Goal: Task Accomplishment & Management: Manage account settings

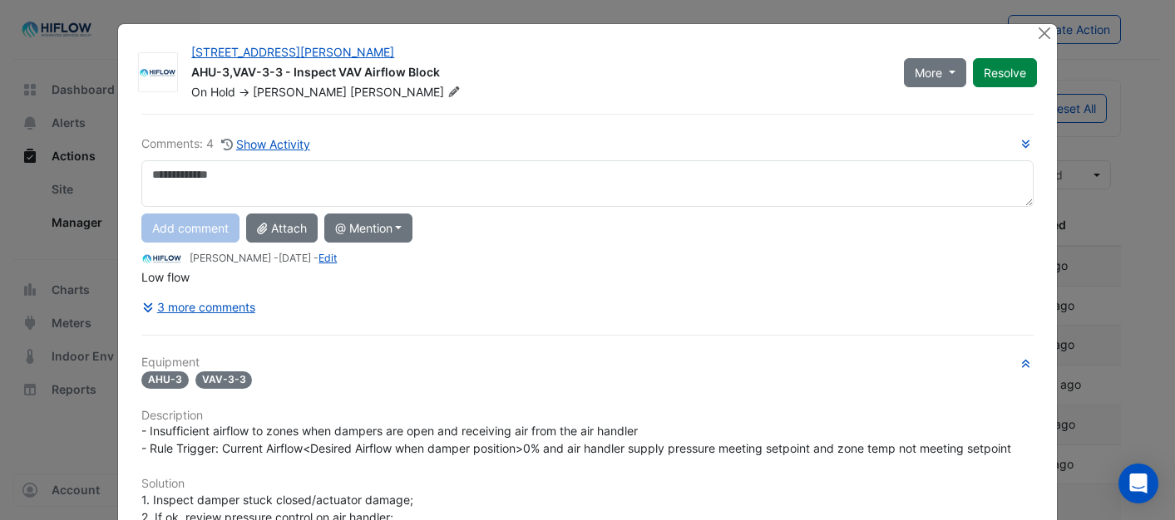
select select "***"
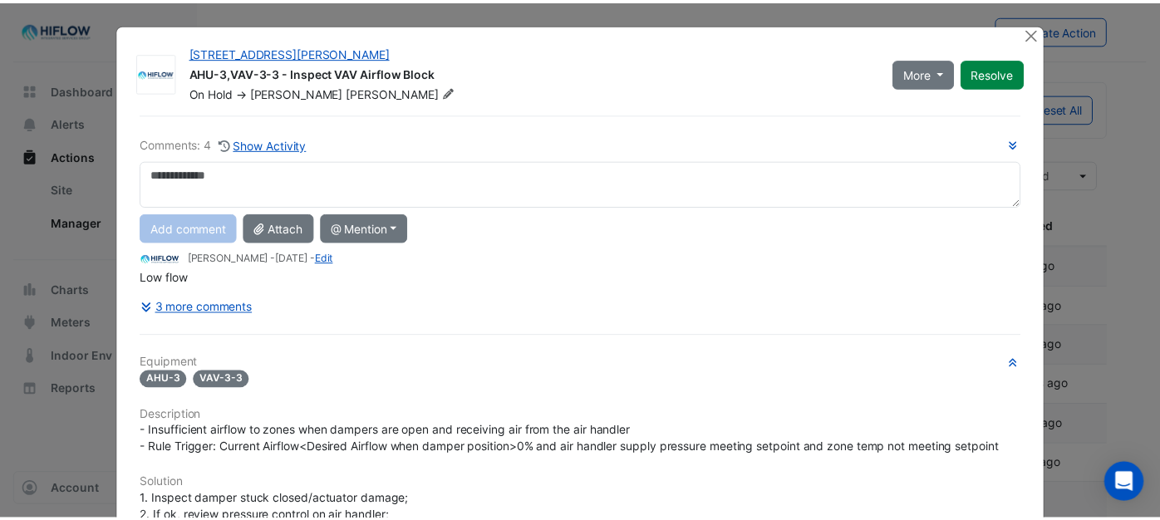
scroll to position [480, 0]
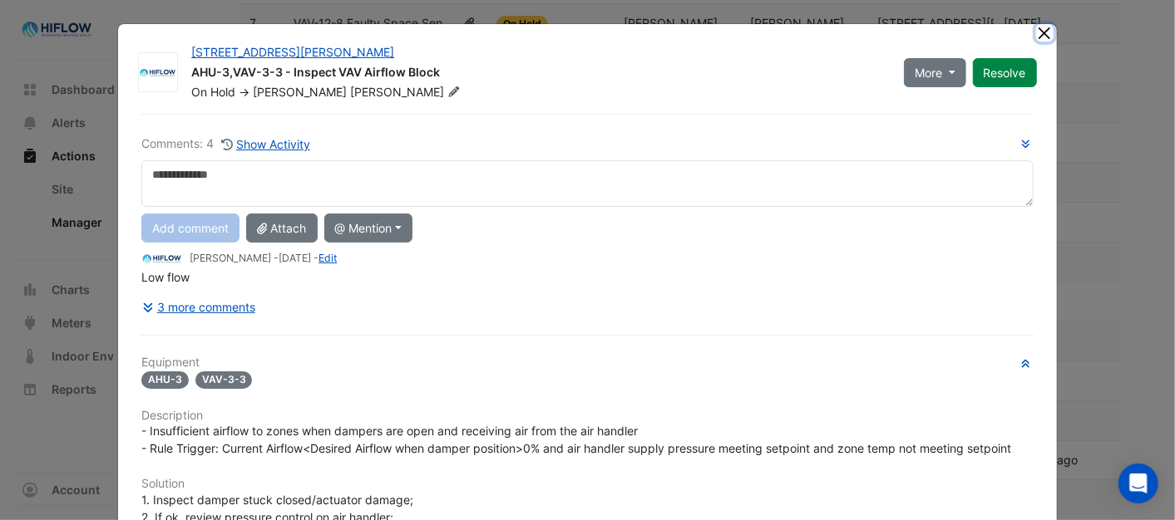
click at [1037, 36] on button "Close" at bounding box center [1044, 32] width 17 height 17
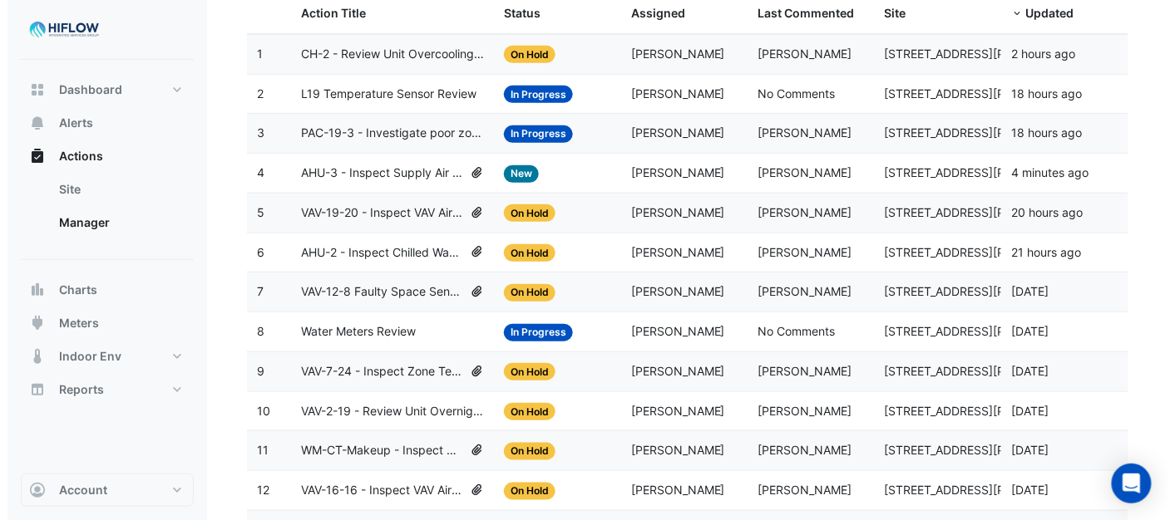
scroll to position [204, 0]
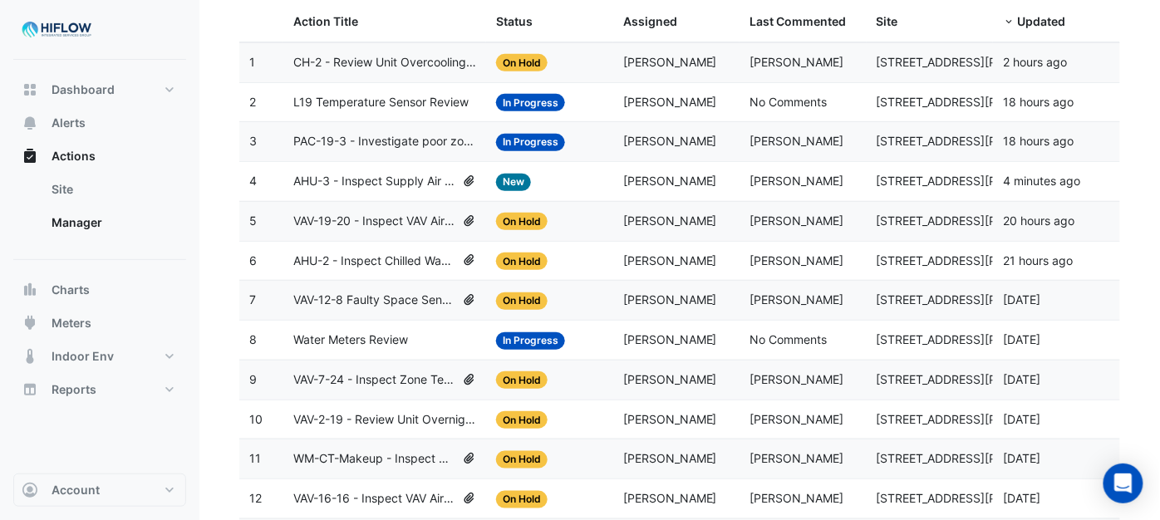
click at [395, 64] on span "CH-2 - Review Unit Overcooling (Energy Waste)" at bounding box center [384, 62] width 183 height 19
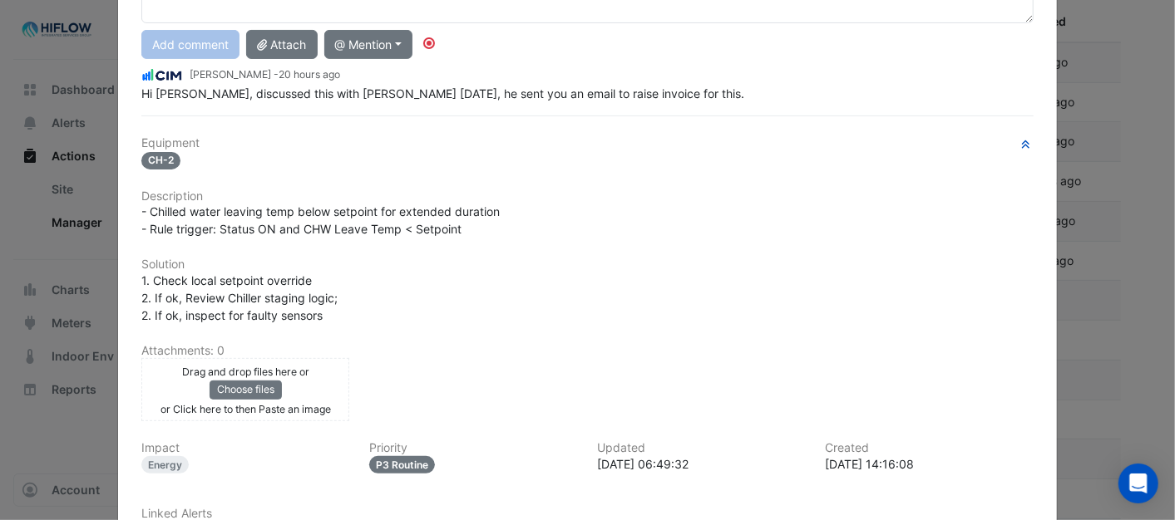
scroll to position [185, 0]
click at [236, 387] on button "Choose files" at bounding box center [245, 389] width 72 height 18
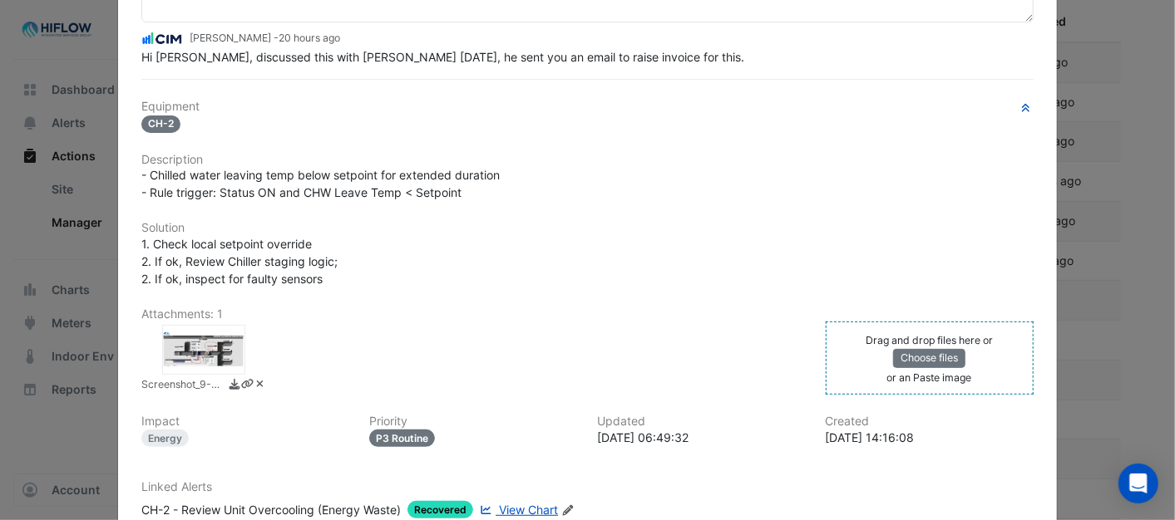
click at [912, 366] on div "Drag and drop files here or Choose files or an Paste image" at bounding box center [929, 358] width 199 height 55
click at [916, 358] on button "Choose files" at bounding box center [929, 358] width 72 height 18
click at [341, 349] on div at bounding box center [348, 350] width 83 height 50
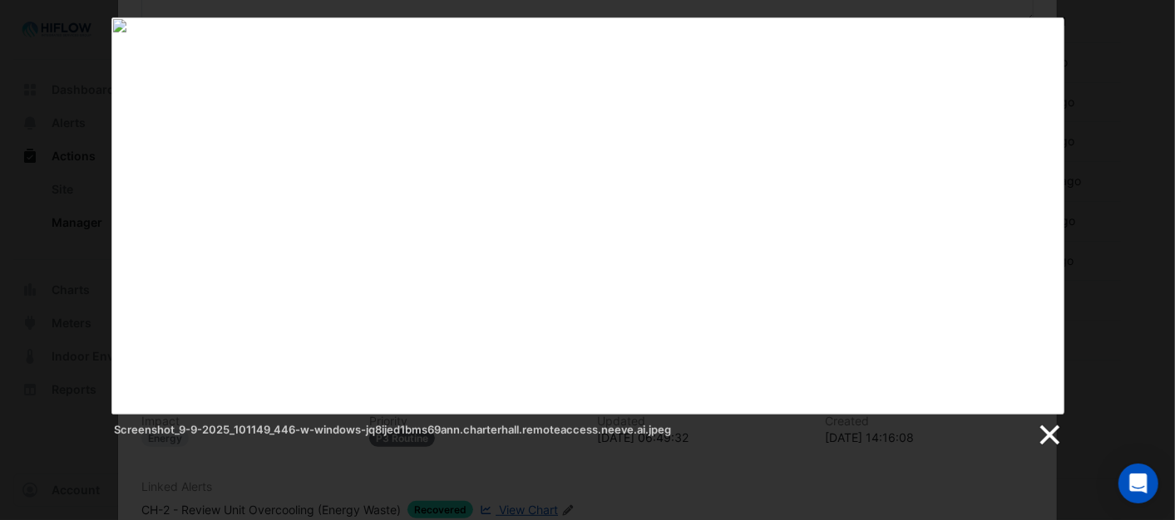
click at [1045, 428] on link at bounding box center [1048, 435] width 25 height 25
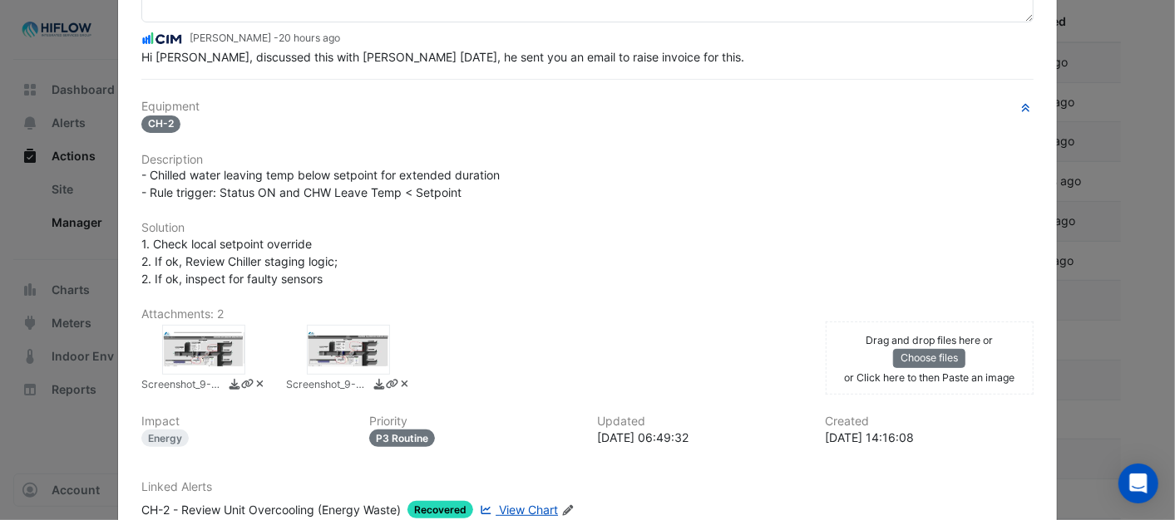
click at [218, 352] on div at bounding box center [203, 350] width 83 height 50
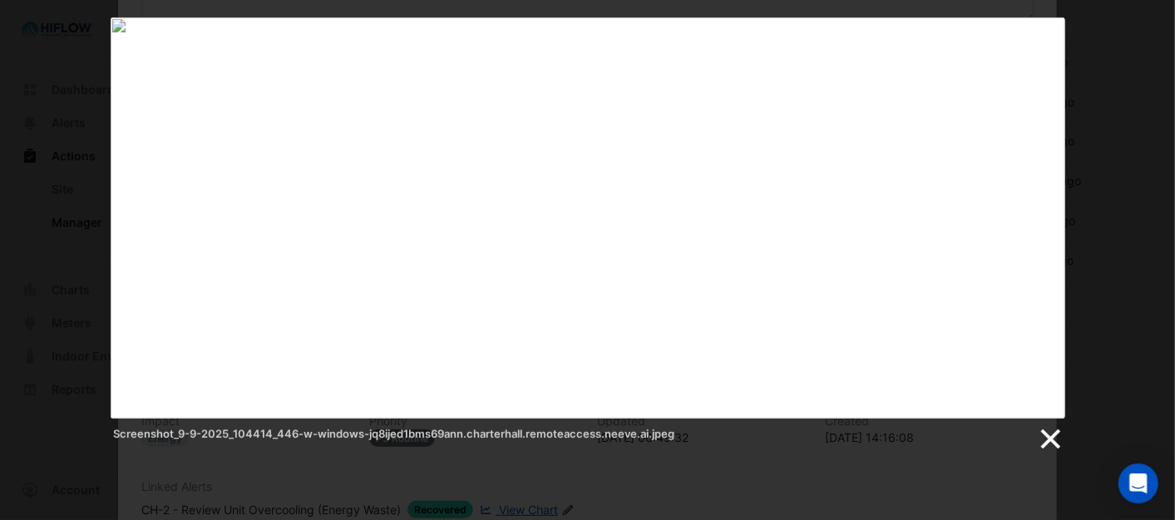
click at [1043, 436] on link at bounding box center [1049, 439] width 25 height 25
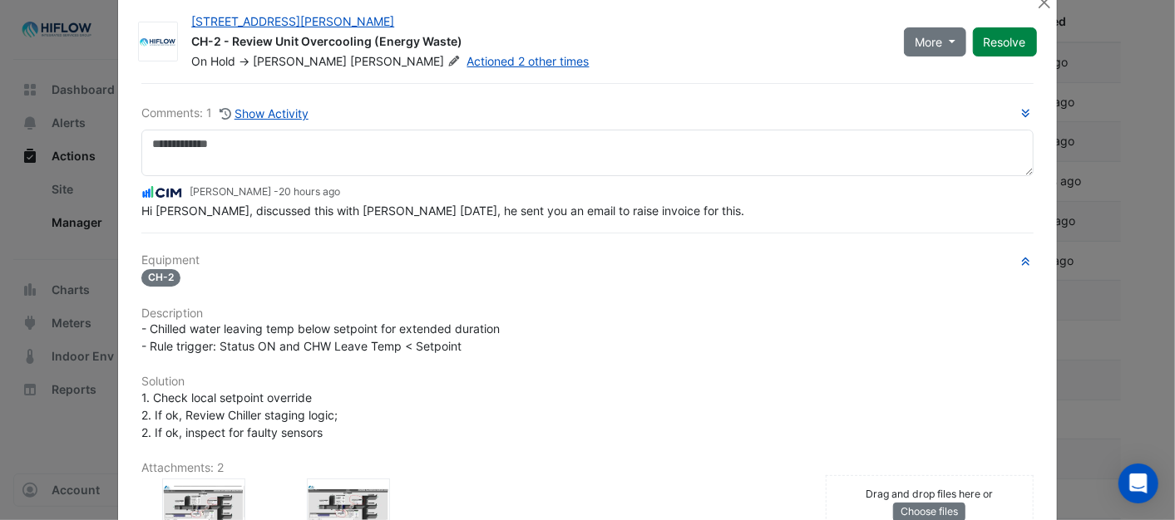
scroll to position [0, 0]
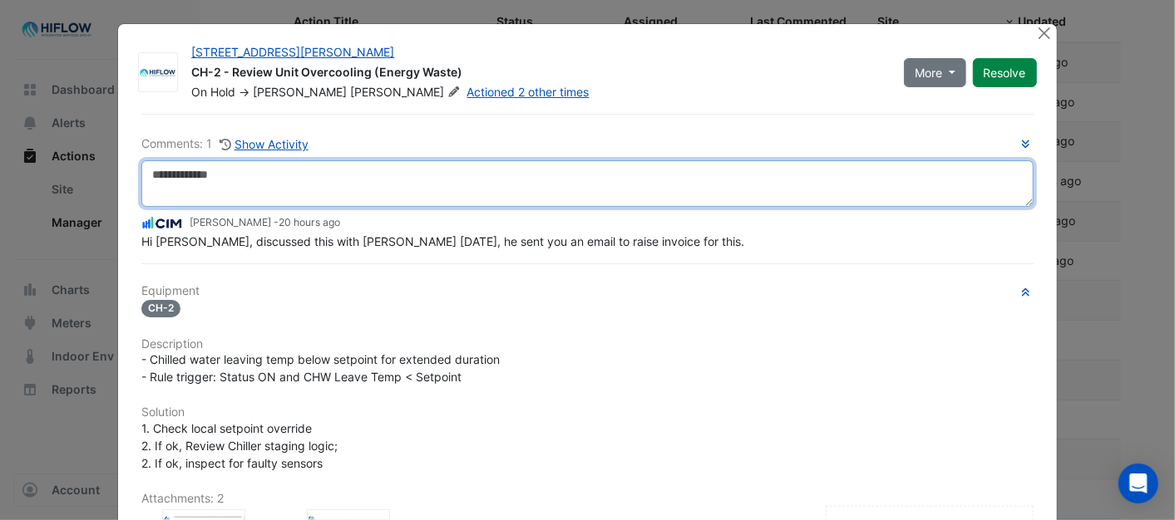
click at [233, 175] on textarea at bounding box center [586, 183] width 891 height 47
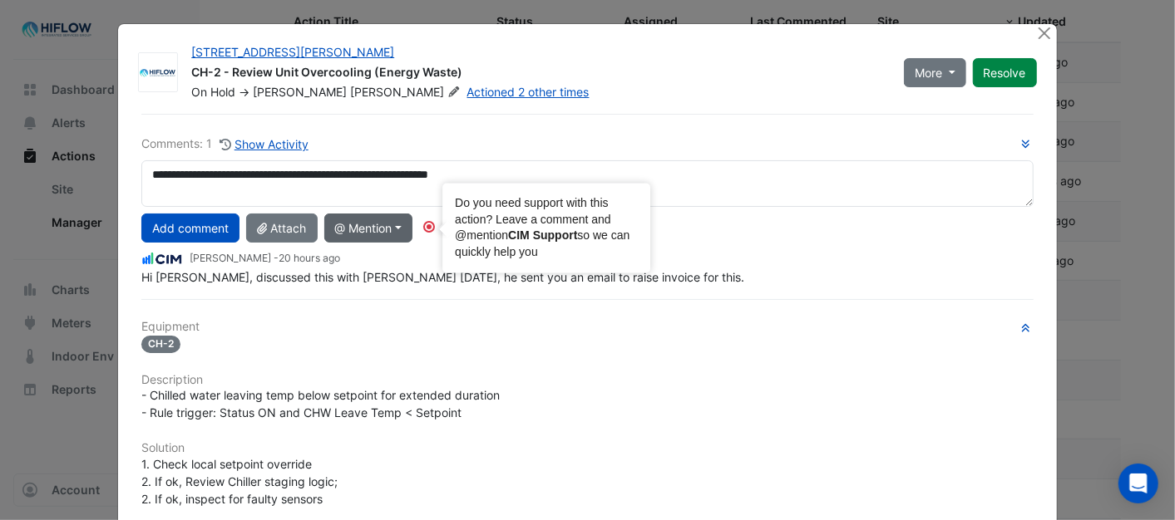
click at [426, 229] on circle "Tooltip anchor" at bounding box center [429, 227] width 10 height 10
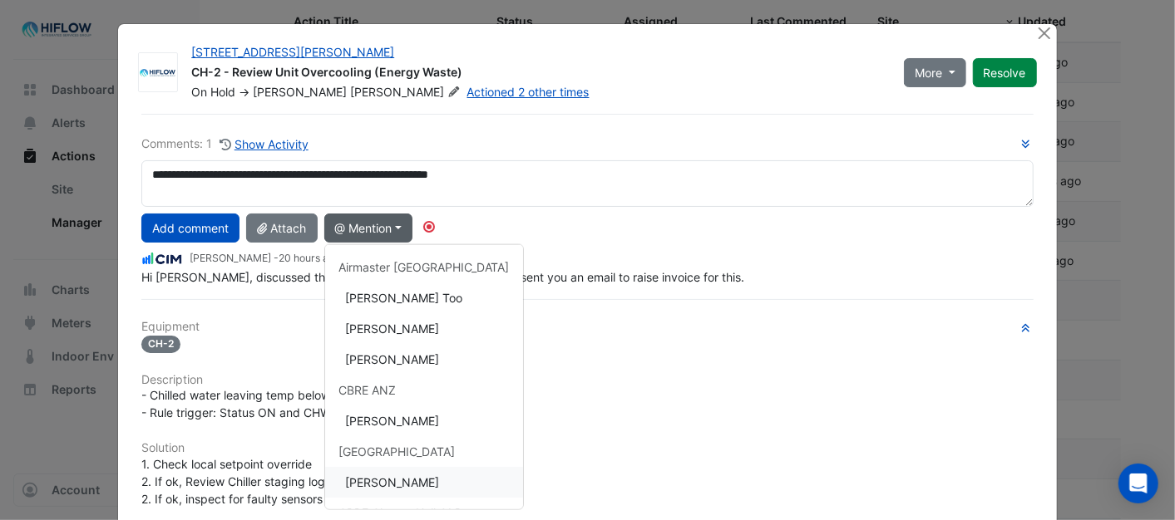
click at [420, 484] on button "[PERSON_NAME]" at bounding box center [424, 482] width 198 height 31
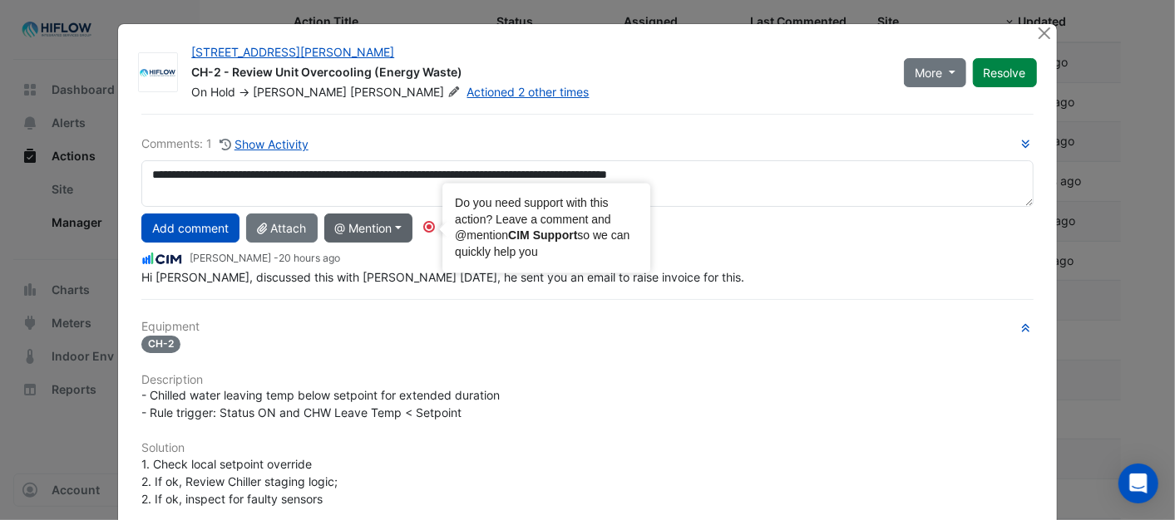
click at [427, 224] on circle "Tooltip anchor" at bounding box center [429, 227] width 10 height 10
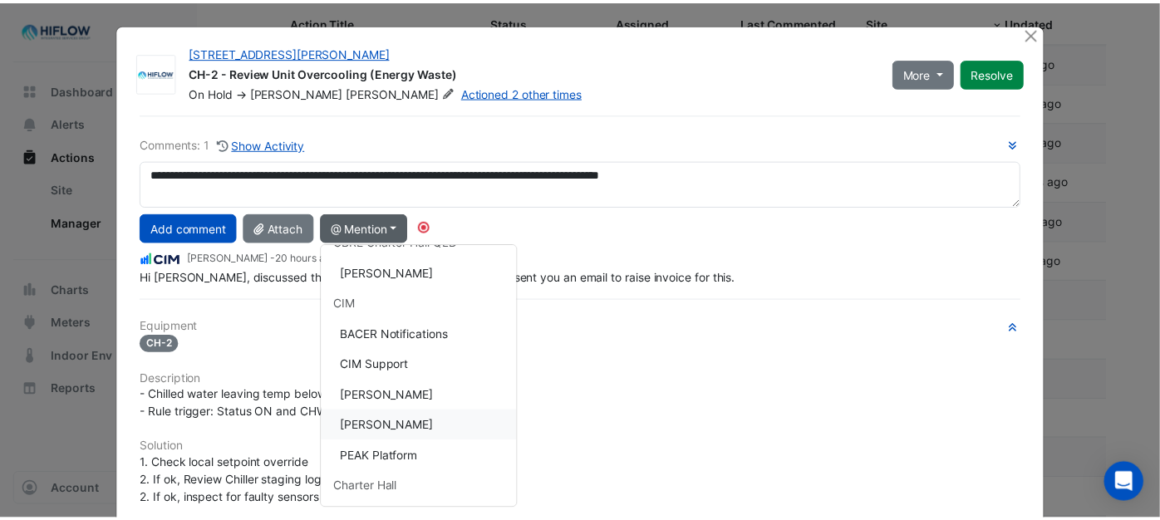
scroll to position [274, 0]
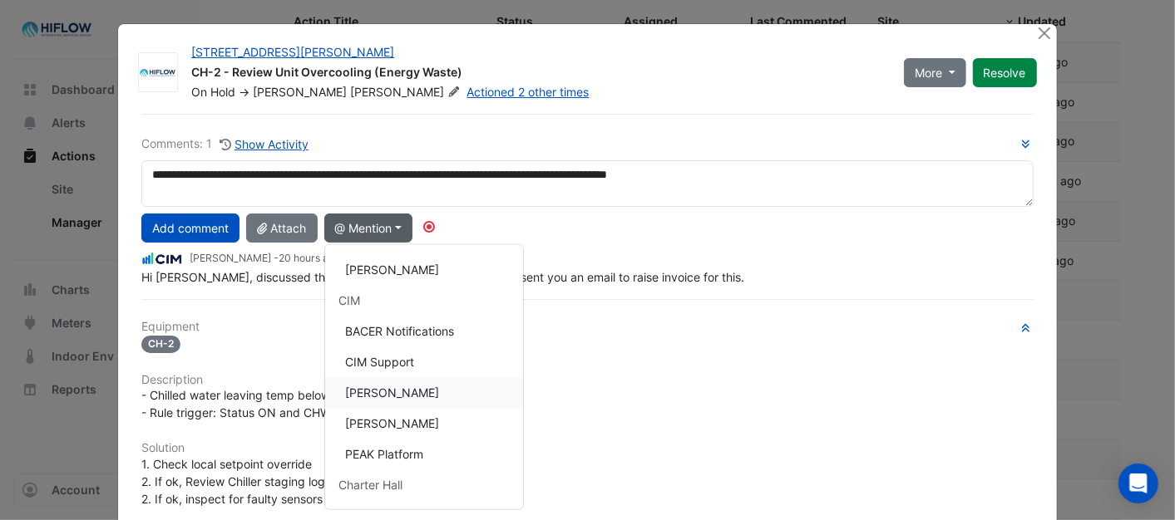
click at [395, 383] on button "[PERSON_NAME]" at bounding box center [424, 392] width 198 height 31
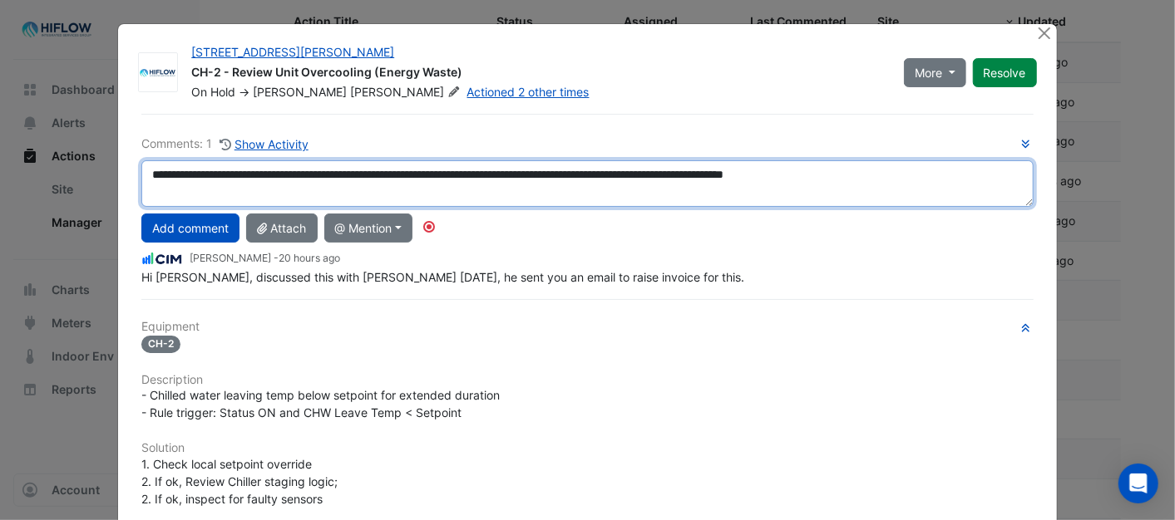
click at [787, 173] on textarea "**********" at bounding box center [586, 183] width 891 height 47
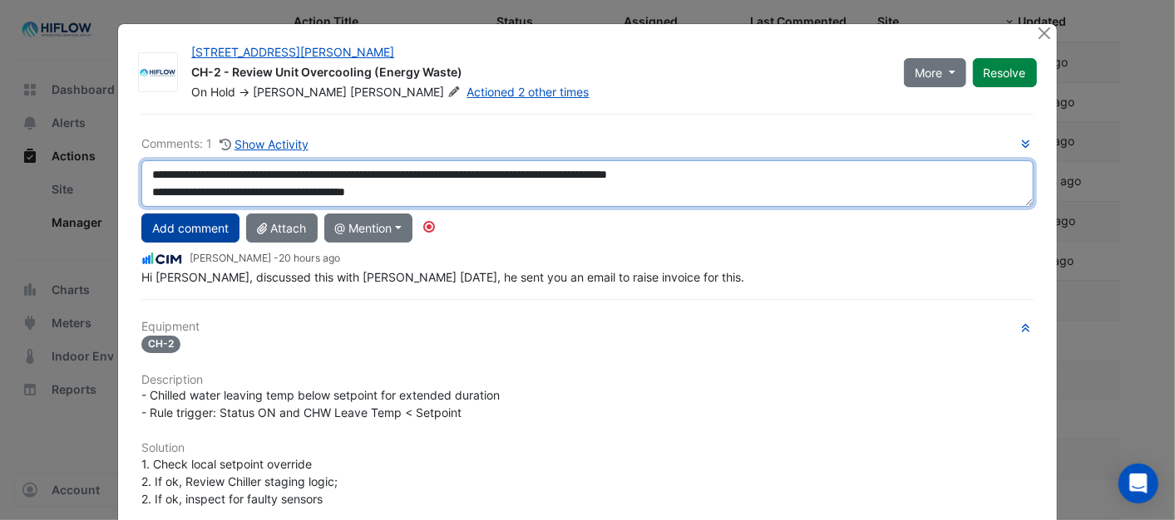
type textarea "**********"
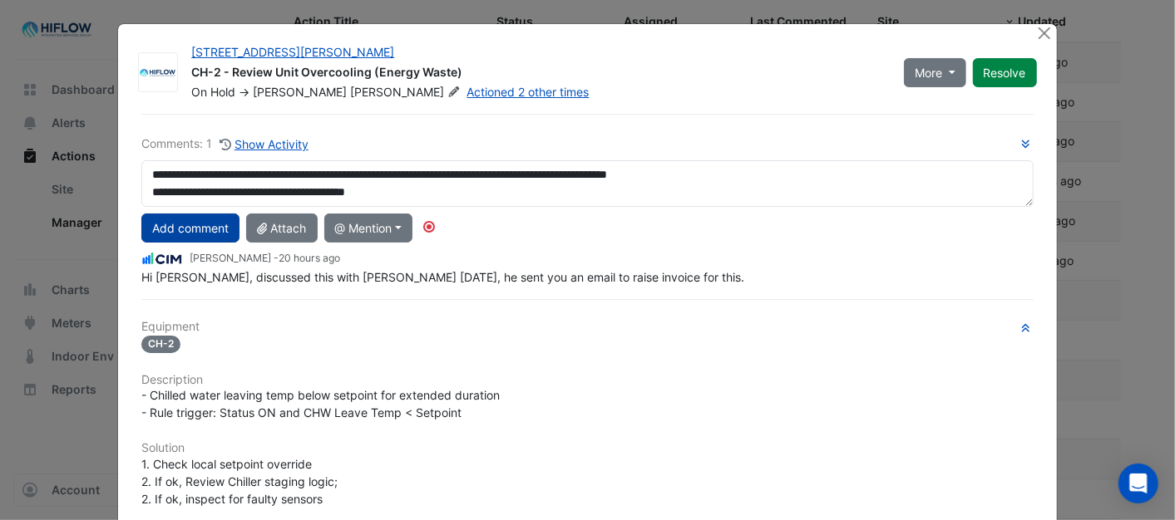
click at [171, 227] on button "Add comment" at bounding box center [190, 228] width 98 height 29
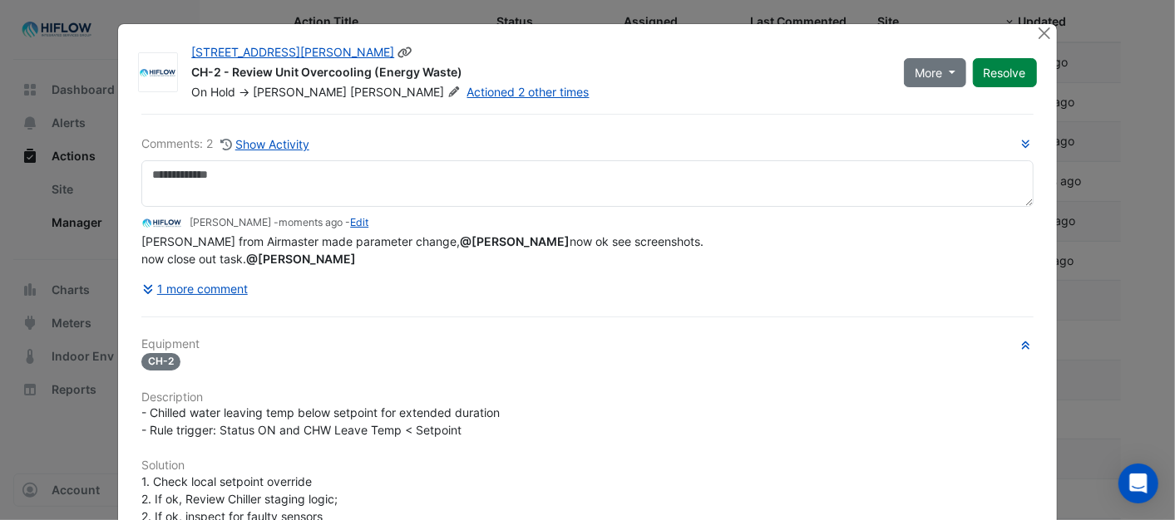
click at [999, 70] on button "Resolve" at bounding box center [1005, 72] width 64 height 29
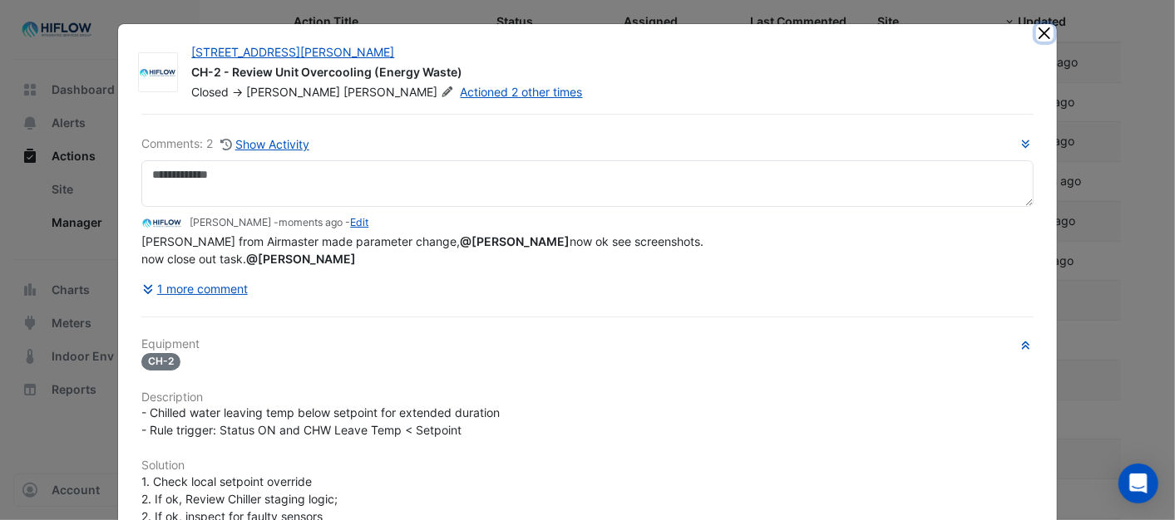
click at [1045, 34] on button "Close" at bounding box center [1044, 32] width 17 height 17
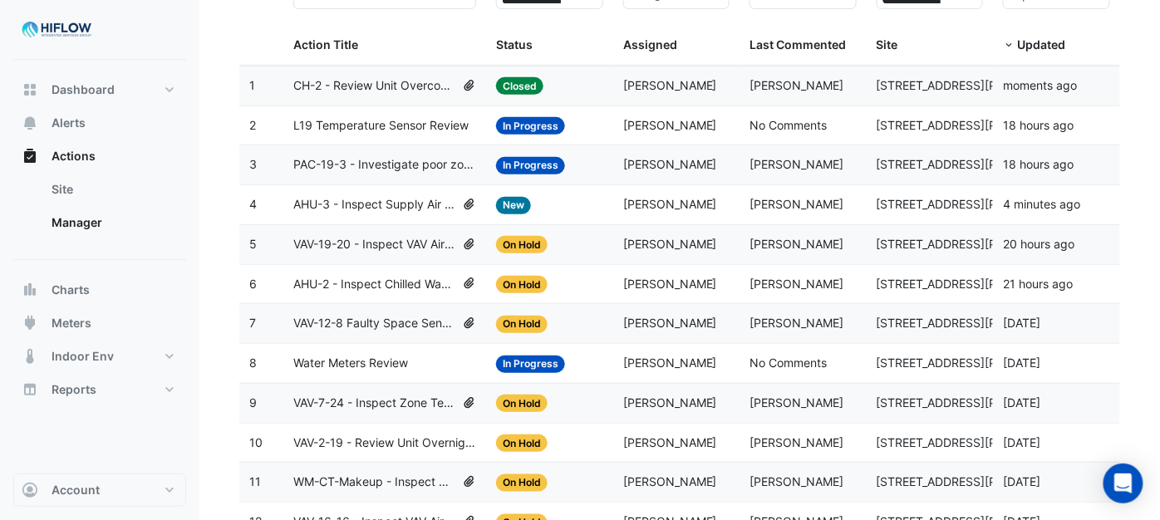
scroll to position [111, 0]
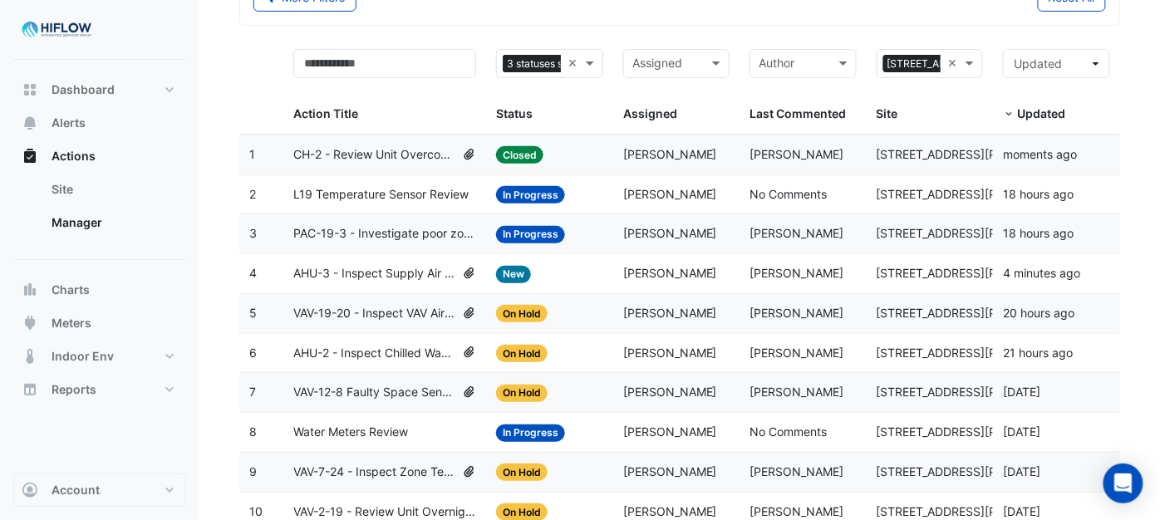
click at [379, 236] on span "PAC-19-3 - Investigate poor zone temp" at bounding box center [384, 233] width 183 height 19
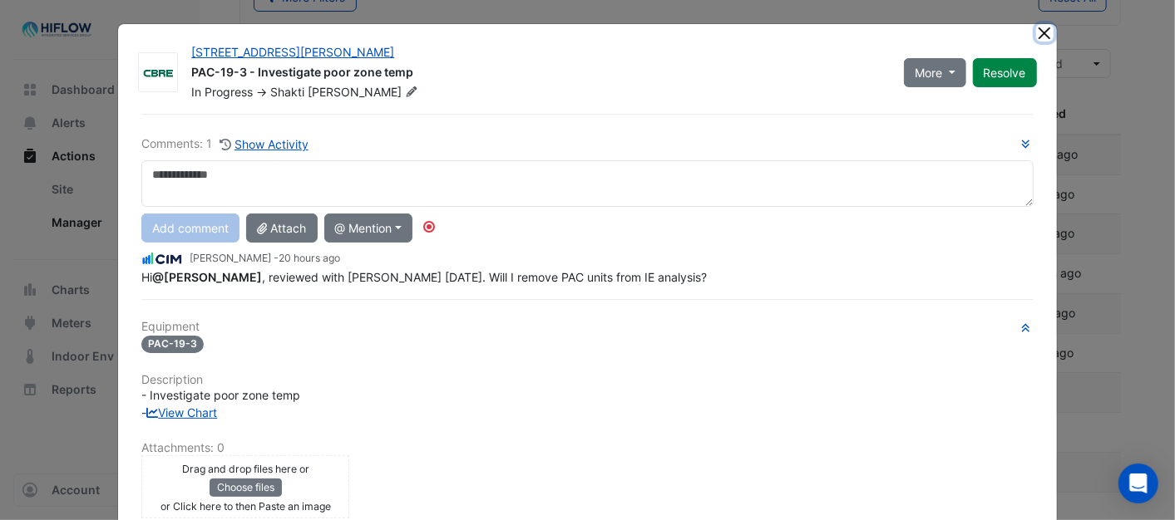
click at [1037, 32] on button "Close" at bounding box center [1044, 32] width 17 height 17
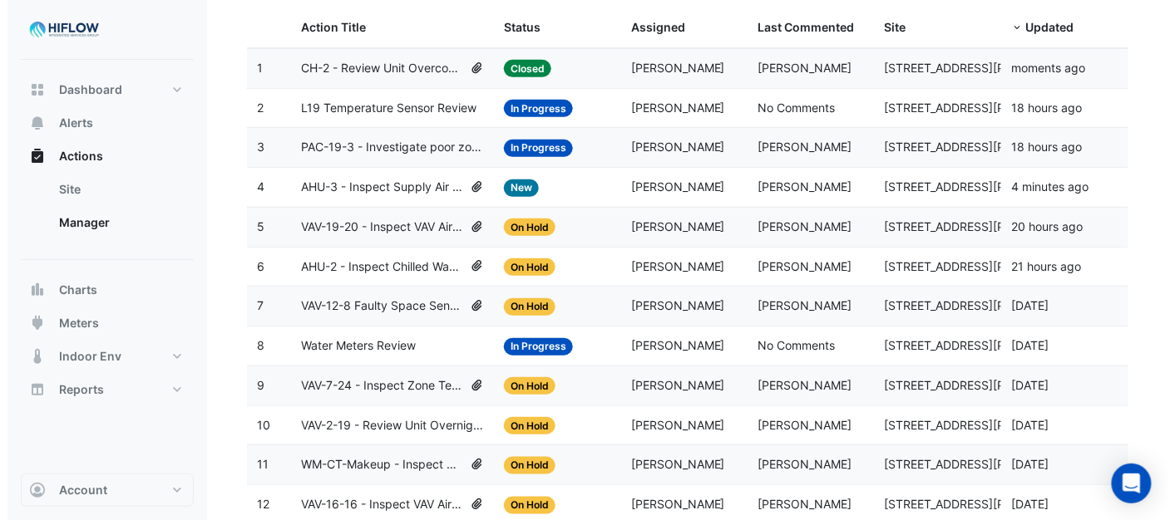
scroll to position [204, 0]
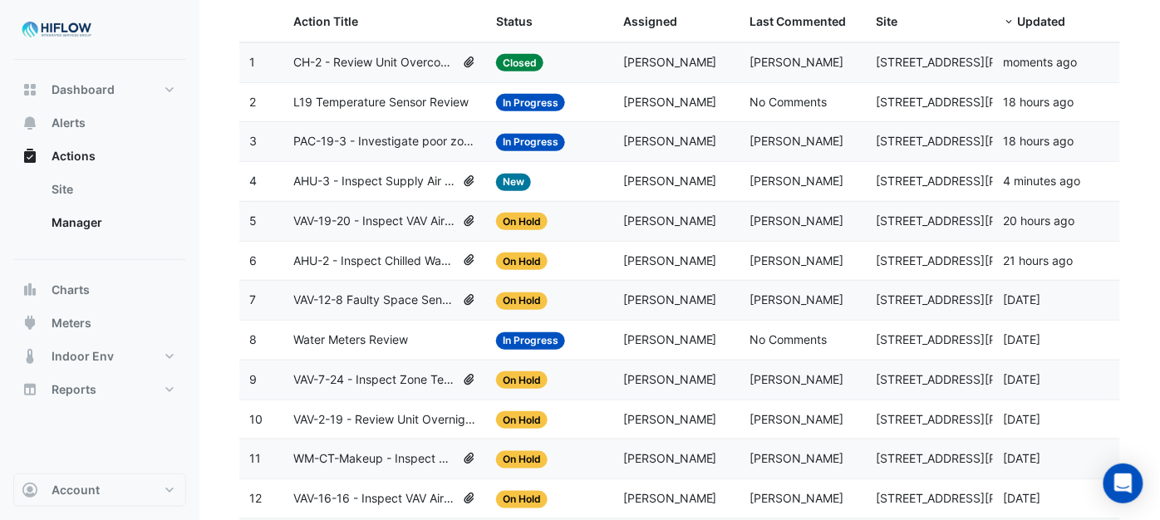
click at [385, 181] on span "AHU-3 - Inspect Supply Air Loss" at bounding box center [374, 181] width 162 height 19
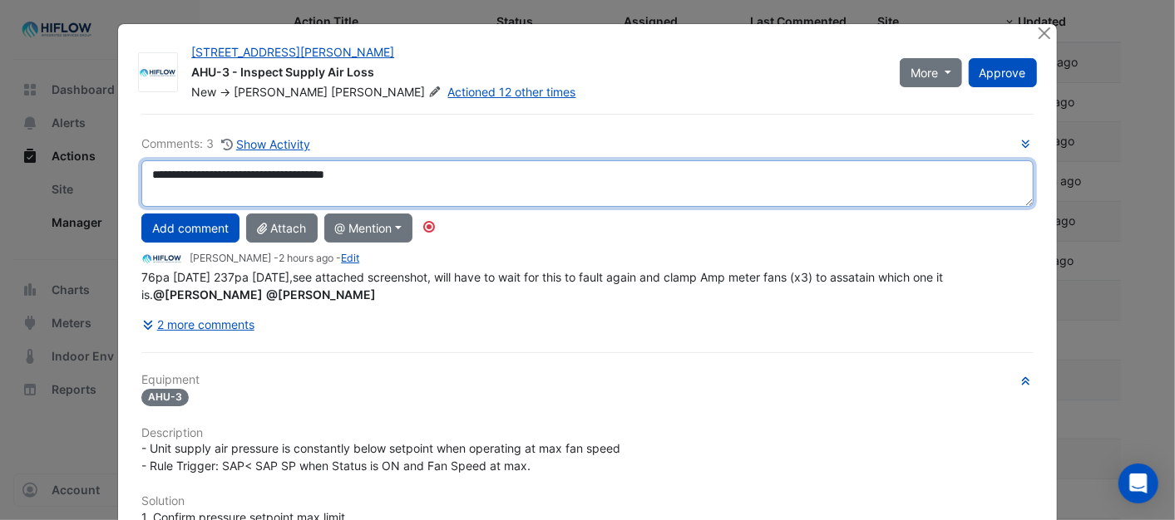
click at [366, 171] on textarea "**********" at bounding box center [586, 183] width 891 height 47
click at [336, 170] on textarea "**********" at bounding box center [586, 183] width 891 height 47
click at [337, 171] on textarea "**********" at bounding box center [586, 183] width 891 height 47
type textarea "**********"
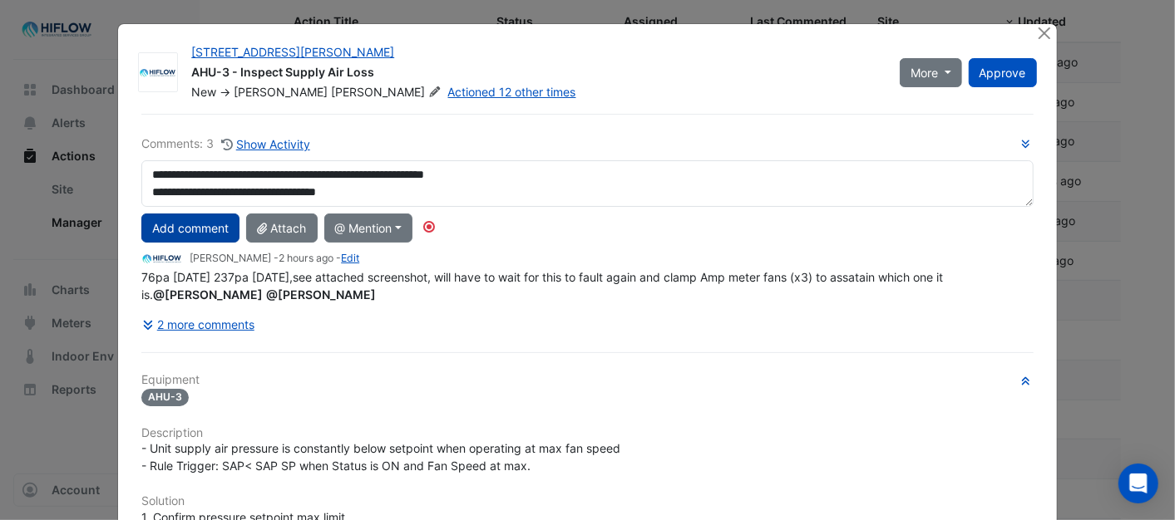
click at [188, 228] on button "Add comment" at bounding box center [190, 228] width 98 height 29
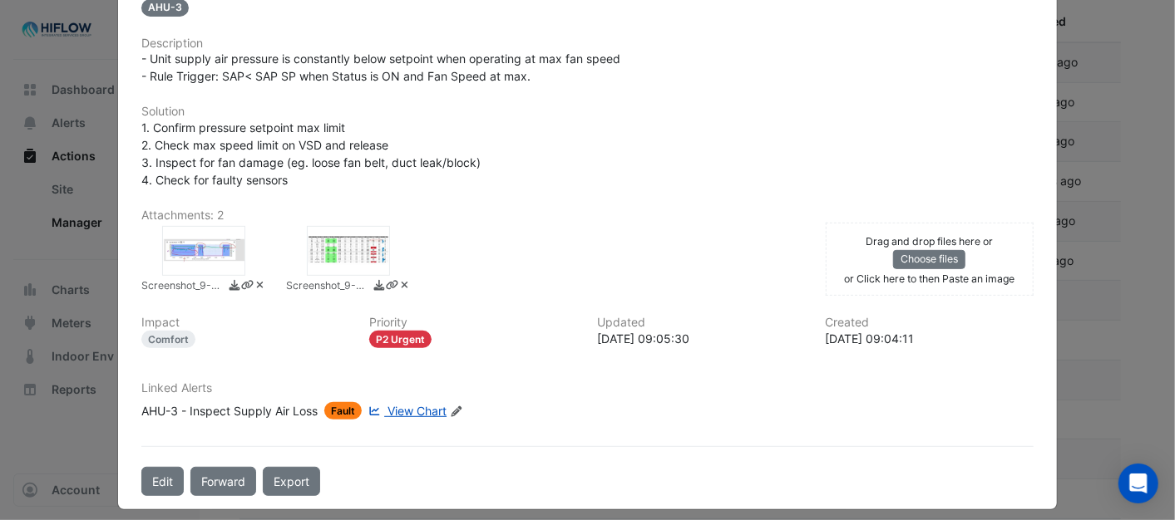
scroll to position [364, 0]
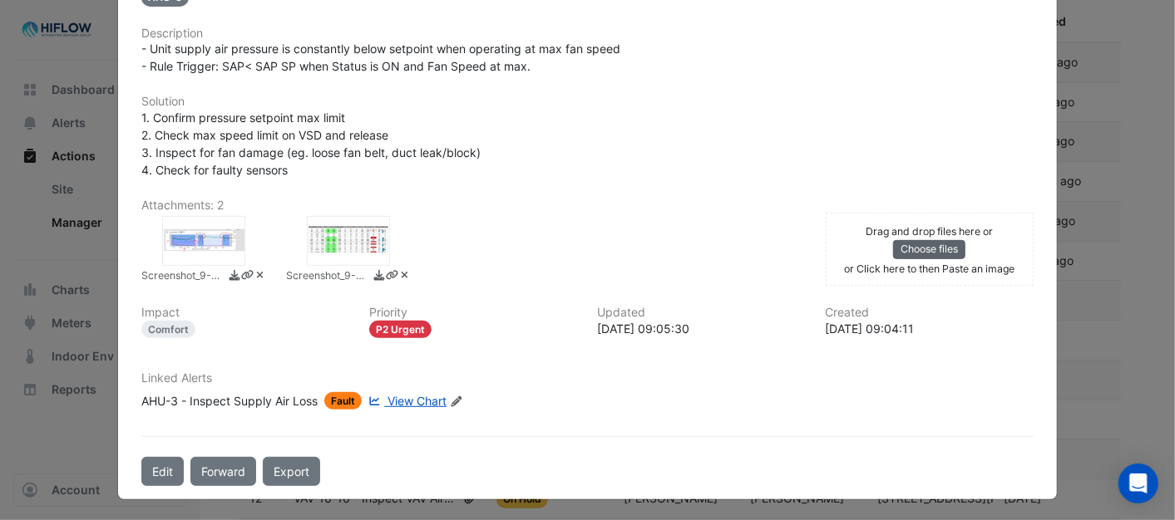
click at [919, 245] on button "Choose files" at bounding box center [929, 249] width 72 height 18
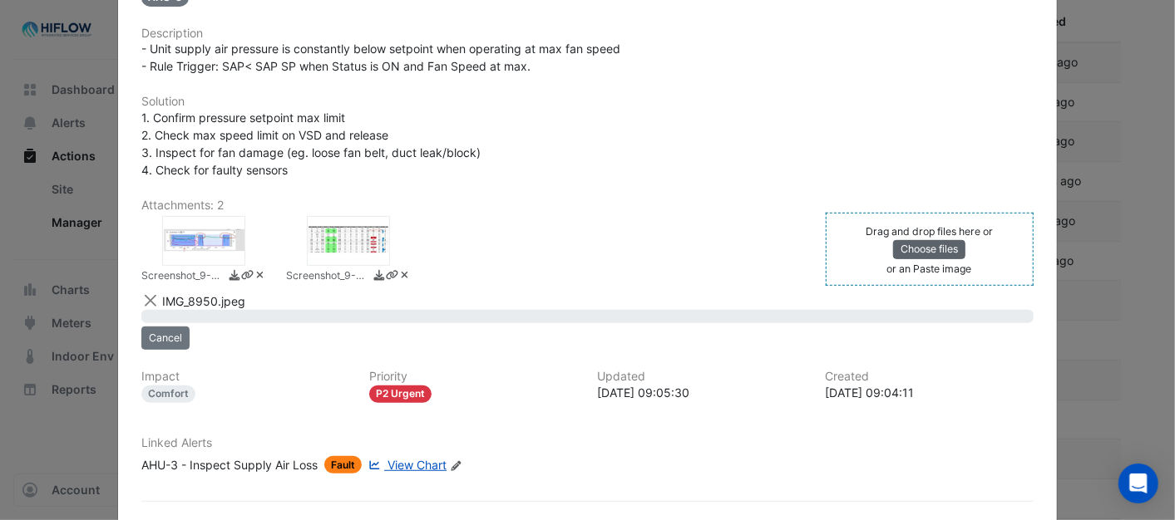
click at [893, 250] on button "Choose files" at bounding box center [929, 249] width 72 height 18
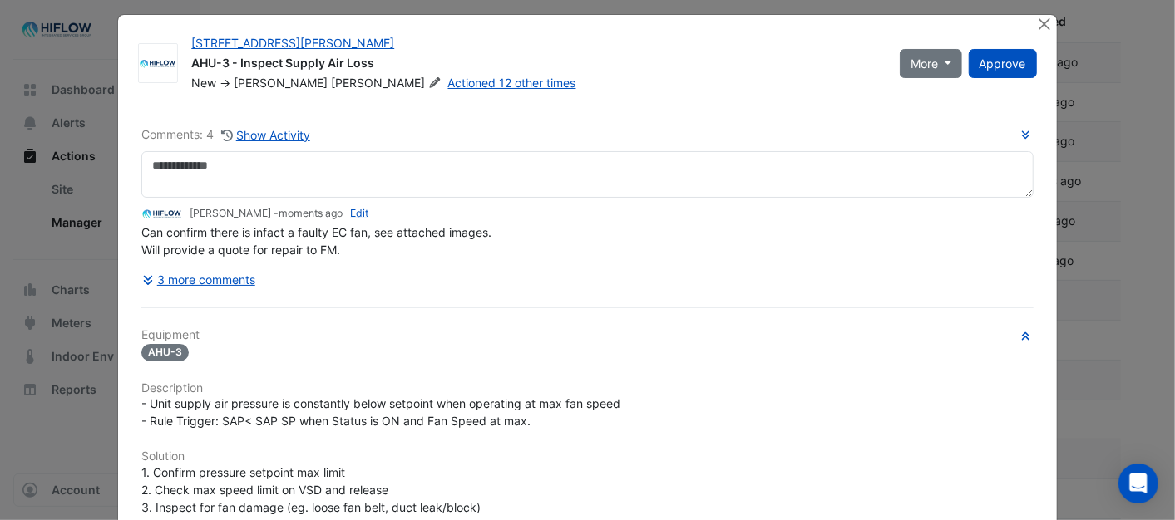
scroll to position [0, 0]
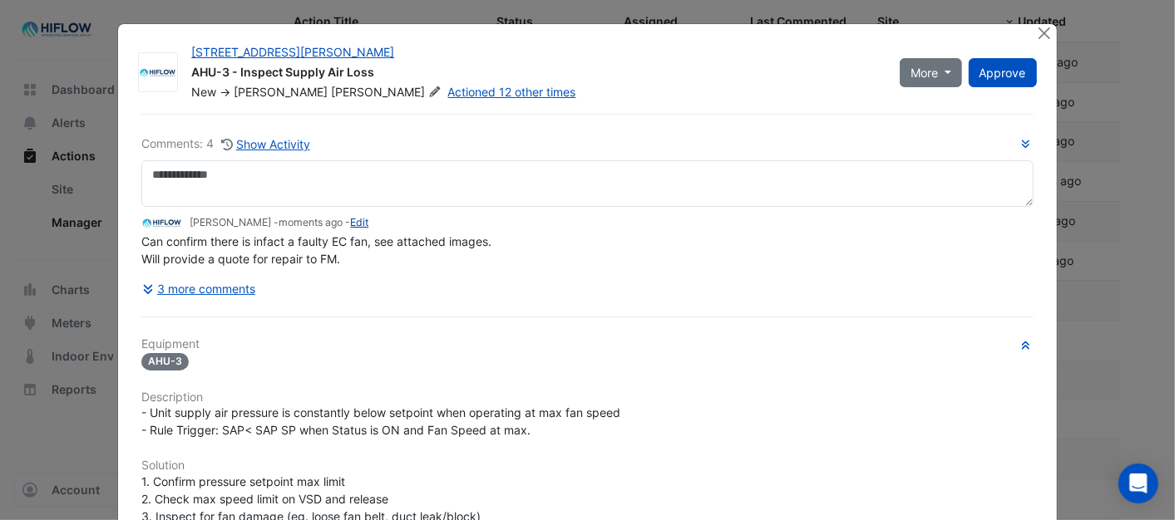
click at [350, 222] on link "Edit" at bounding box center [359, 222] width 18 height 12
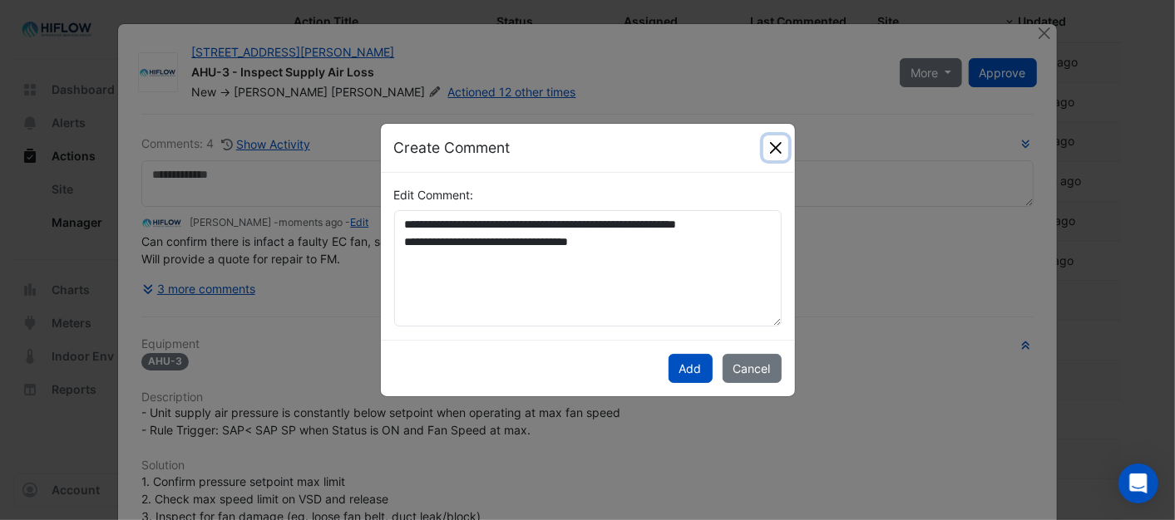
click at [776, 145] on button "Close" at bounding box center [775, 147] width 25 height 25
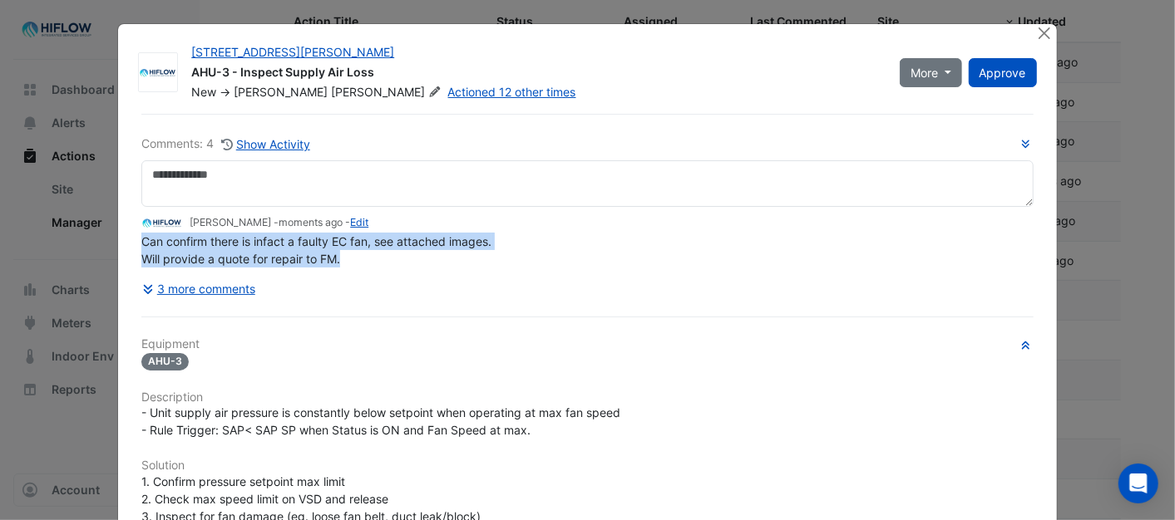
drag, startPoint x: 135, startPoint y: 236, endPoint x: 378, endPoint y: 267, distance: 245.5
click at [378, 267] on div "Can confirm there is infact a faulty EC fan, see attached images. Will provide …" at bounding box center [586, 250] width 891 height 35
drag, startPoint x: 378, startPoint y: 267, endPoint x: 289, endPoint y: 248, distance: 91.0
copy span "Can confirm there is infact a faulty EC fan, see attached images. Will provide …"
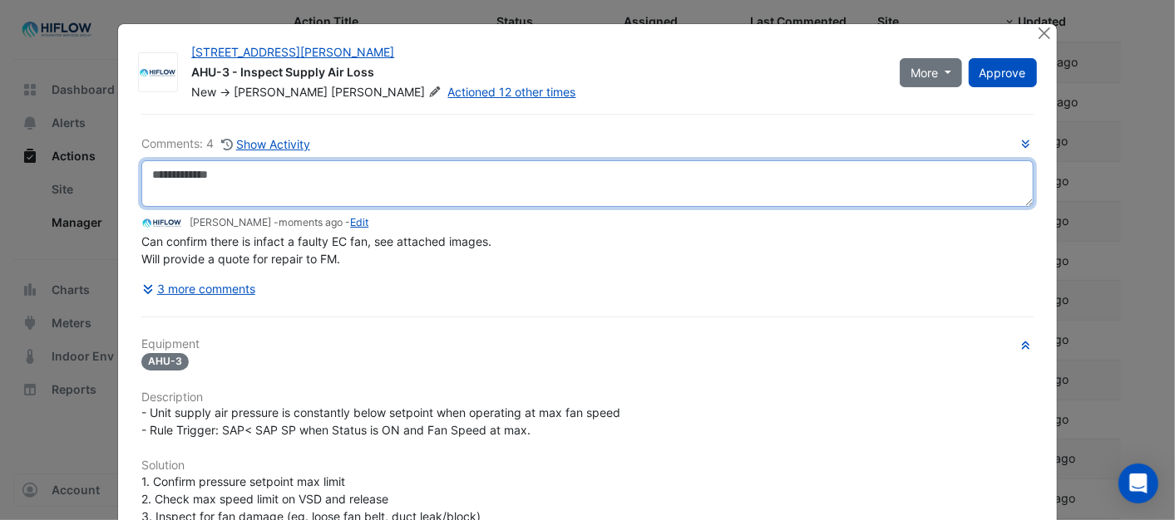
click at [171, 175] on textarea at bounding box center [586, 183] width 891 height 47
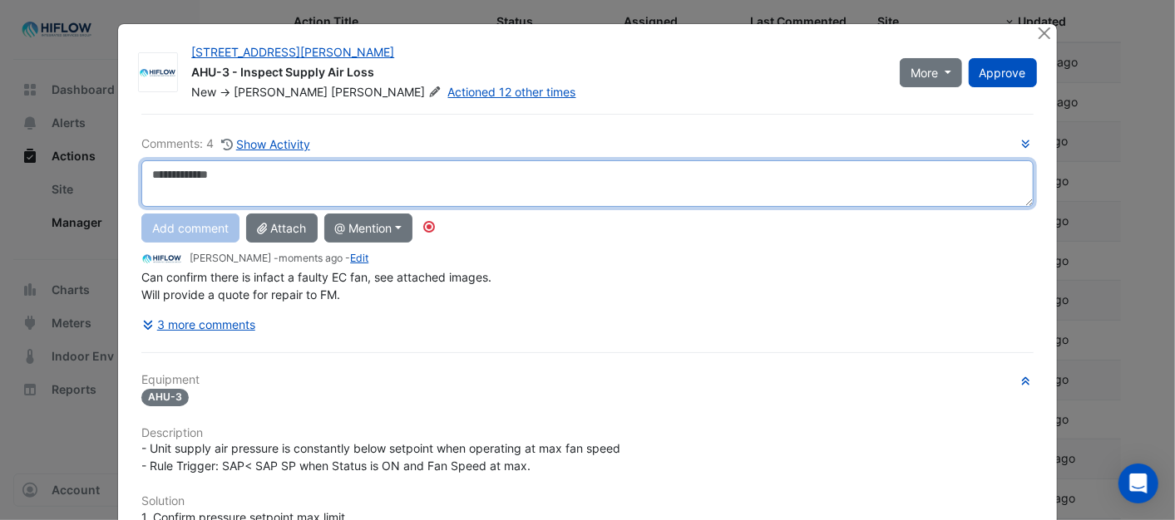
paste textarea "**********"
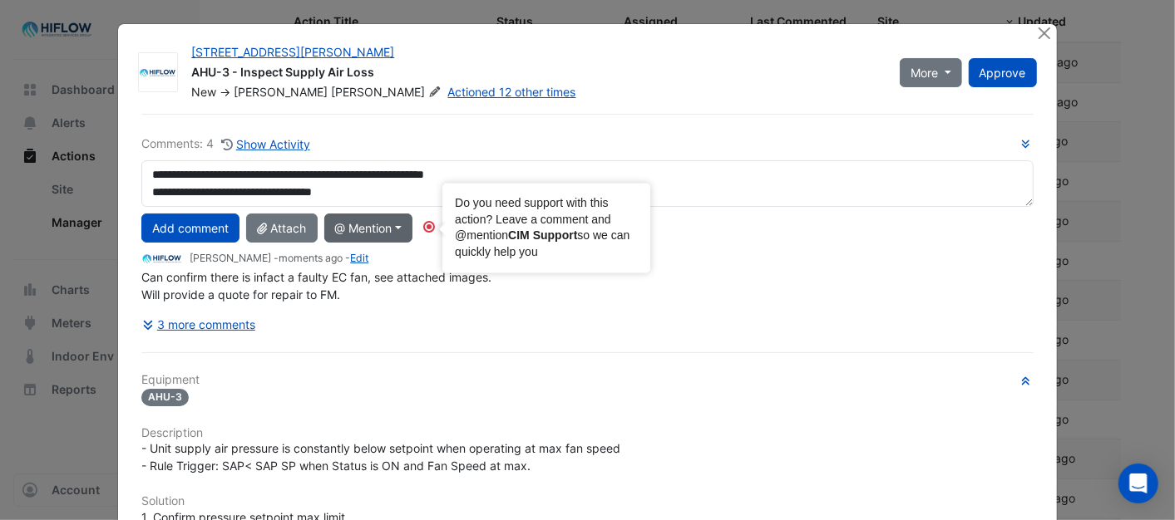
click at [427, 223] on circle "Tooltip anchor" at bounding box center [429, 227] width 10 height 10
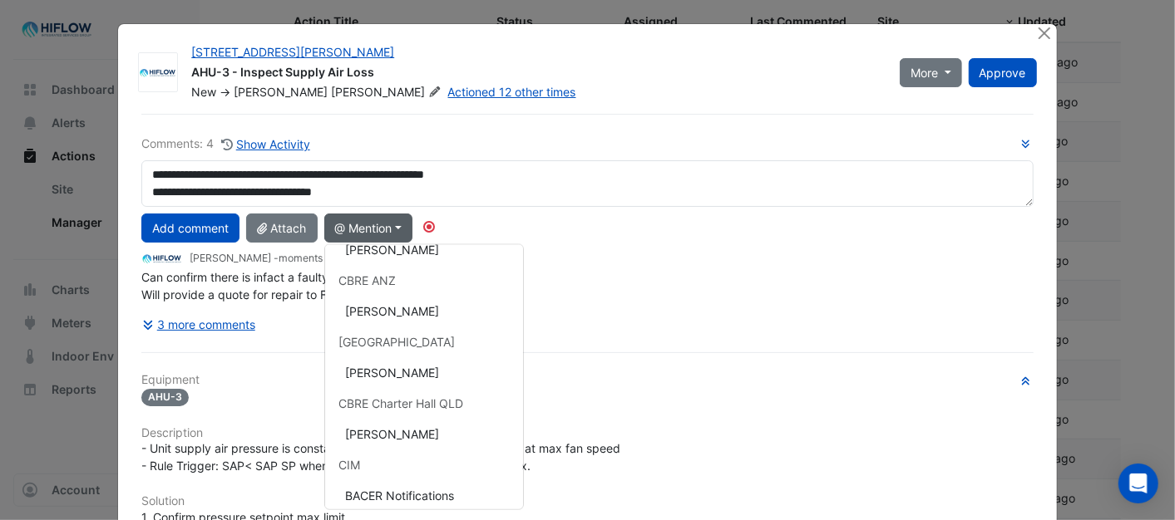
scroll to position [106, 0]
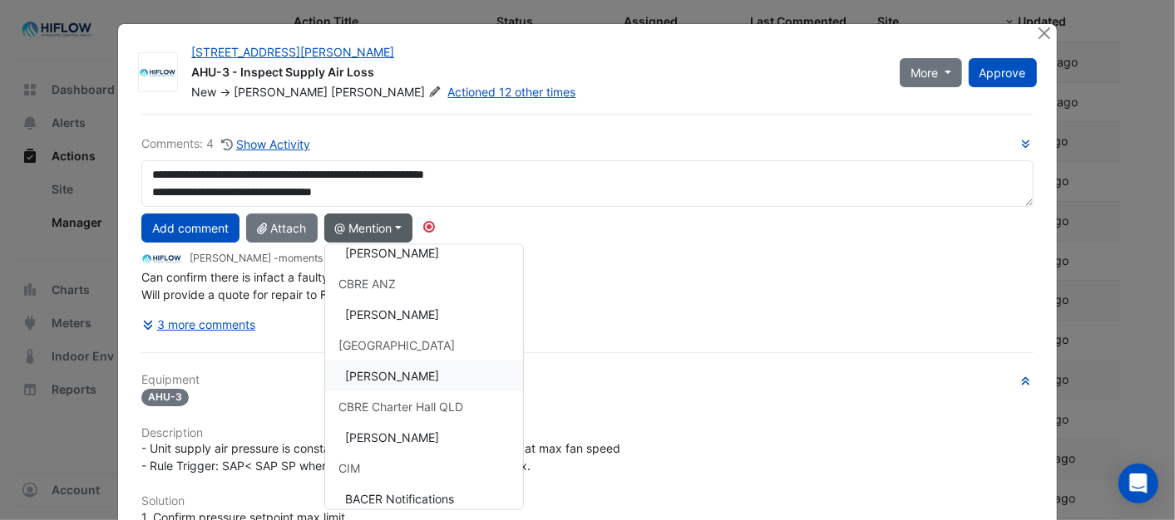
click at [368, 371] on button "[PERSON_NAME]" at bounding box center [424, 376] width 198 height 31
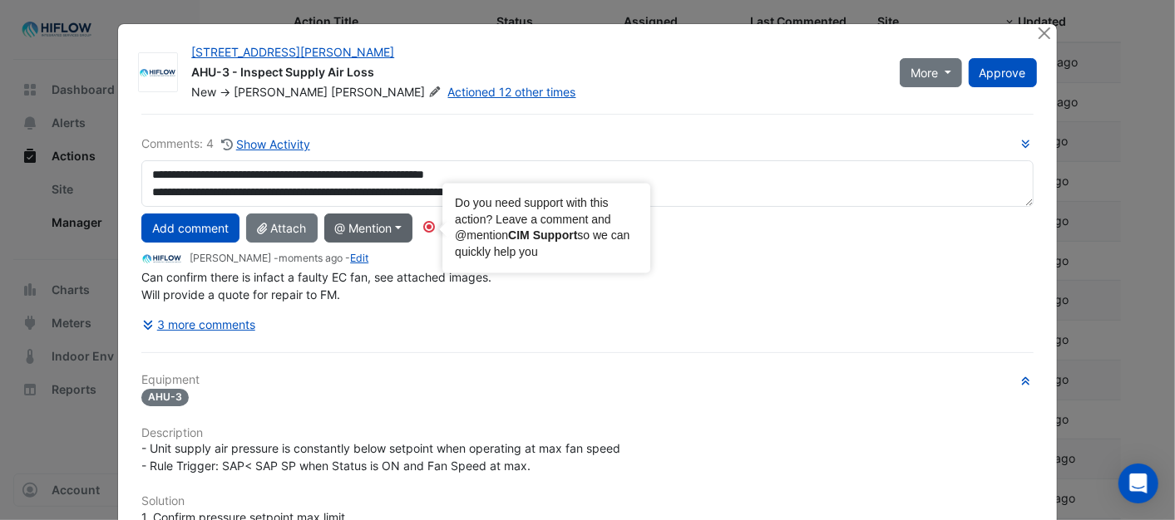
click at [428, 228] on circle "Tooltip anchor" at bounding box center [429, 227] width 10 height 10
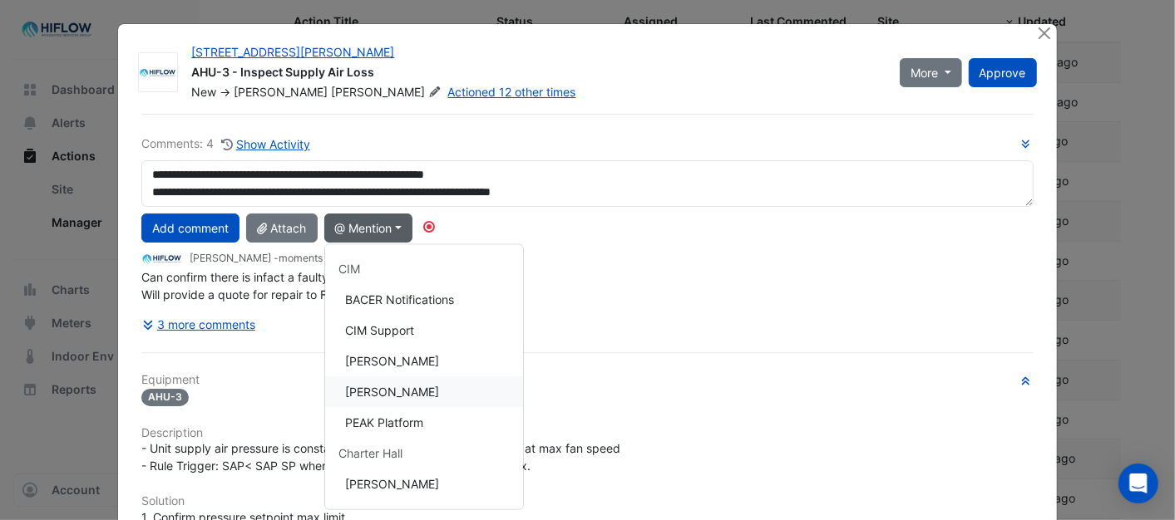
scroll to position [309, 0]
click at [404, 354] on button "[PERSON_NAME]" at bounding box center [424, 357] width 198 height 31
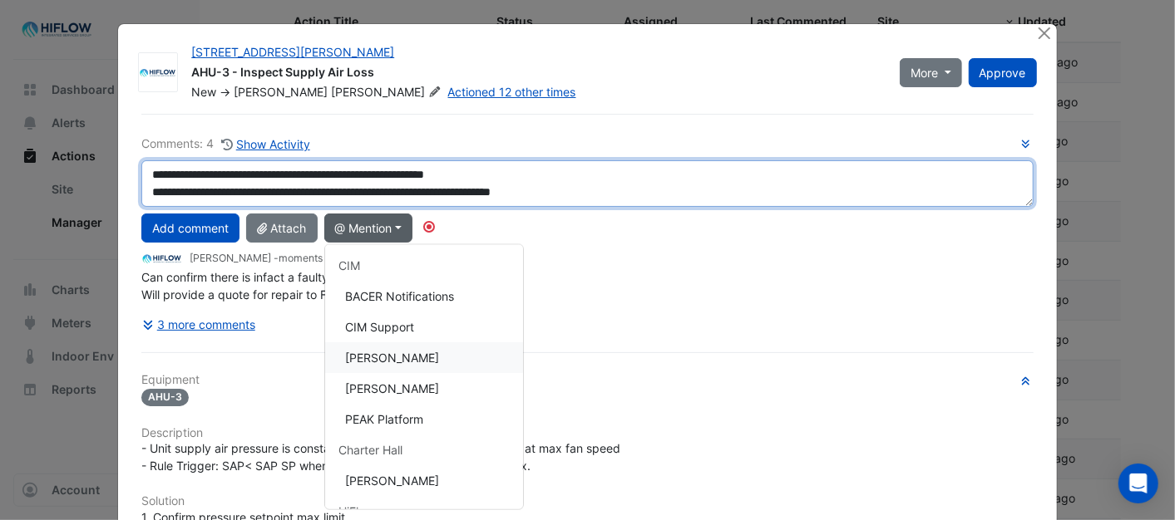
type textarea "**********"
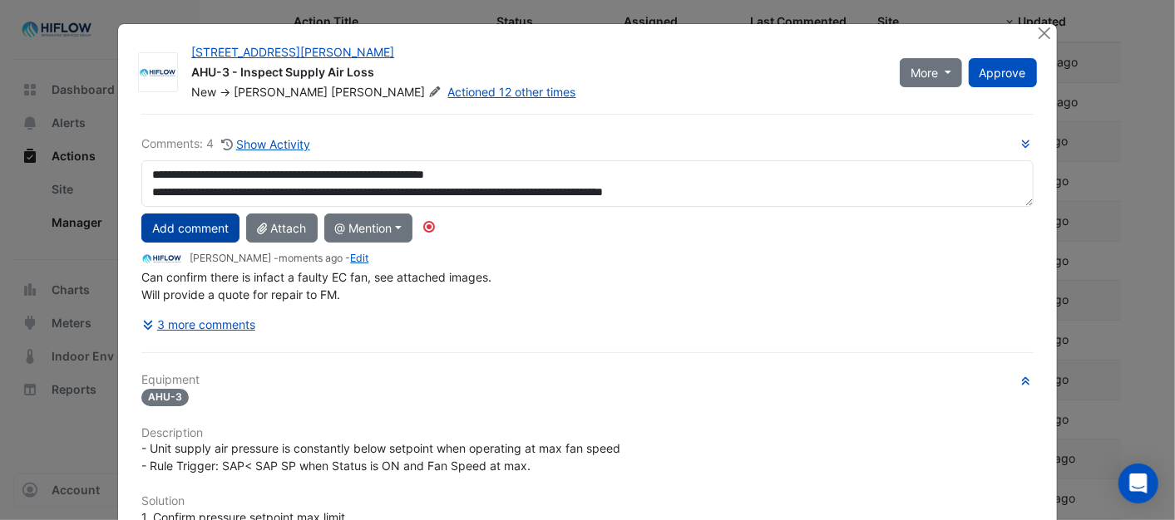
click at [173, 225] on button "Add comment" at bounding box center [190, 228] width 98 height 29
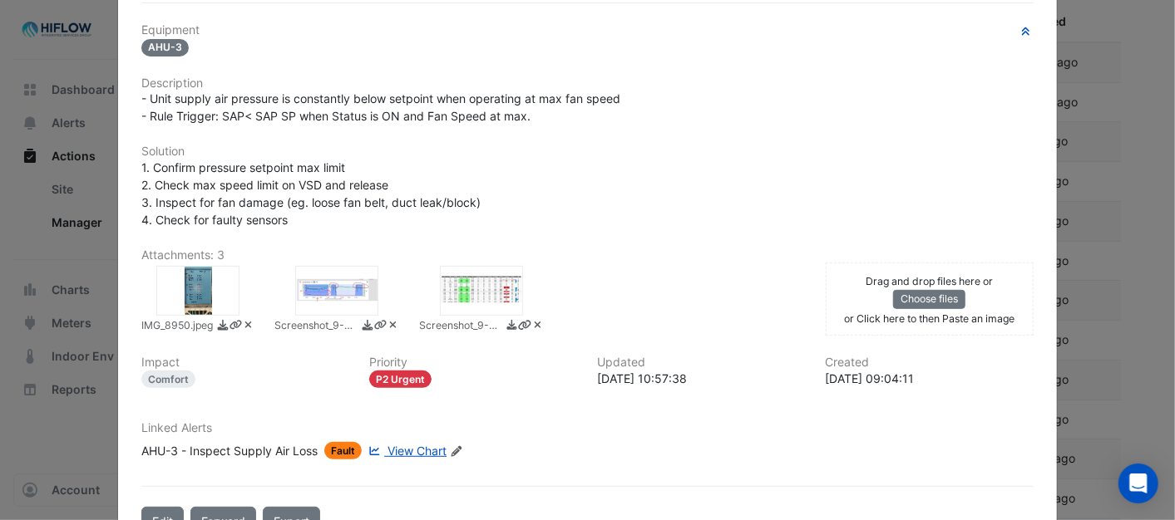
scroll to position [364, 0]
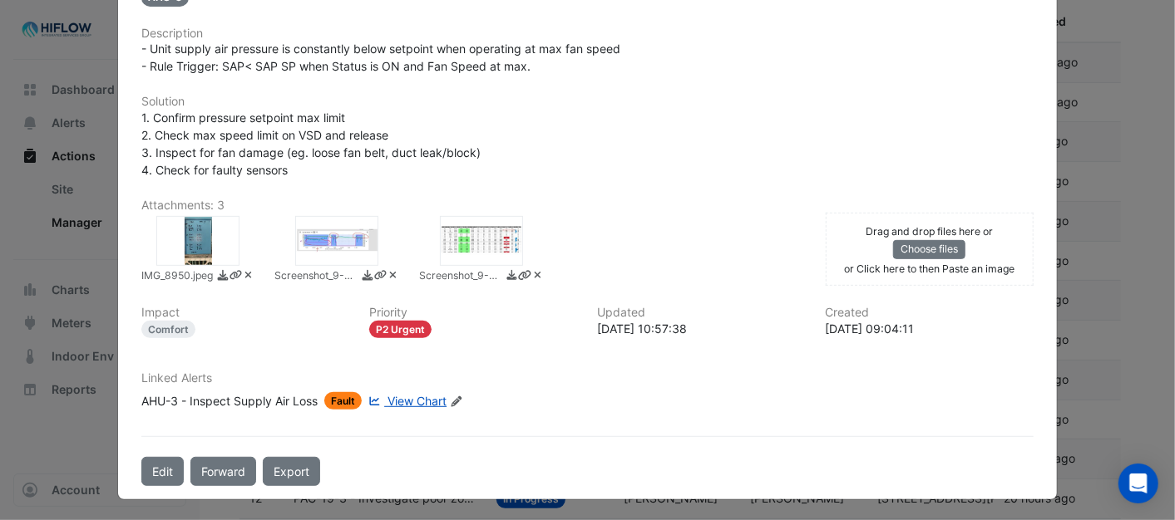
click at [189, 234] on div at bounding box center [197, 241] width 83 height 50
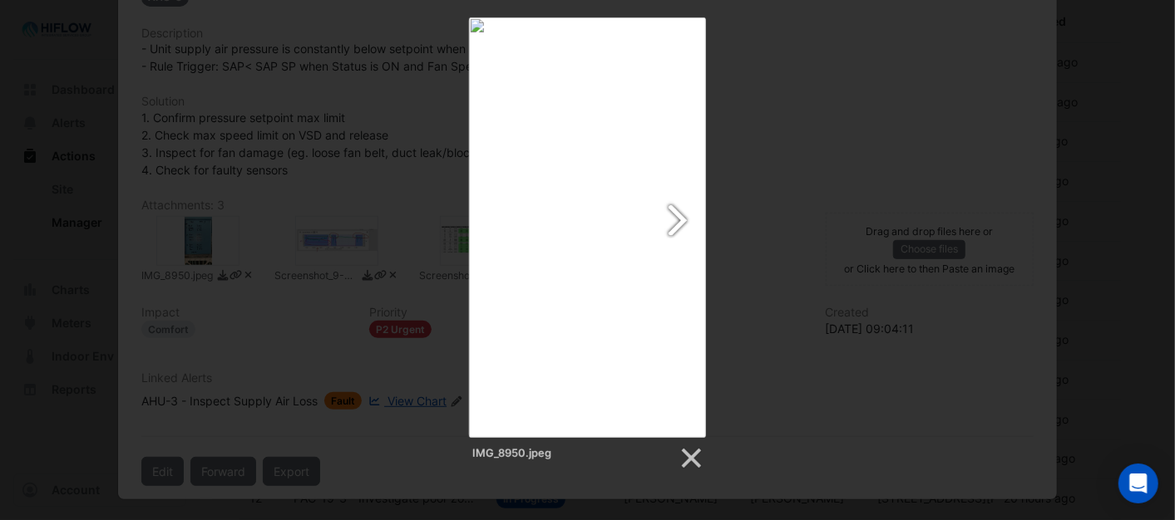
click at [675, 214] on link at bounding box center [629, 227] width 151 height 421
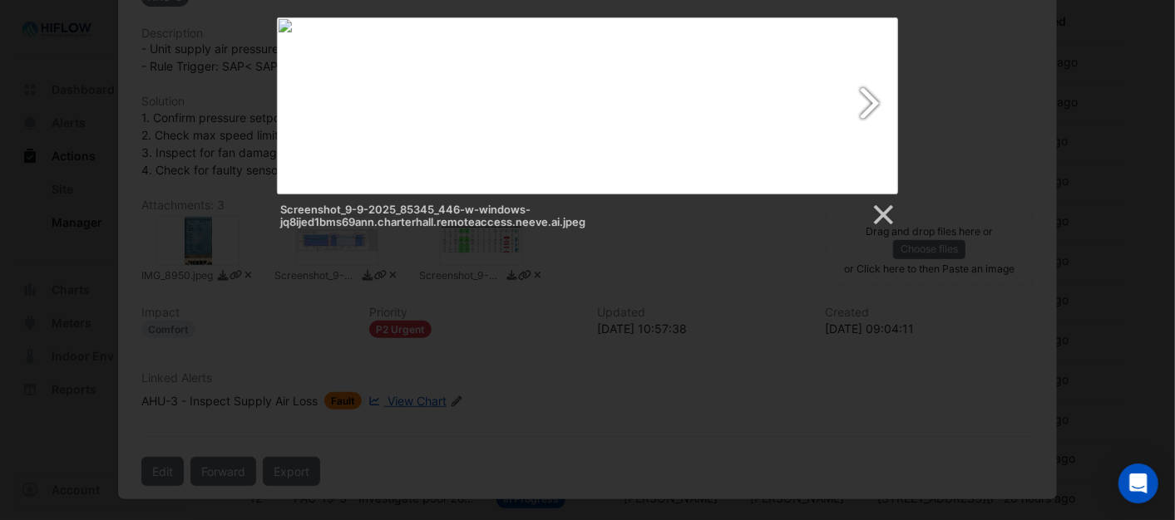
click at [867, 95] on link at bounding box center [698, 105] width 397 height 177
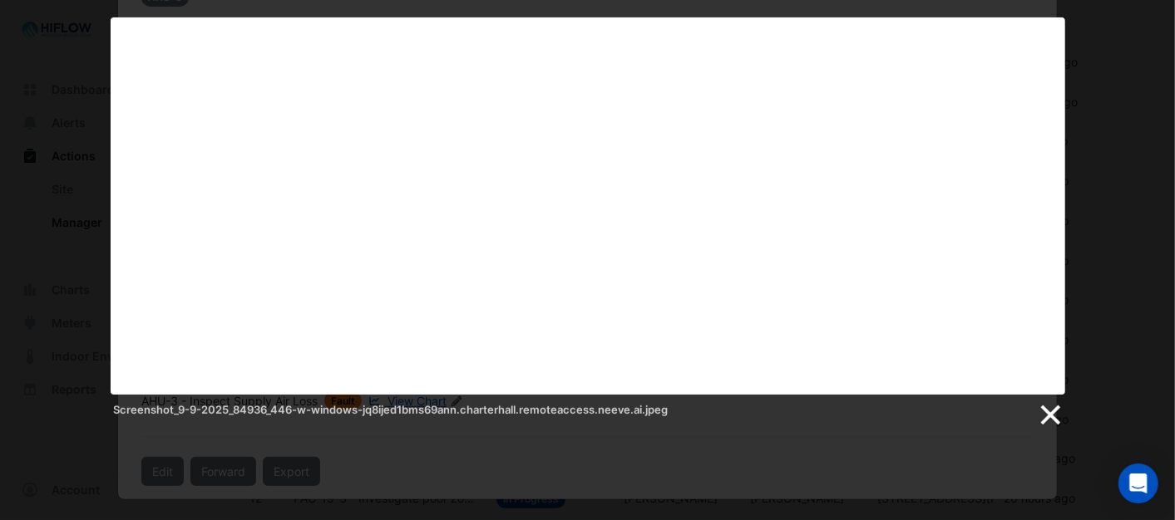
click at [1047, 411] on link at bounding box center [1049, 415] width 25 height 25
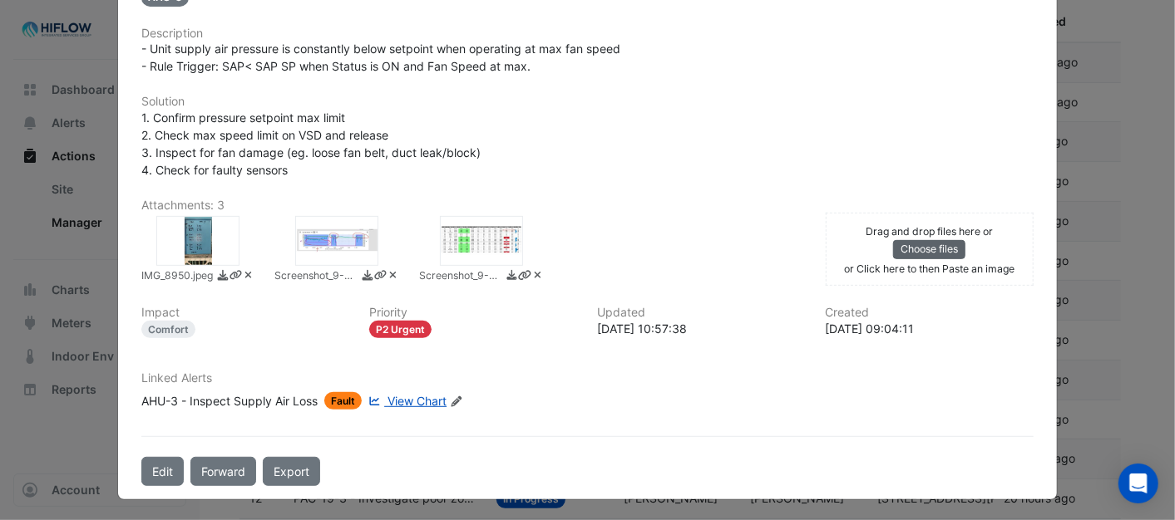
click at [923, 252] on button "Choose files" at bounding box center [929, 249] width 72 height 18
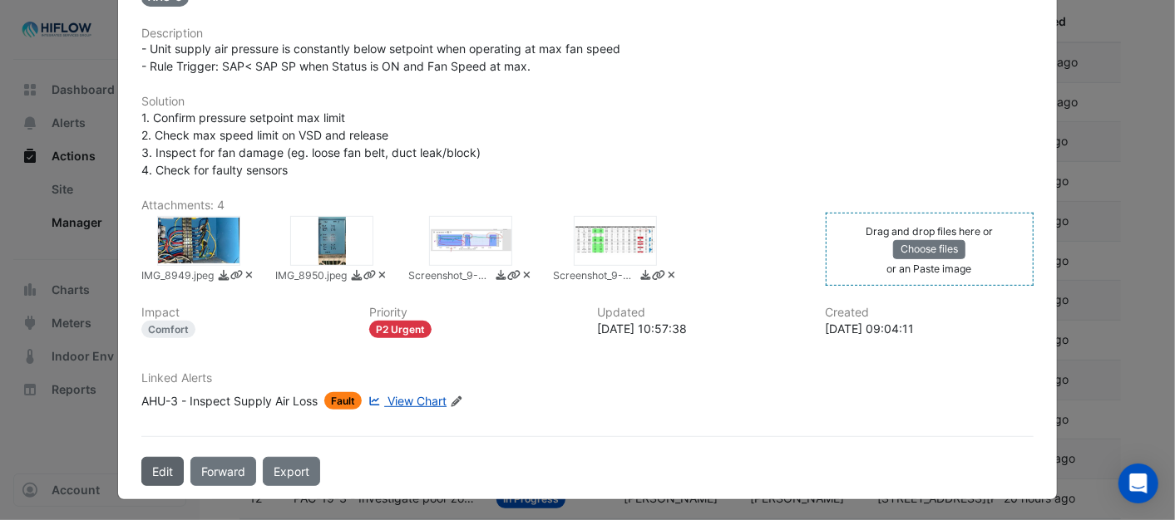
click at [153, 464] on button "Edit" at bounding box center [162, 471] width 42 height 29
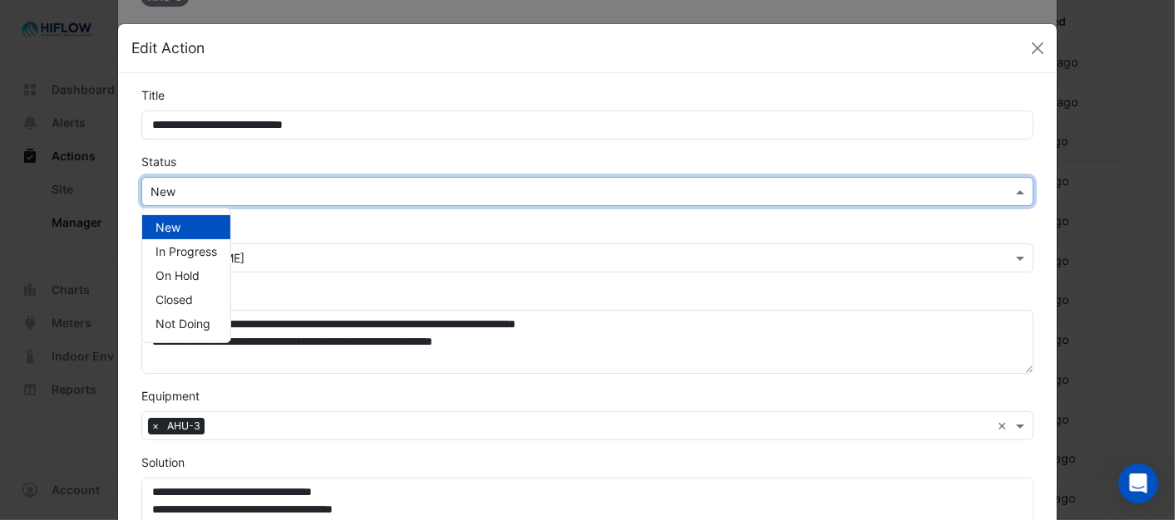
click at [1012, 191] on span at bounding box center [1022, 191] width 21 height 17
click at [178, 251] on span "In Progress" at bounding box center [186, 251] width 62 height 14
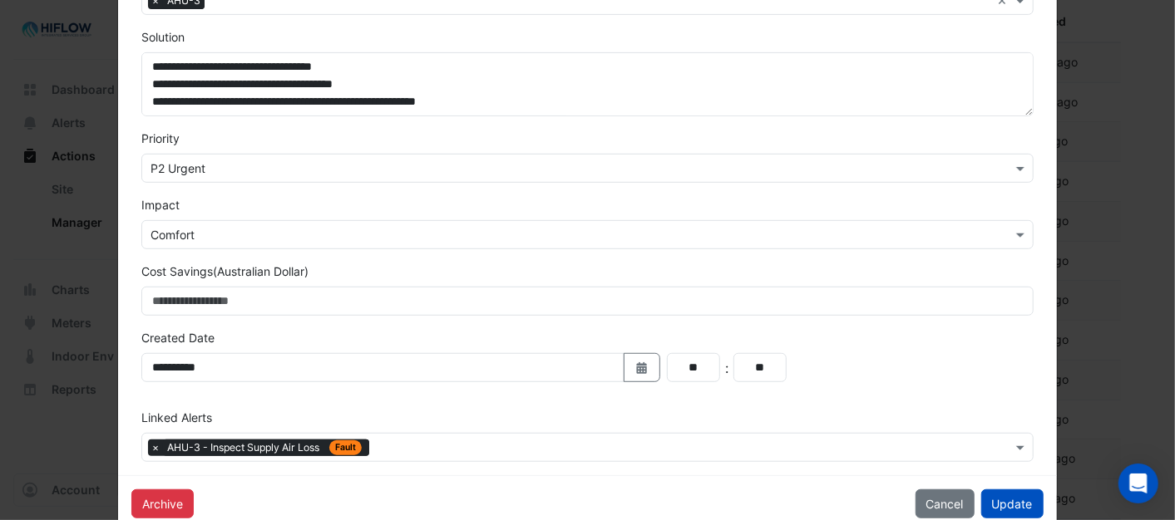
scroll to position [461, 0]
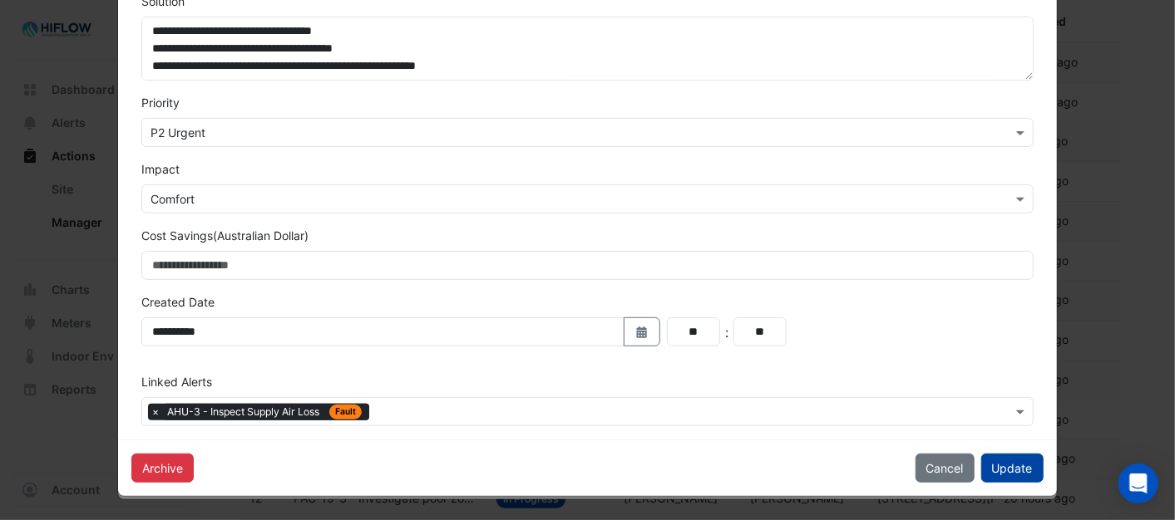
click at [993, 468] on button "Update" at bounding box center [1012, 468] width 62 height 29
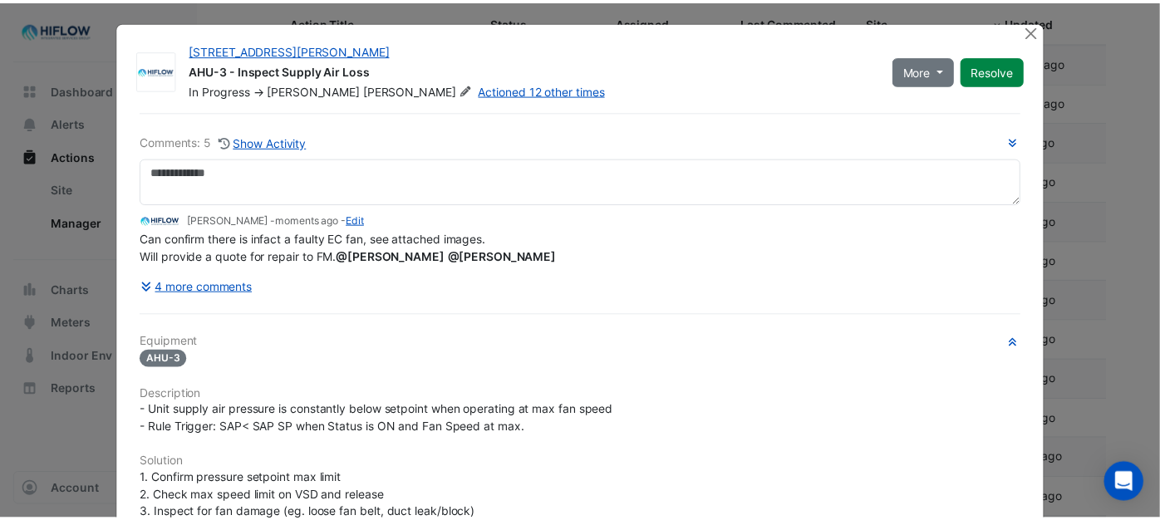
scroll to position [0, 0]
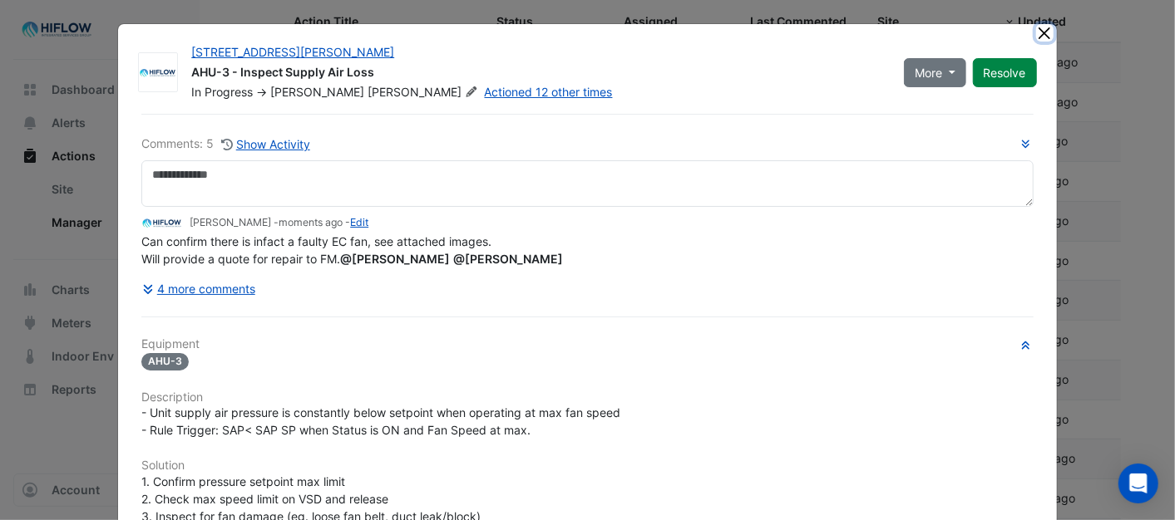
click at [1036, 32] on button "Close" at bounding box center [1044, 32] width 17 height 17
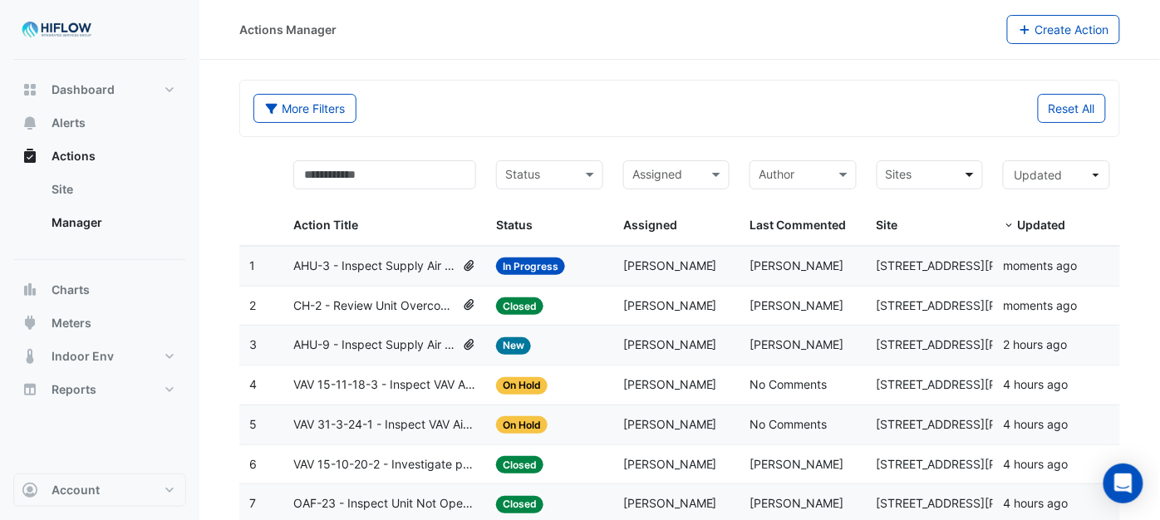
click at [971, 179] on span at bounding box center [972, 174] width 21 height 19
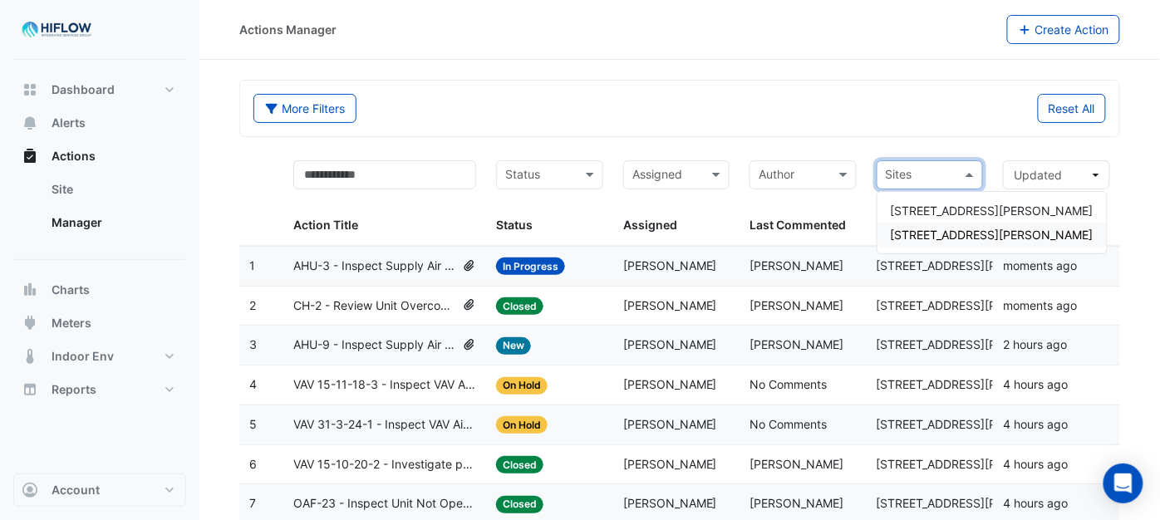
click at [933, 226] on div "[STREET_ADDRESS][PERSON_NAME]" at bounding box center [992, 235] width 229 height 24
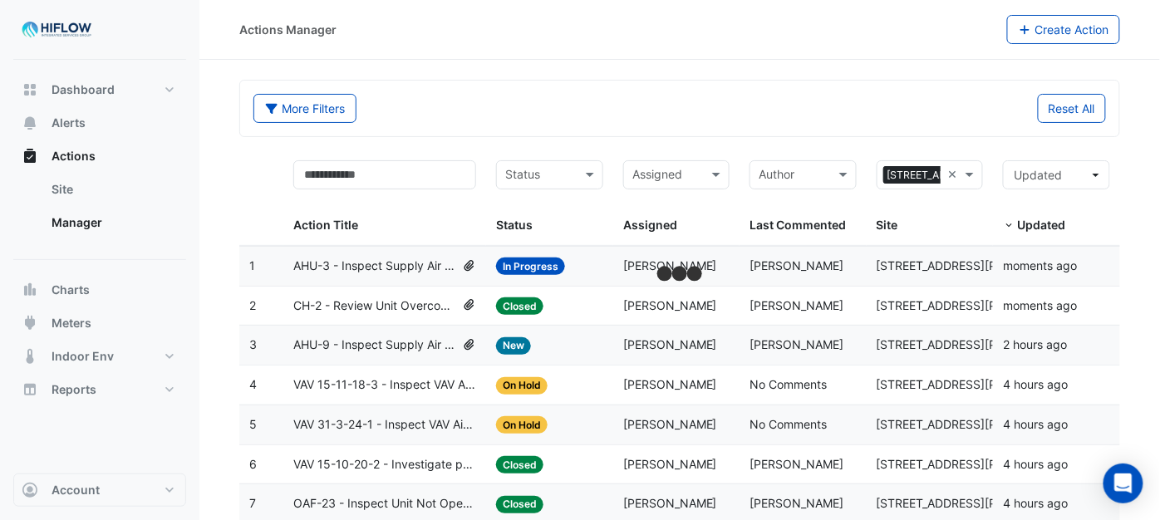
click at [884, 97] on div "Reset All" at bounding box center [898, 108] width 436 height 29
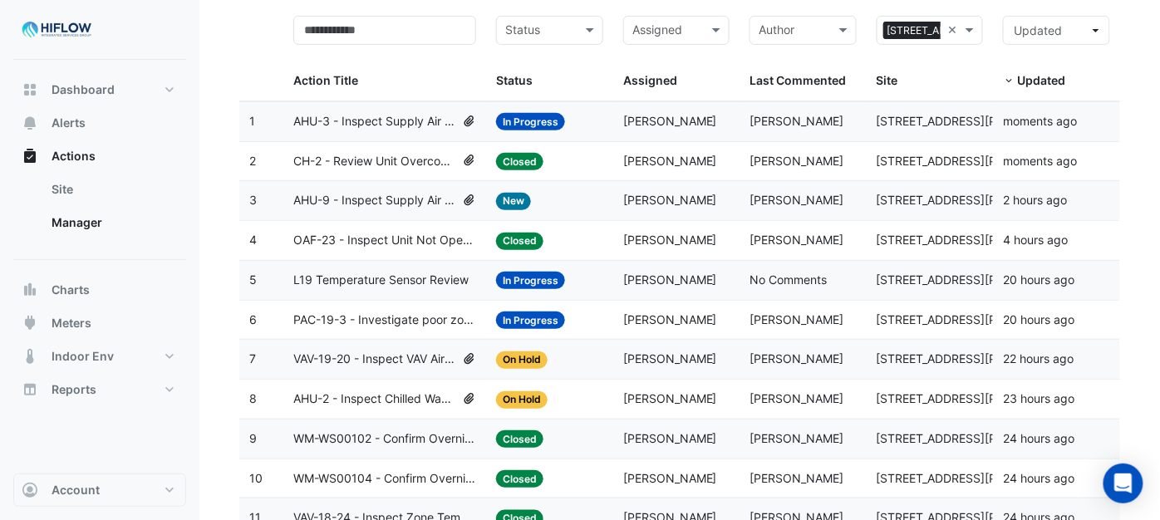
scroll to position [92, 0]
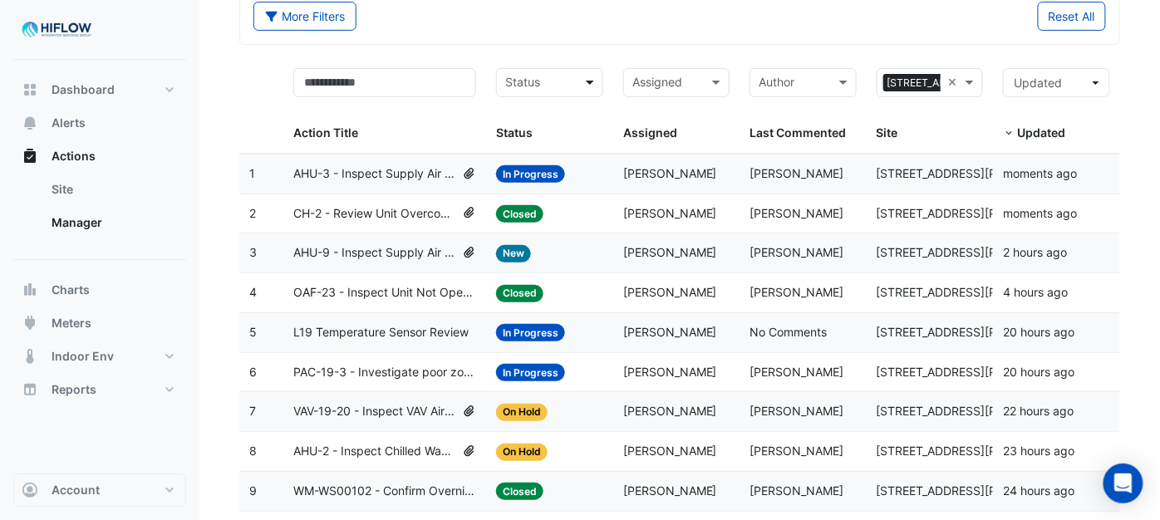
click at [594, 83] on span at bounding box center [592, 82] width 21 height 19
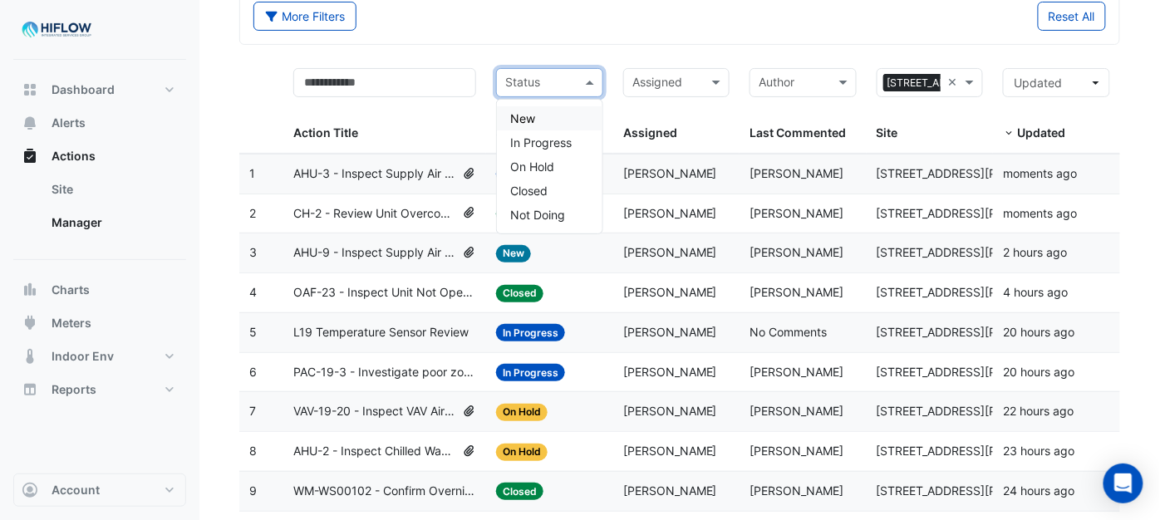
click at [533, 122] on span "New" at bounding box center [522, 118] width 25 height 14
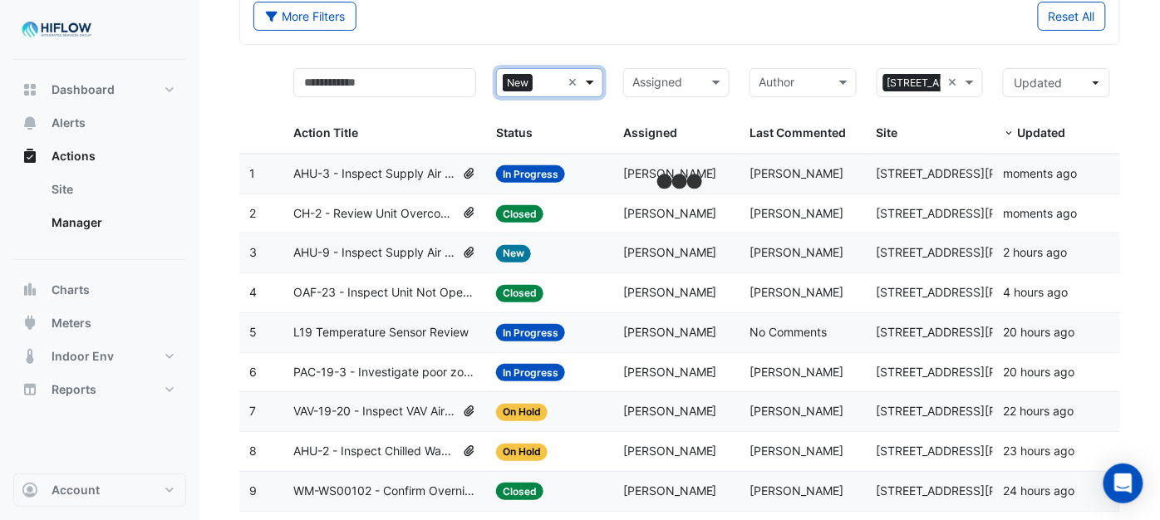
click at [586, 79] on span at bounding box center [592, 82] width 21 height 19
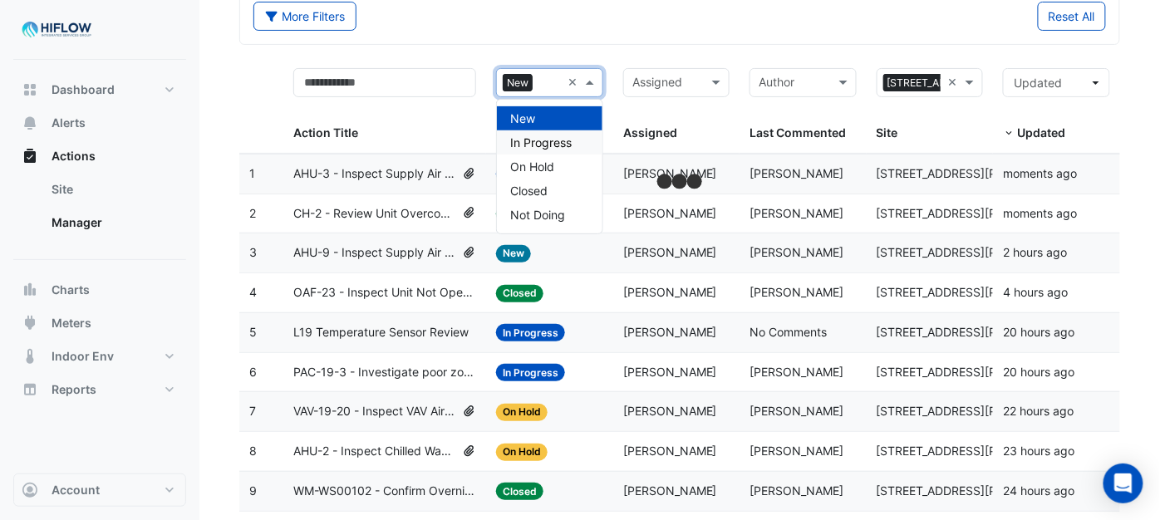
click at [542, 136] on span "In Progress" at bounding box center [541, 142] width 62 height 14
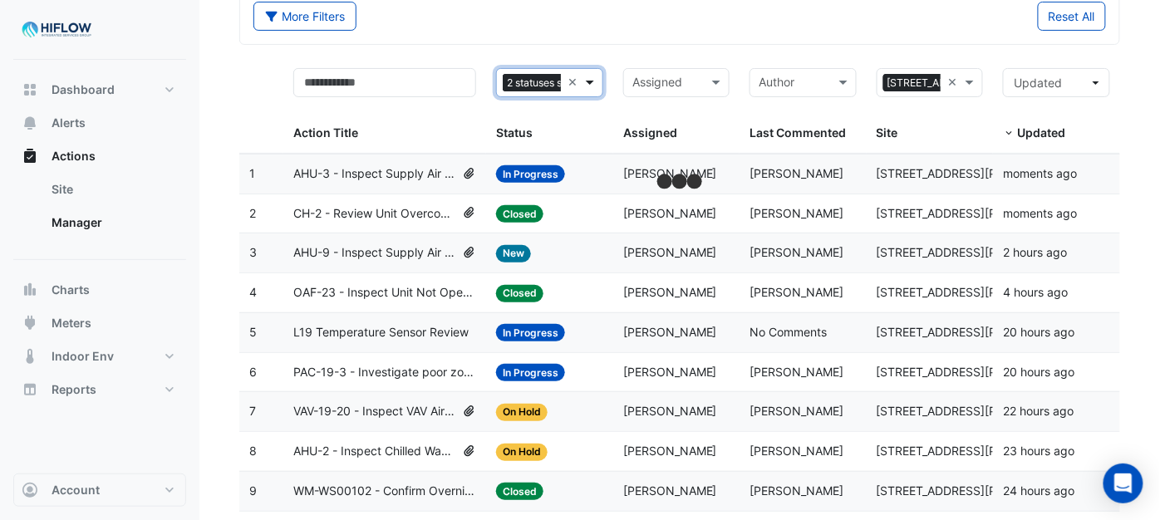
click at [584, 79] on span at bounding box center [592, 82] width 21 height 19
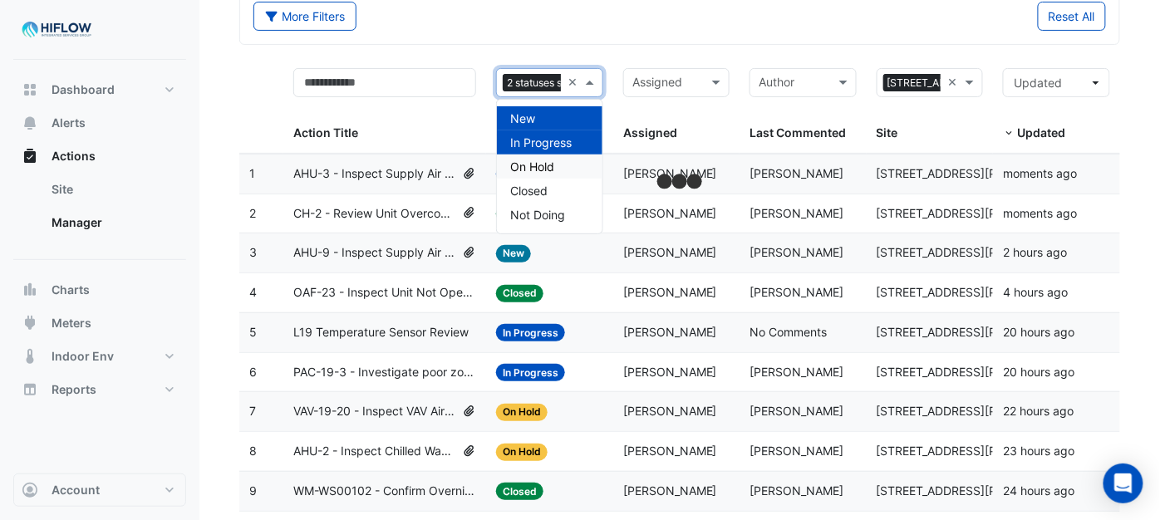
click at [534, 163] on span "On Hold" at bounding box center [532, 167] width 44 height 14
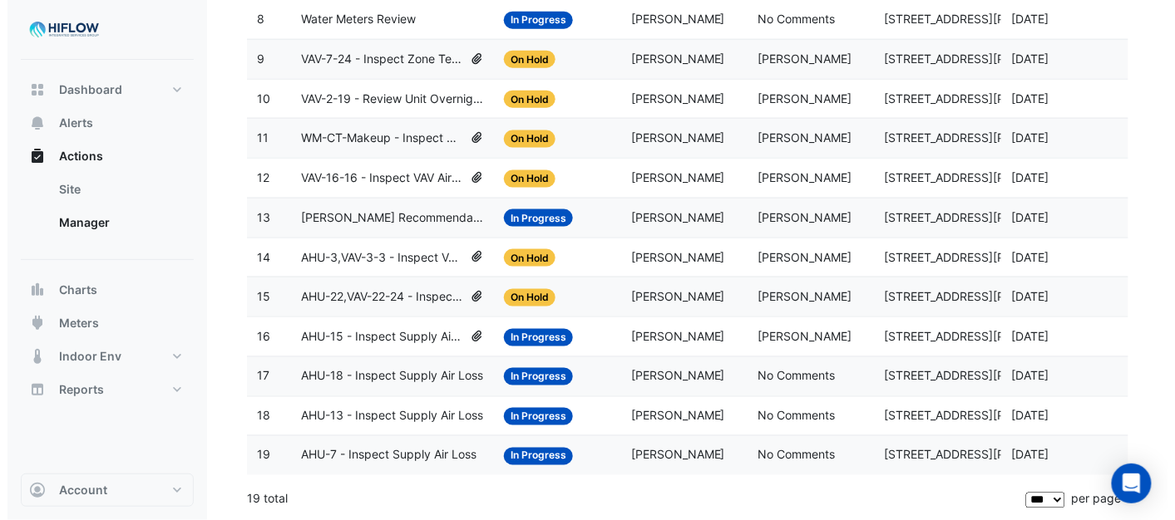
scroll to position [534, 0]
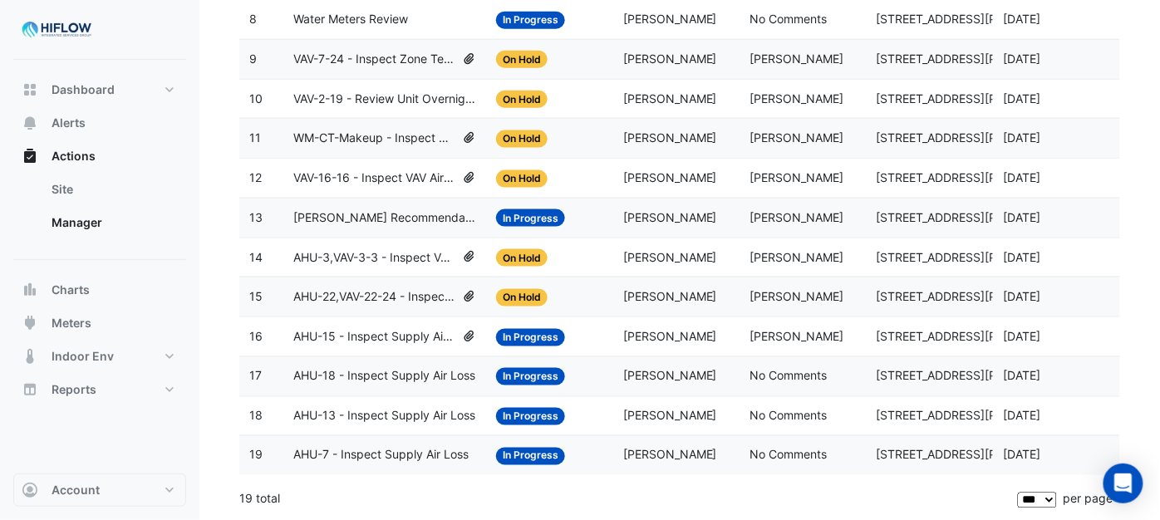
click at [397, 451] on span "AHU-7 - Inspect Supply Air Loss" at bounding box center [380, 455] width 175 height 19
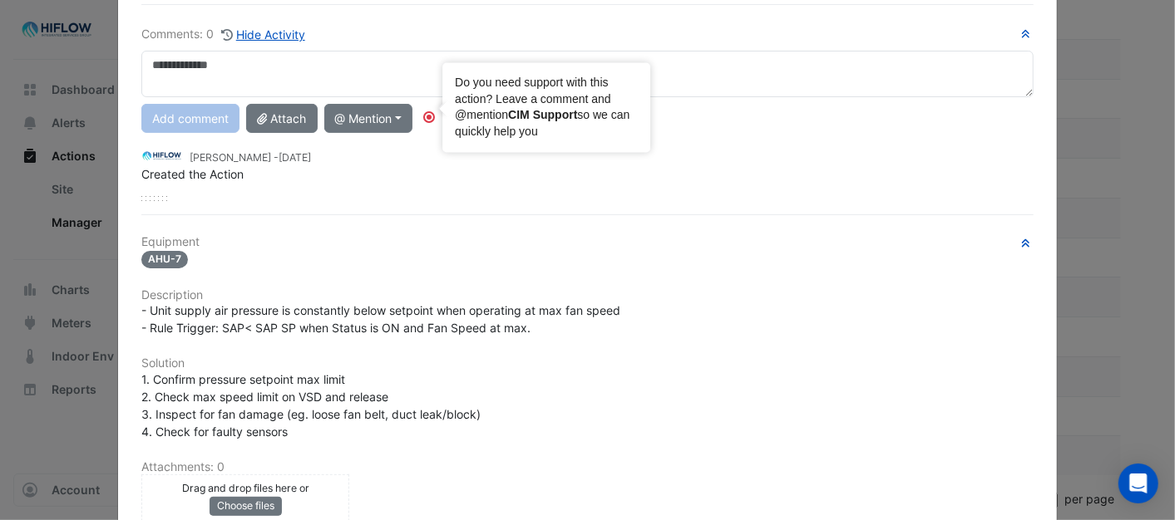
scroll to position [362, 0]
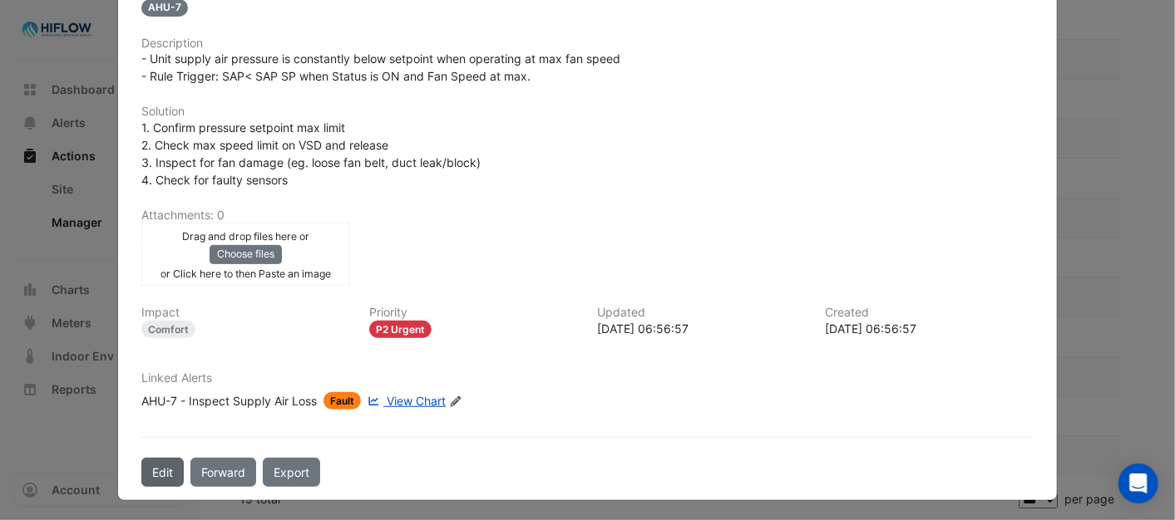
click at [163, 465] on button "Edit" at bounding box center [162, 472] width 42 height 29
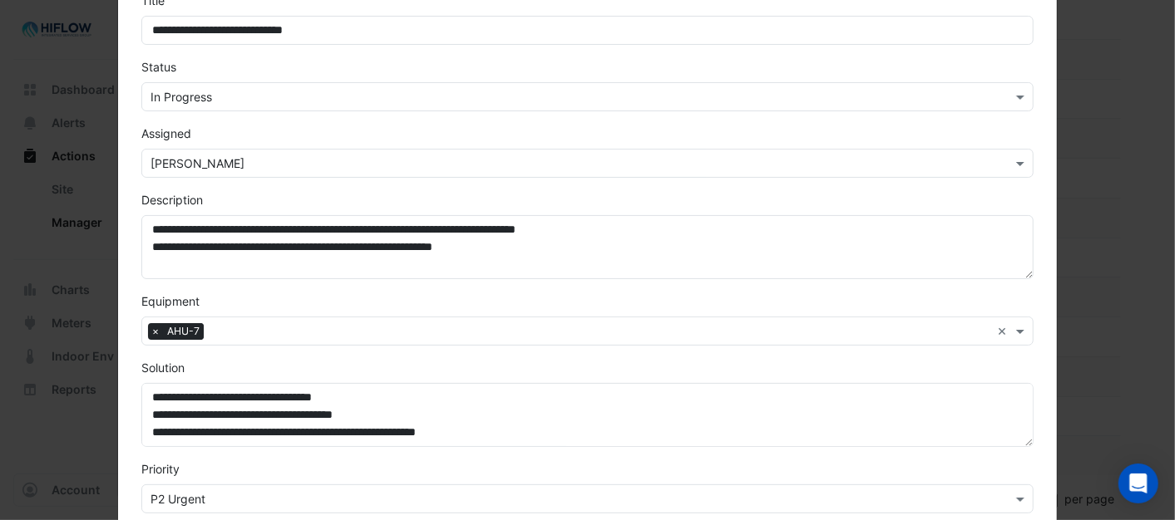
scroll to position [92, 0]
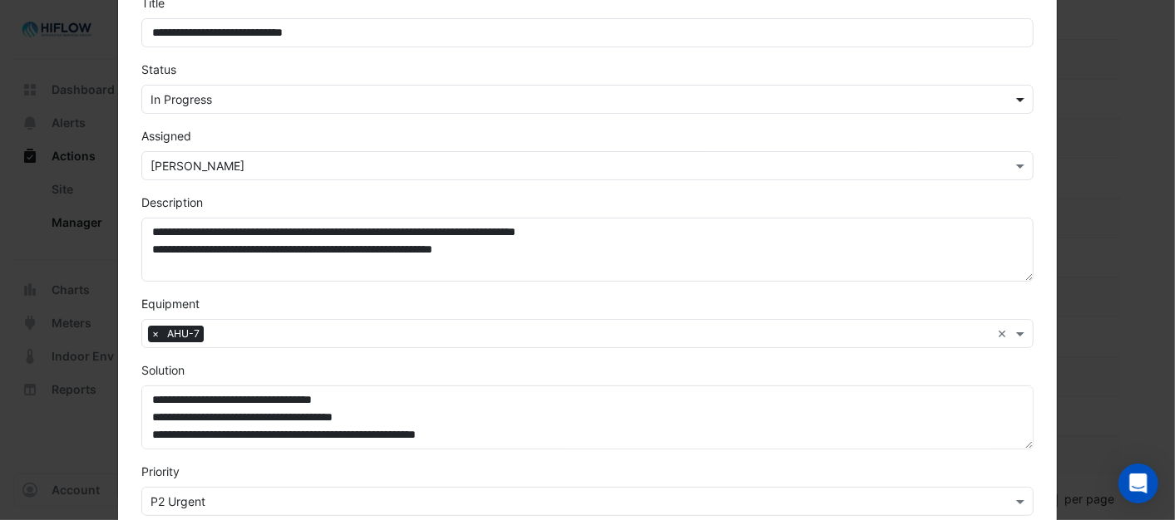
click at [1016, 98] on span at bounding box center [1022, 99] width 21 height 17
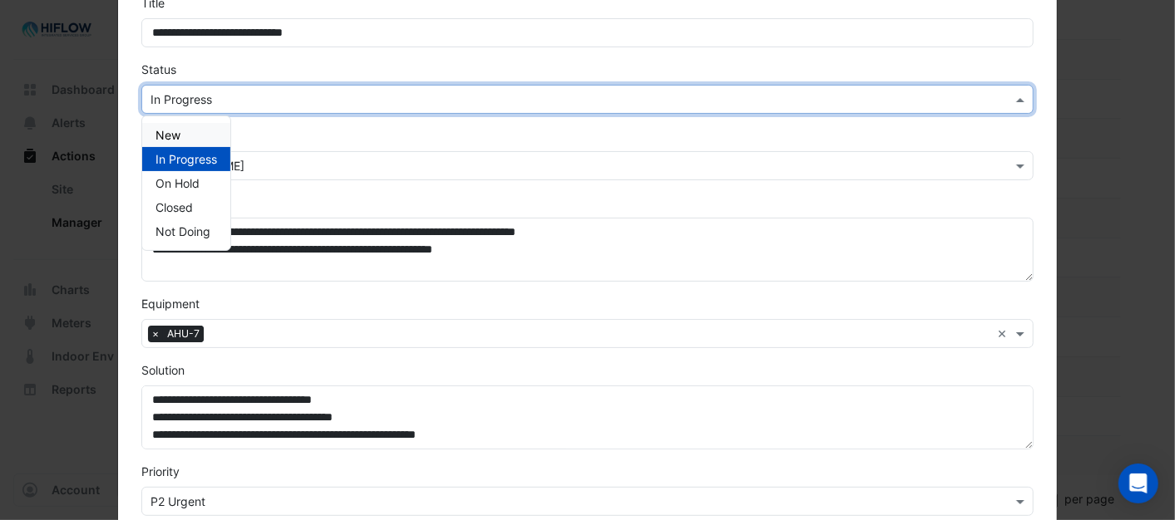
click at [168, 134] on span "New" at bounding box center [167, 135] width 25 height 14
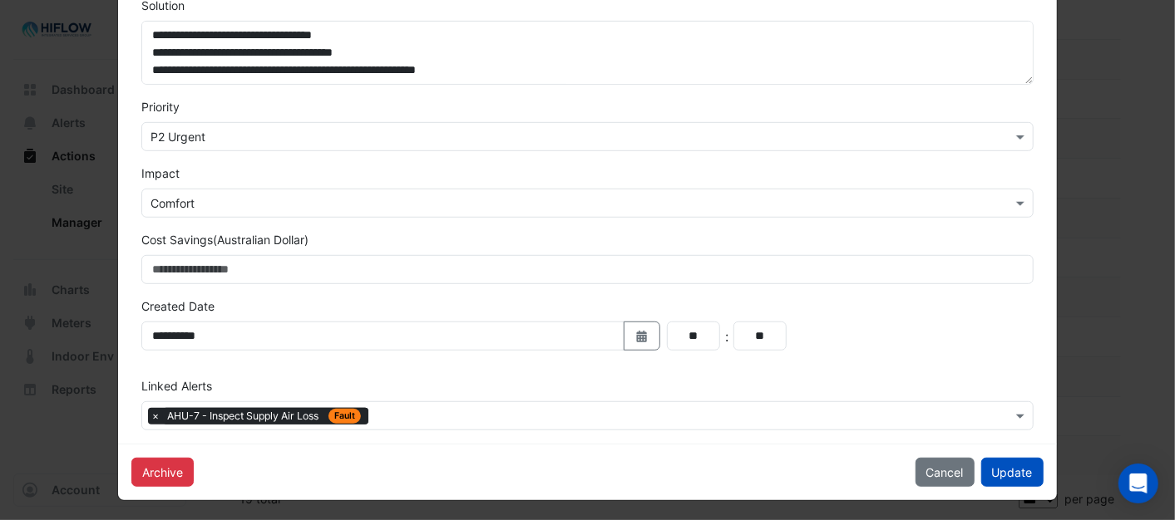
scroll to position [461, 0]
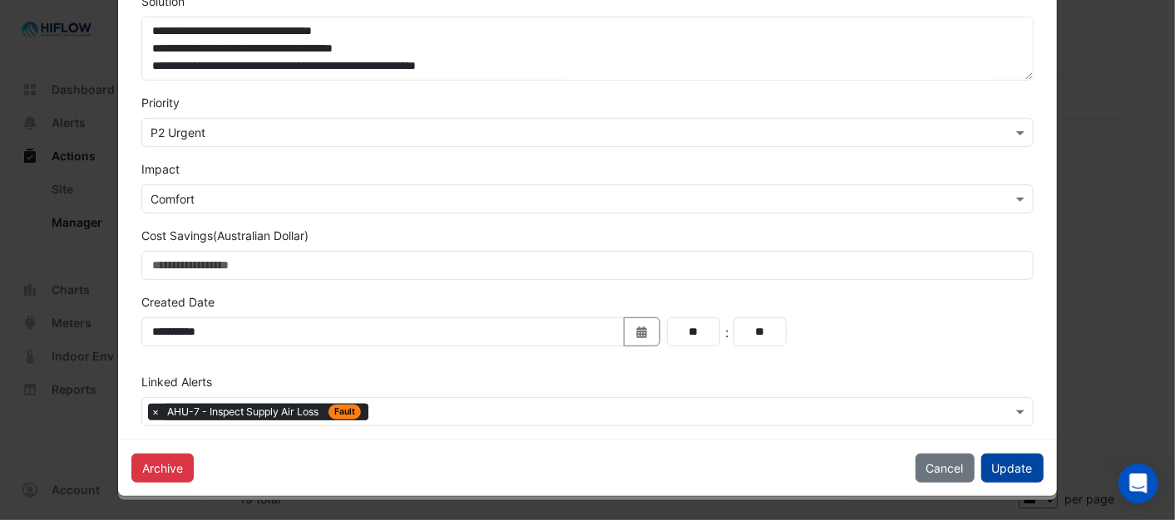
click at [1002, 467] on button "Update" at bounding box center [1012, 468] width 62 height 29
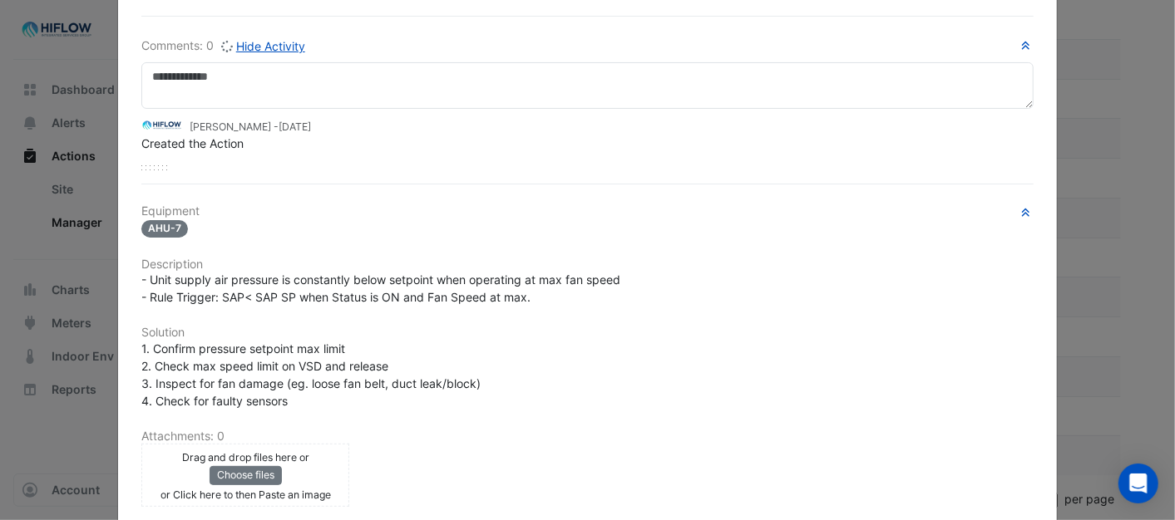
scroll to position [0, 0]
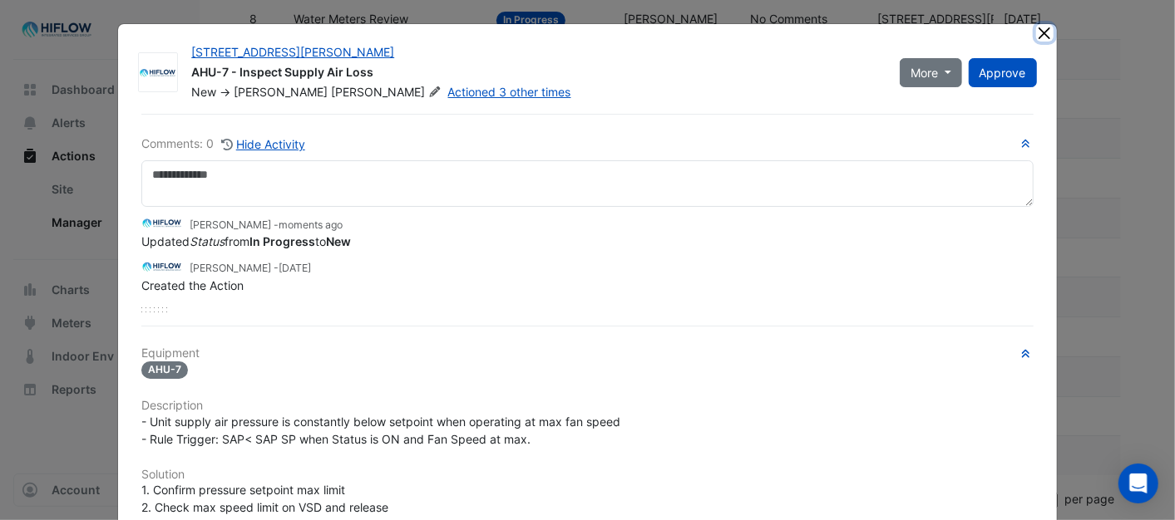
click at [1044, 36] on button "Close" at bounding box center [1044, 32] width 17 height 17
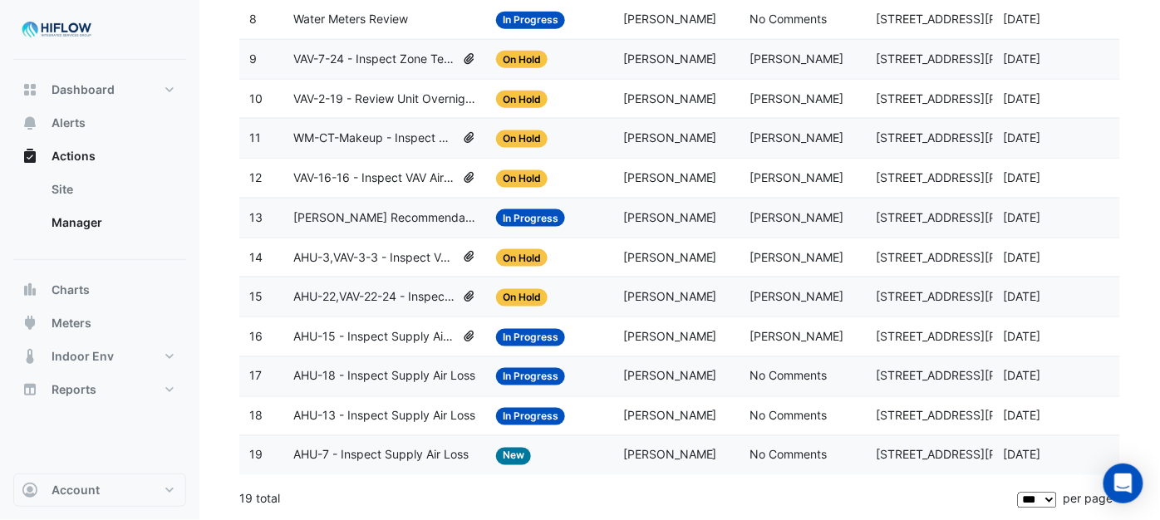
click at [522, 411] on span "In Progress" at bounding box center [530, 416] width 69 height 17
drag, startPoint x: 522, startPoint y: 411, endPoint x: 516, endPoint y: 417, distance: 8.8
click at [516, 417] on span "In Progress" at bounding box center [530, 416] width 69 height 17
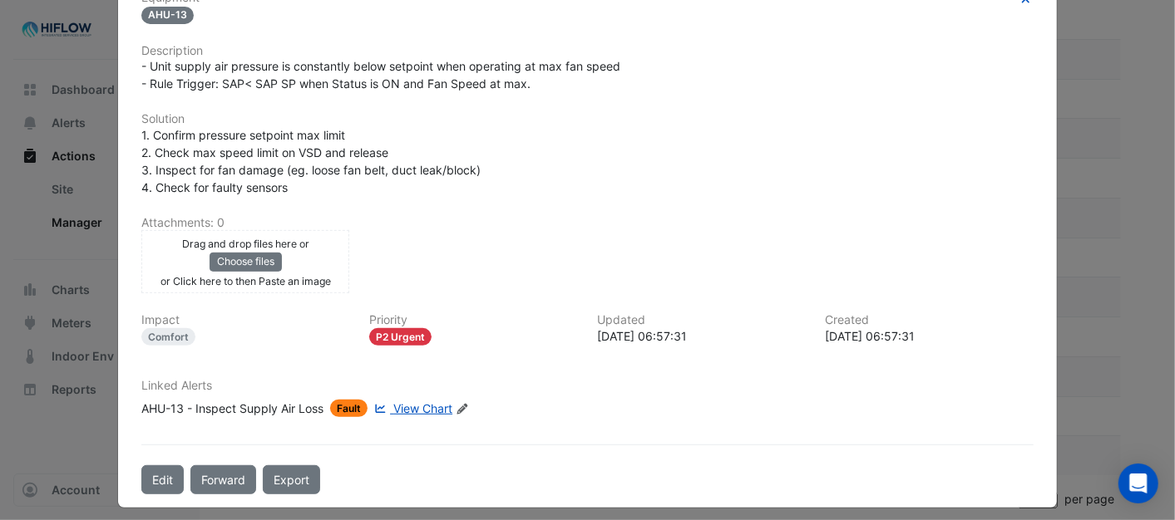
scroll to position [362, 0]
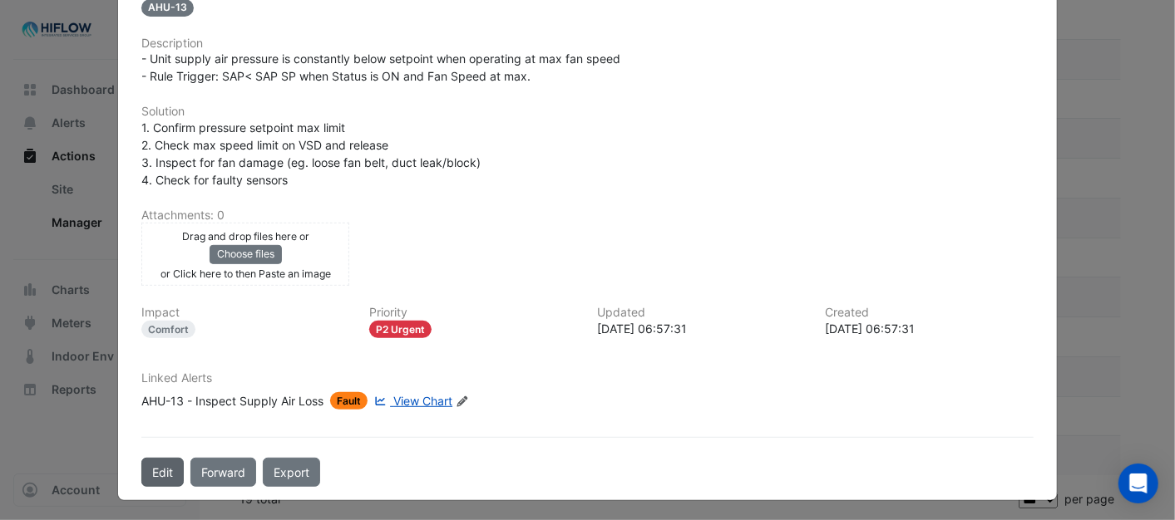
click at [159, 461] on button "Edit" at bounding box center [162, 472] width 42 height 29
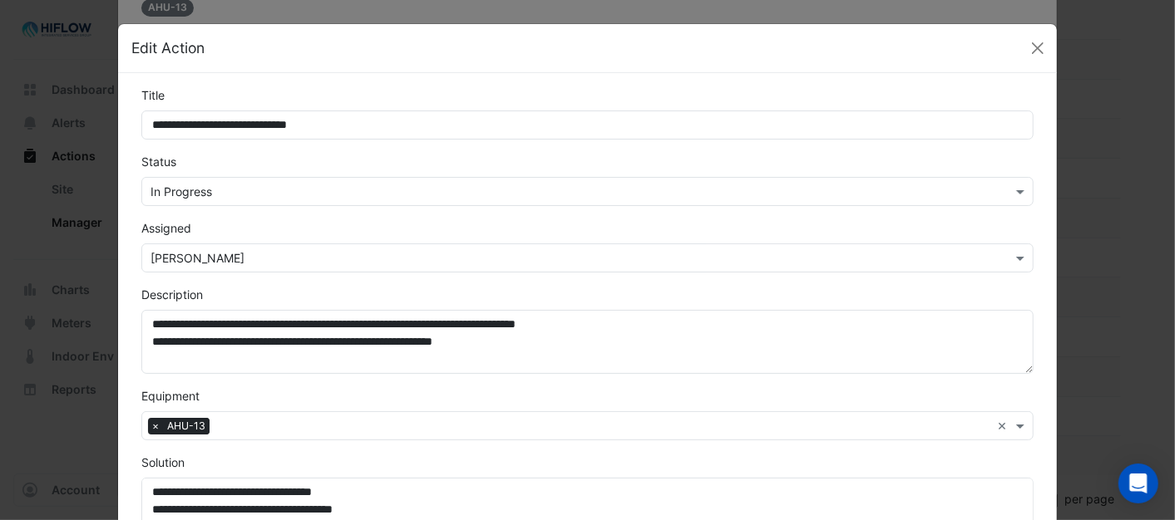
scroll to position [319, 0]
click at [997, 187] on div at bounding box center [586, 191] width 889 height 19
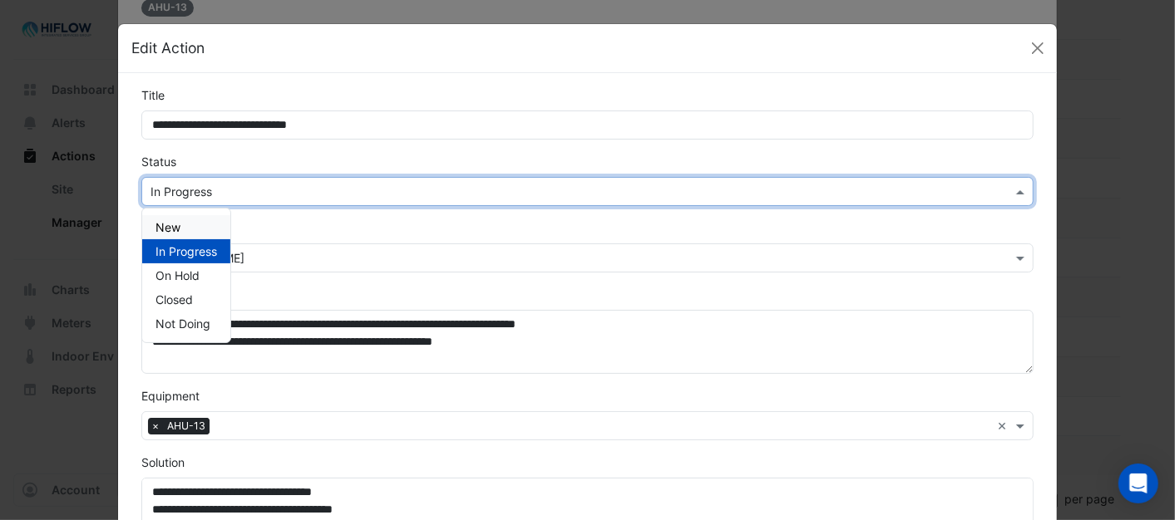
click at [161, 221] on span "New" at bounding box center [167, 227] width 25 height 14
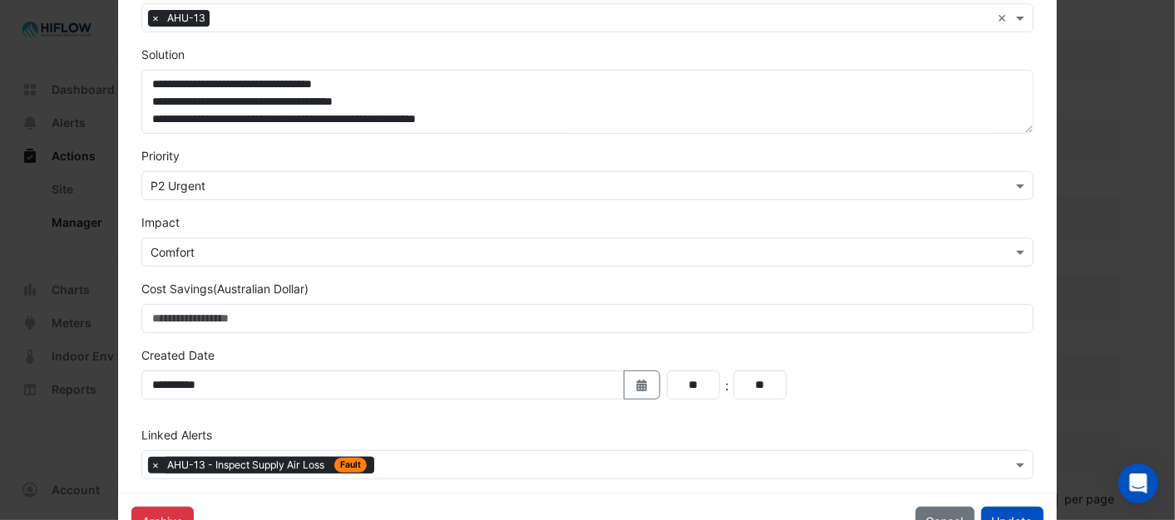
scroll to position [461, 0]
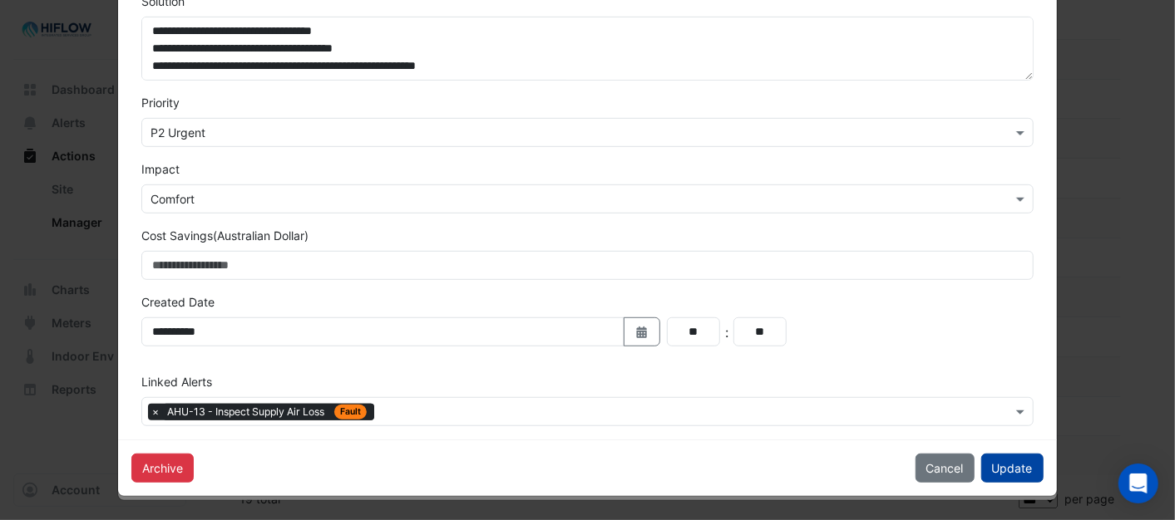
click at [987, 463] on button "Update" at bounding box center [1012, 468] width 62 height 29
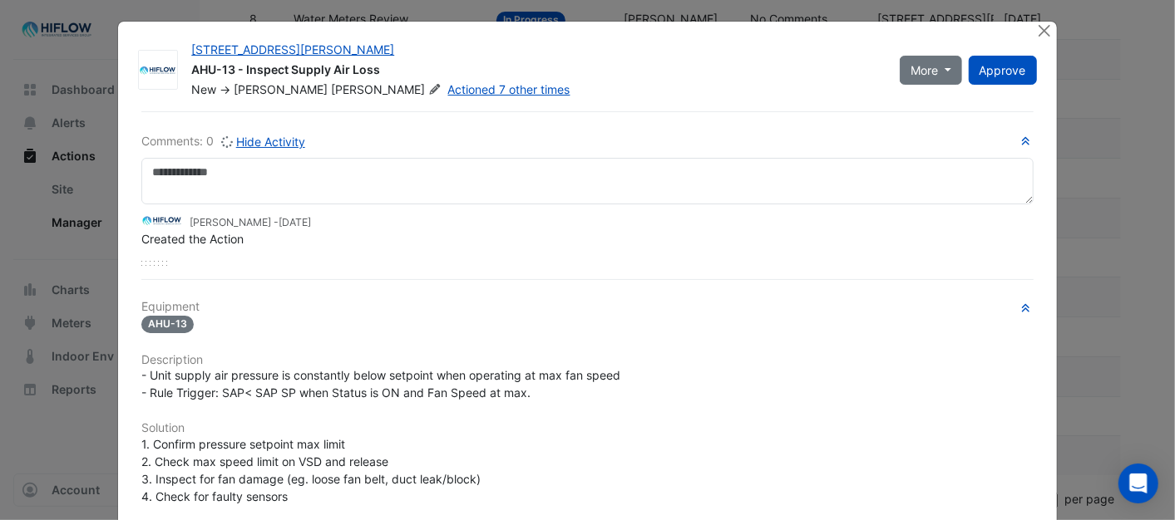
scroll to position [0, 0]
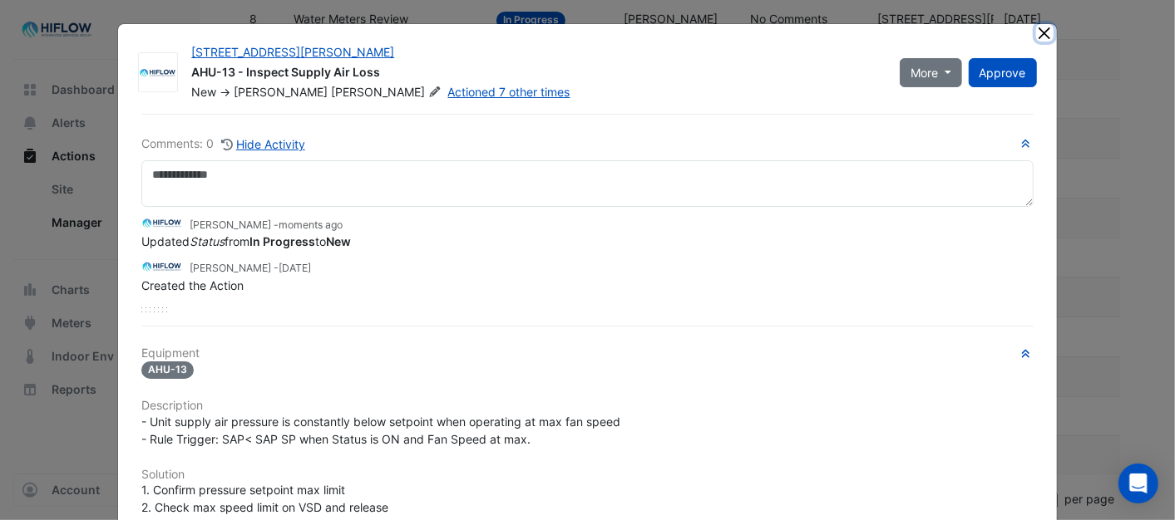
click at [1042, 32] on button "Close" at bounding box center [1044, 32] width 17 height 17
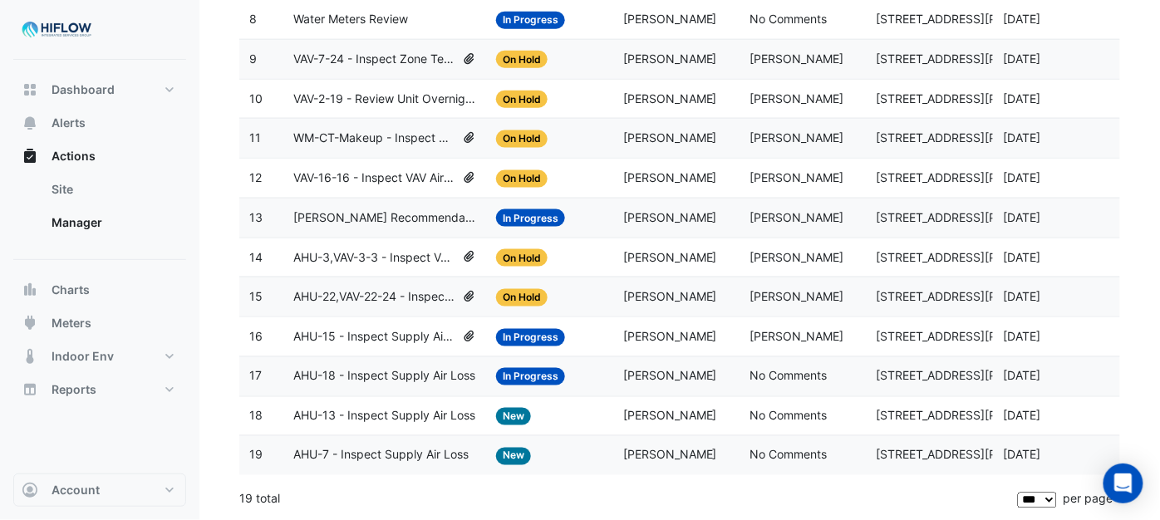
click at [382, 372] on span "AHU-18 - Inspect Supply Air Loss" at bounding box center [384, 376] width 182 height 19
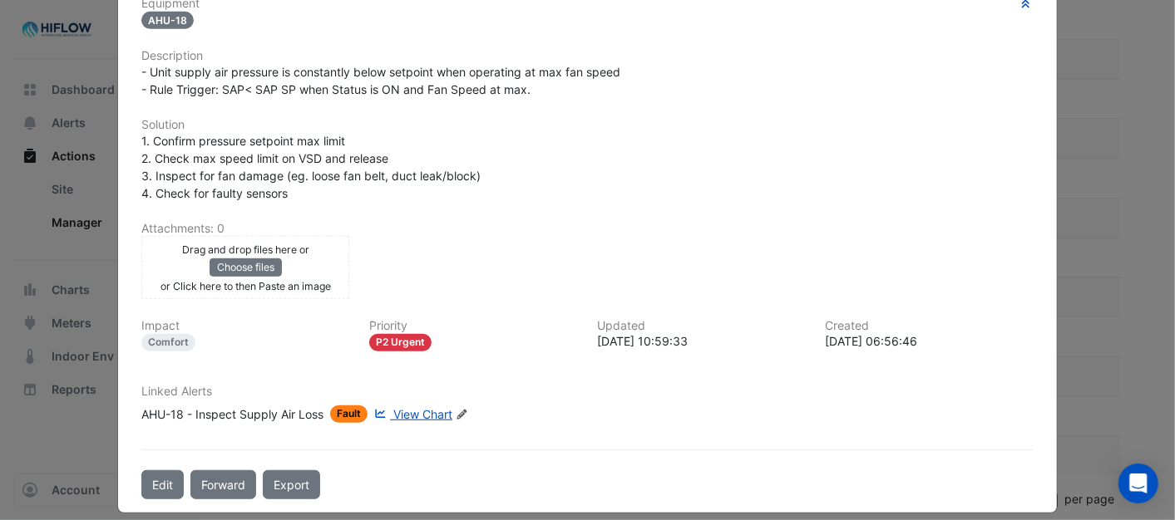
scroll to position [447, 0]
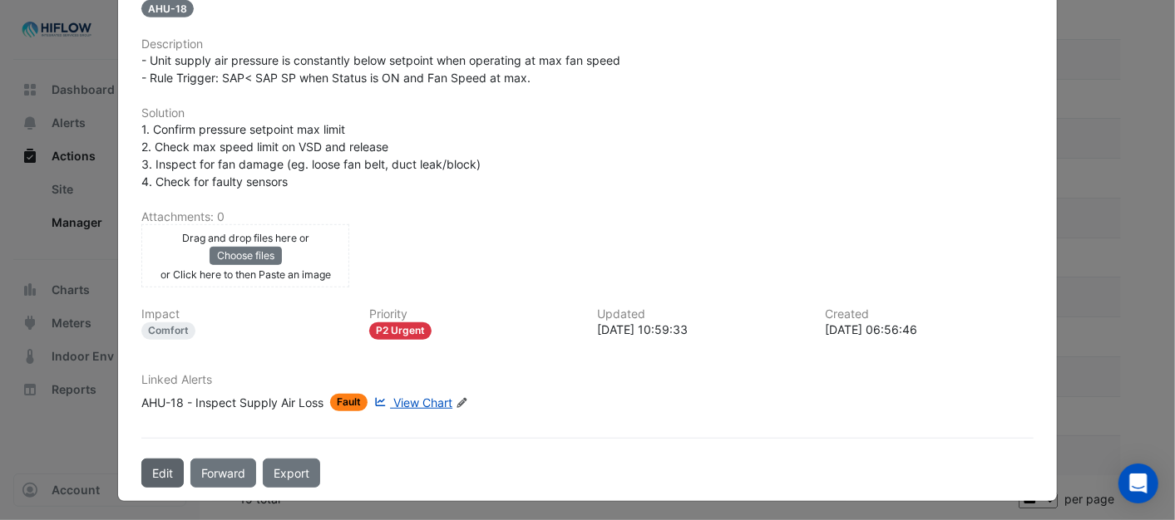
click at [158, 465] on button "Edit" at bounding box center [162, 473] width 42 height 29
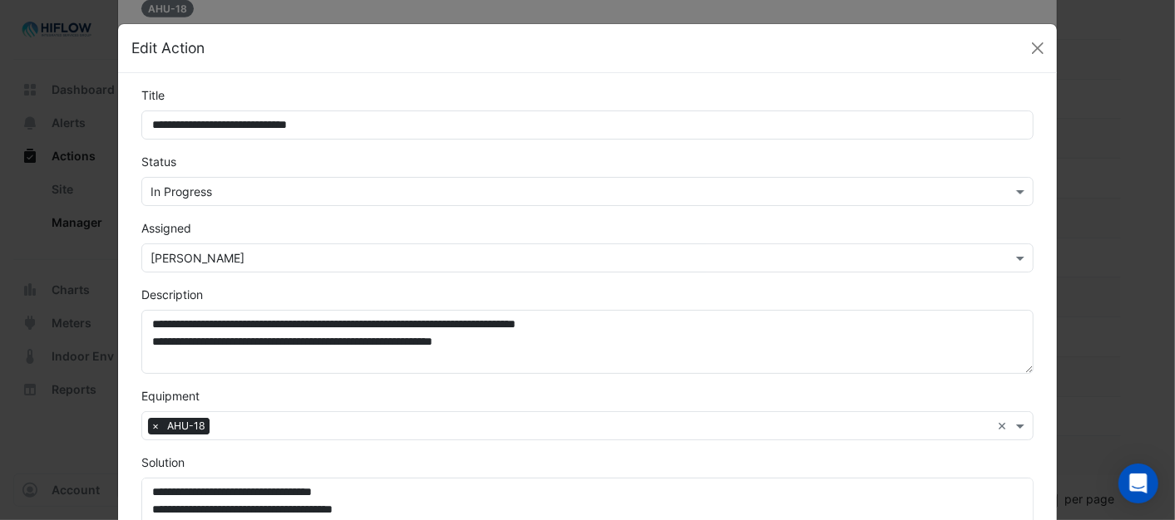
scroll to position [405, 0]
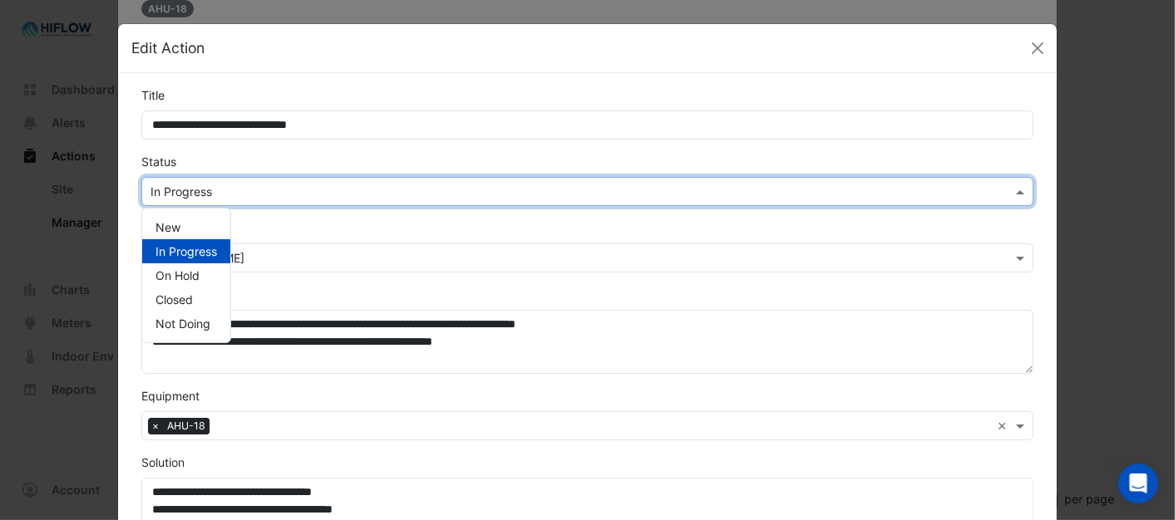
click at [1014, 189] on span at bounding box center [1022, 191] width 21 height 17
click at [175, 225] on div "New" at bounding box center [186, 227] width 88 height 24
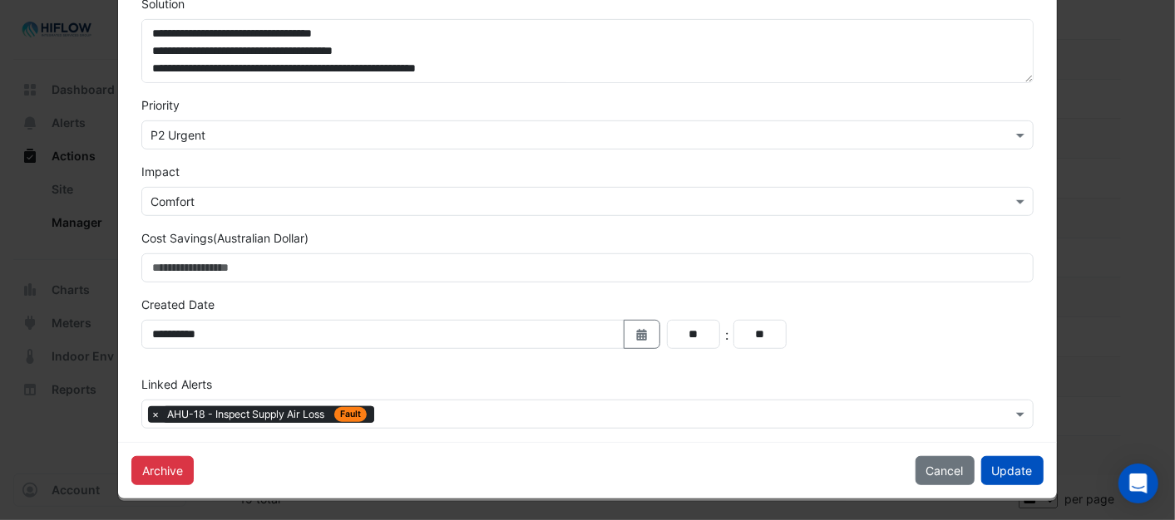
scroll to position [461, 0]
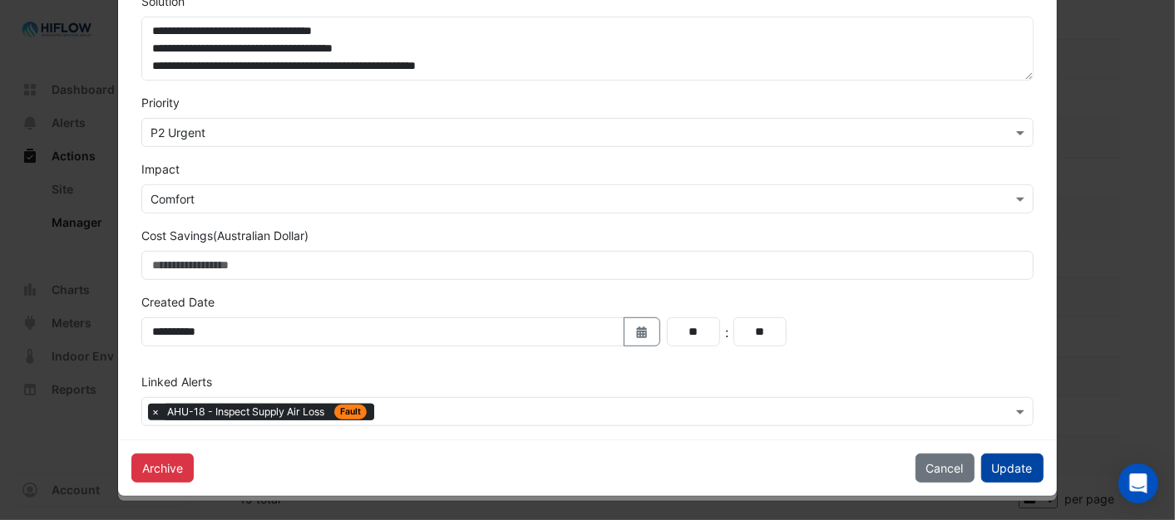
click at [1012, 467] on button "Update" at bounding box center [1012, 468] width 62 height 29
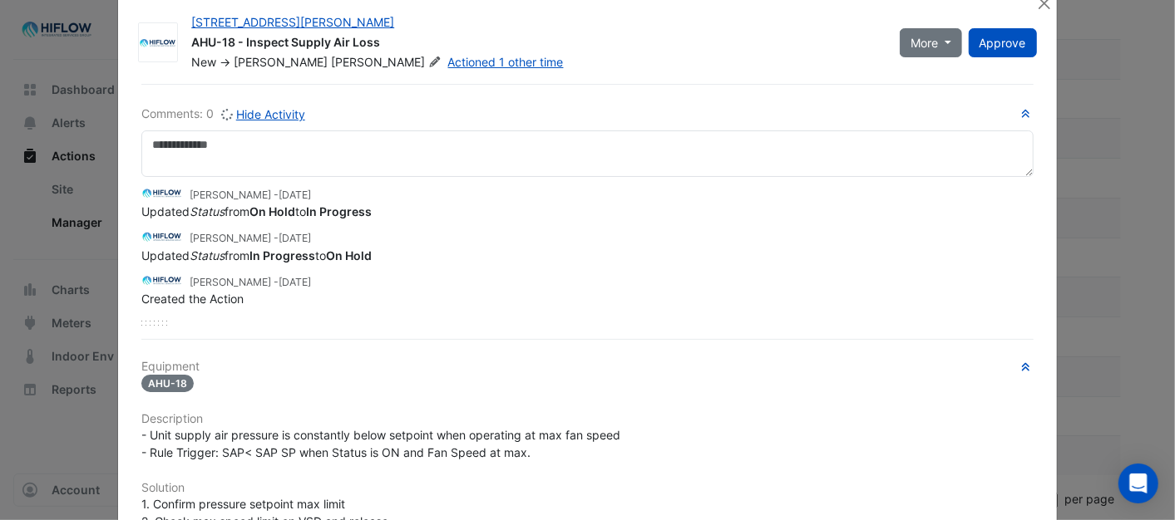
scroll to position [0, 0]
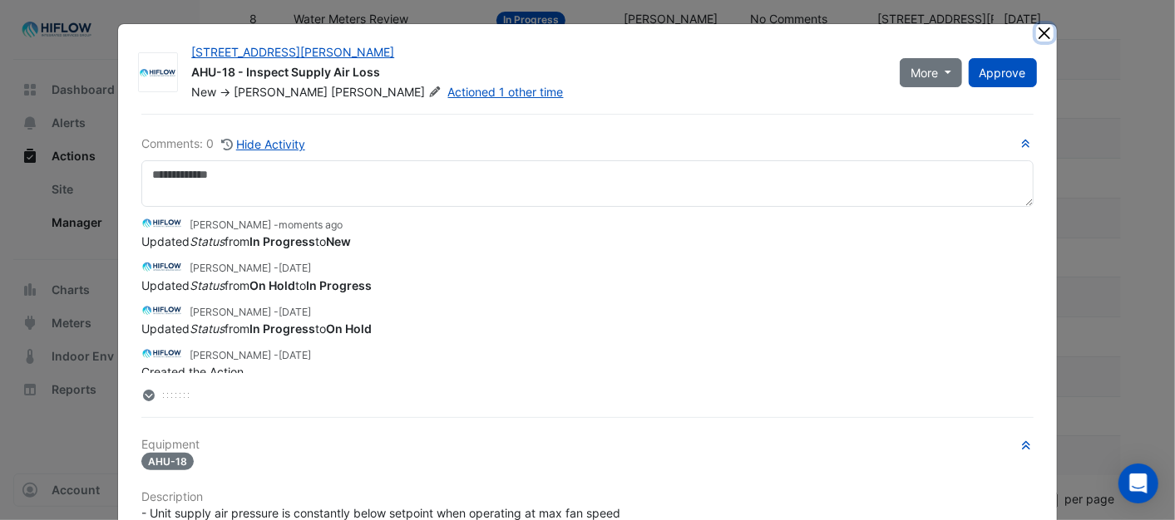
click at [1036, 29] on button "Close" at bounding box center [1044, 32] width 17 height 17
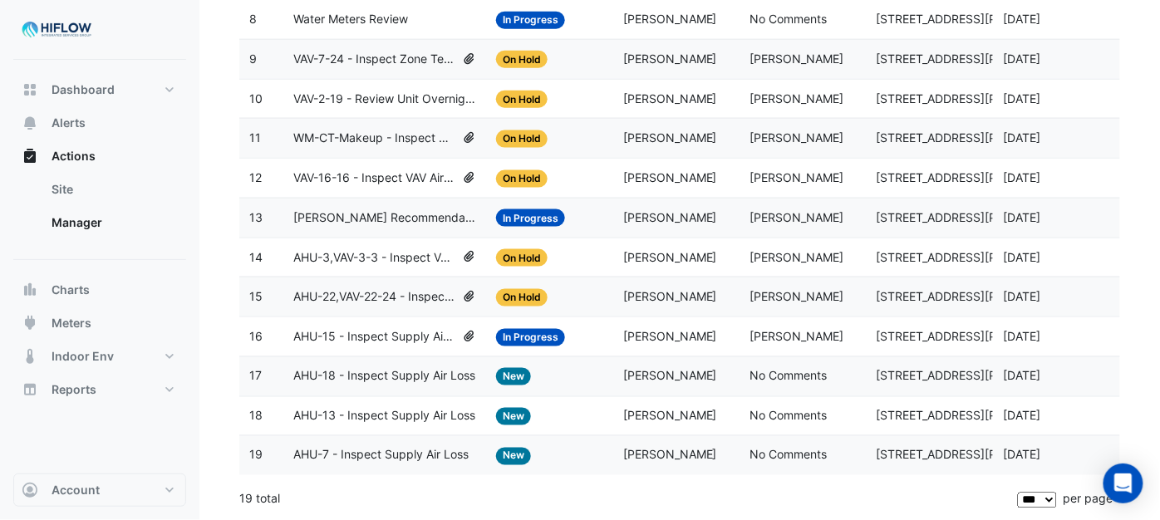
click at [377, 337] on span "AHU-15 - Inspect Supply Air Loss" at bounding box center [374, 337] width 162 height 19
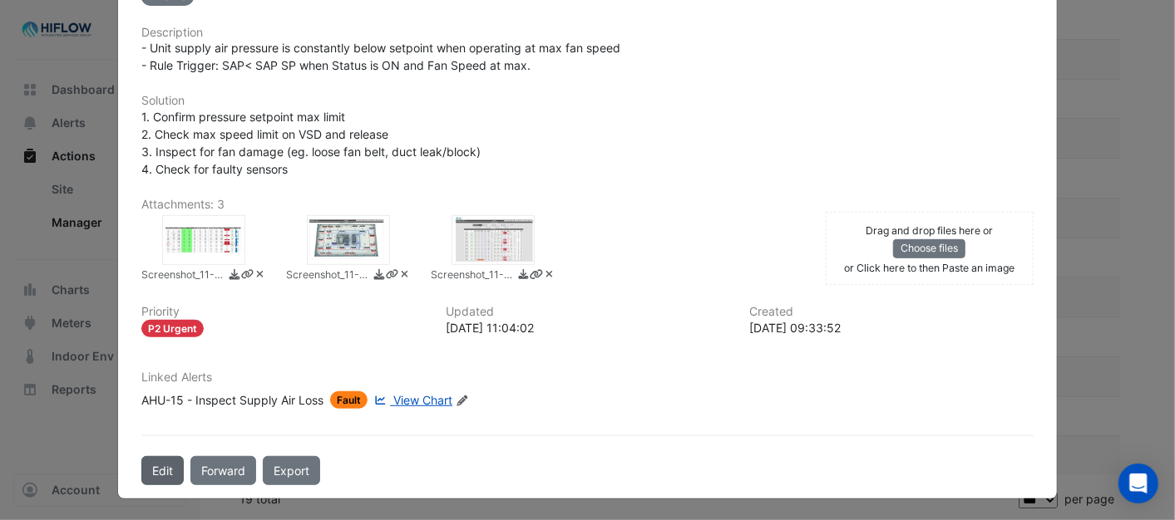
click at [142, 466] on button "Edit" at bounding box center [162, 470] width 42 height 29
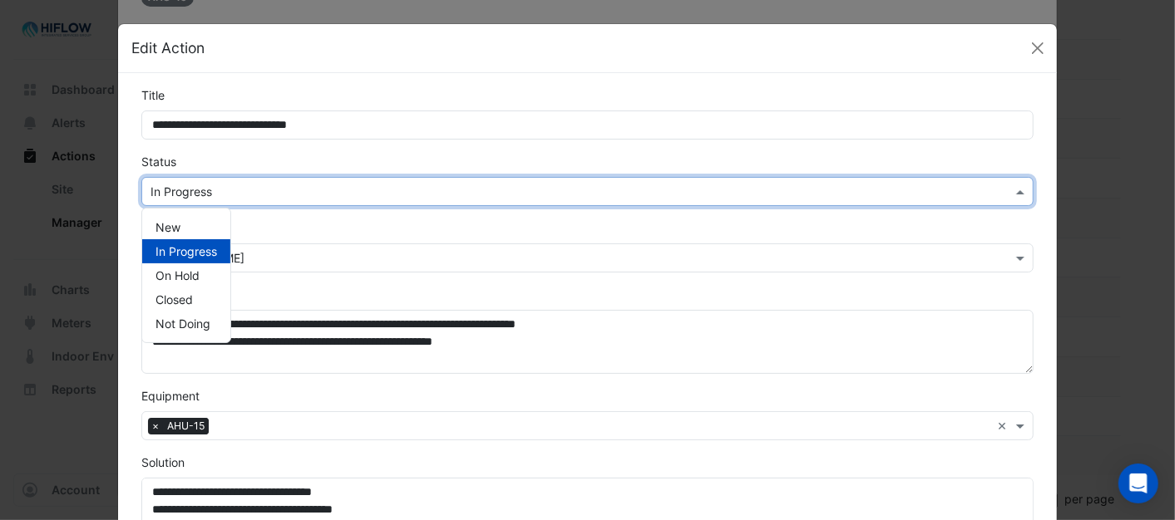
click at [1016, 191] on span at bounding box center [1022, 191] width 21 height 17
click at [189, 224] on div "New" at bounding box center [186, 227] width 88 height 24
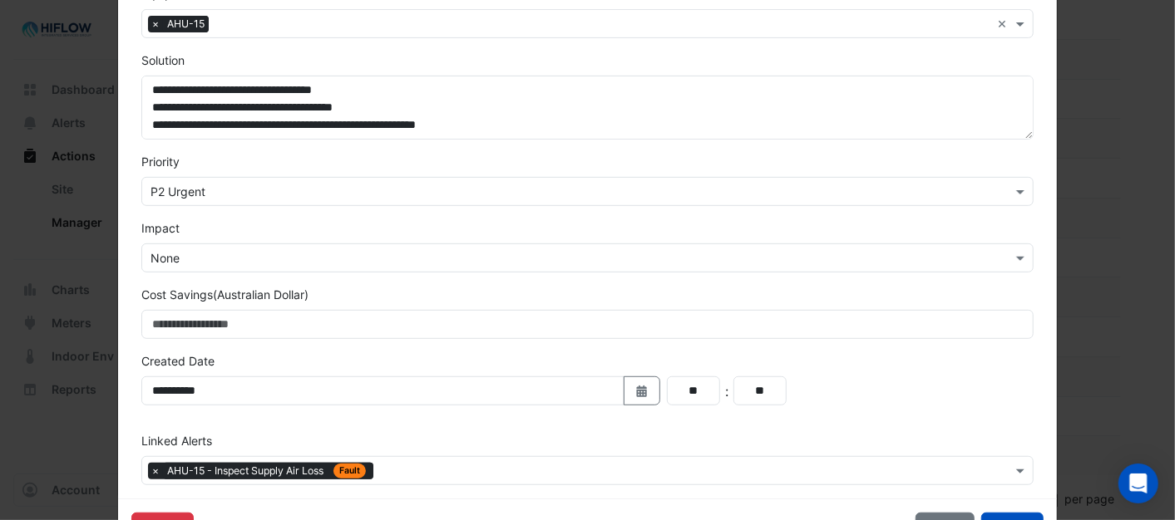
scroll to position [461, 0]
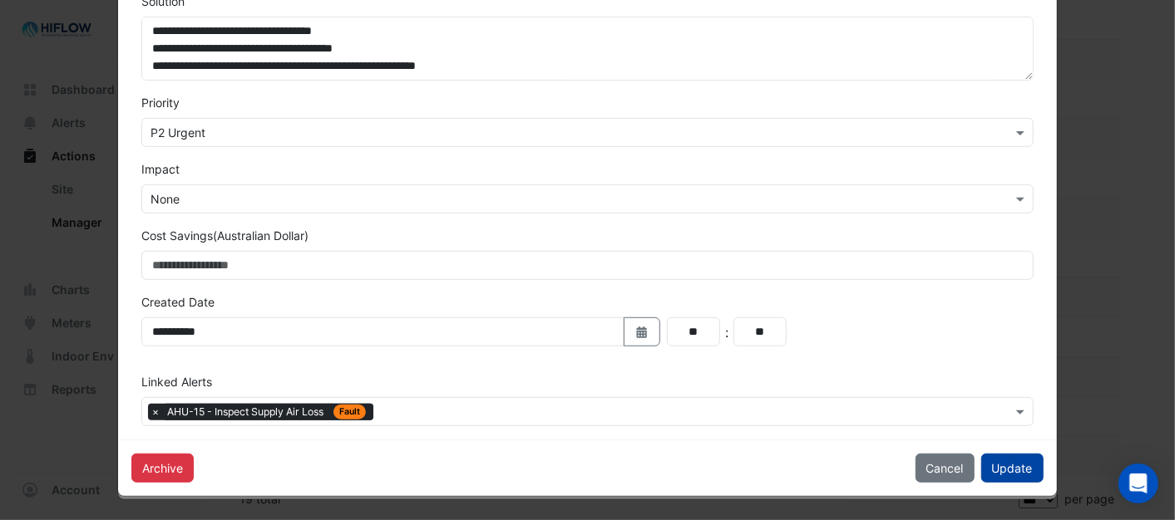
click at [1007, 456] on button "Update" at bounding box center [1012, 468] width 62 height 29
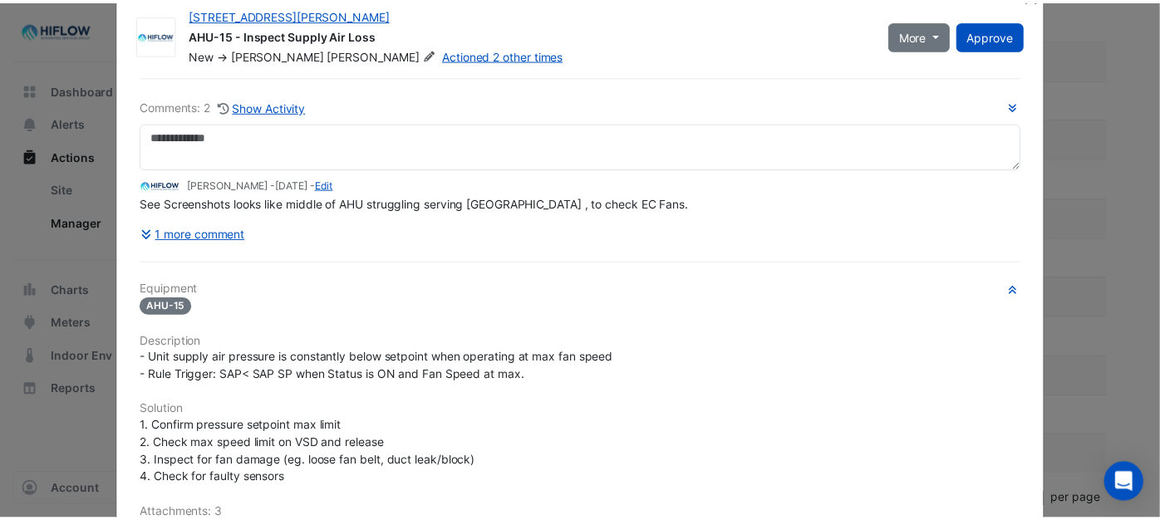
scroll to position [0, 0]
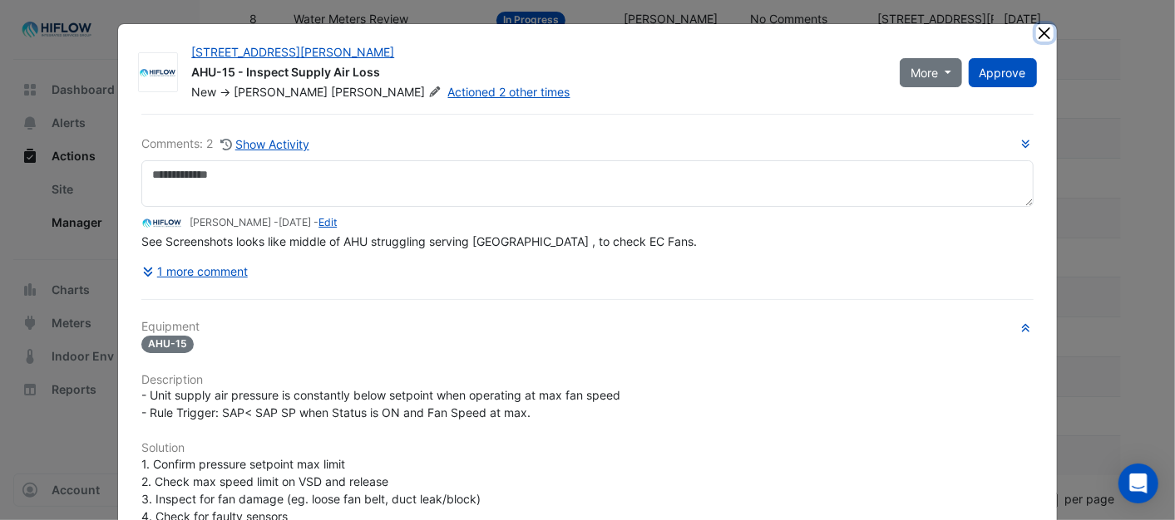
click at [1036, 34] on button "Close" at bounding box center [1044, 32] width 17 height 17
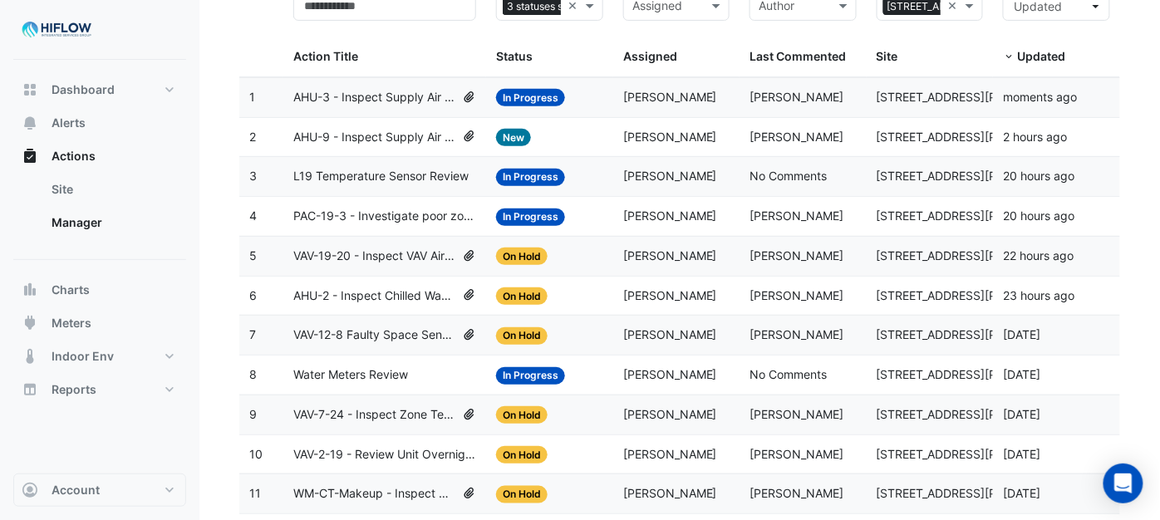
scroll to position [164, 0]
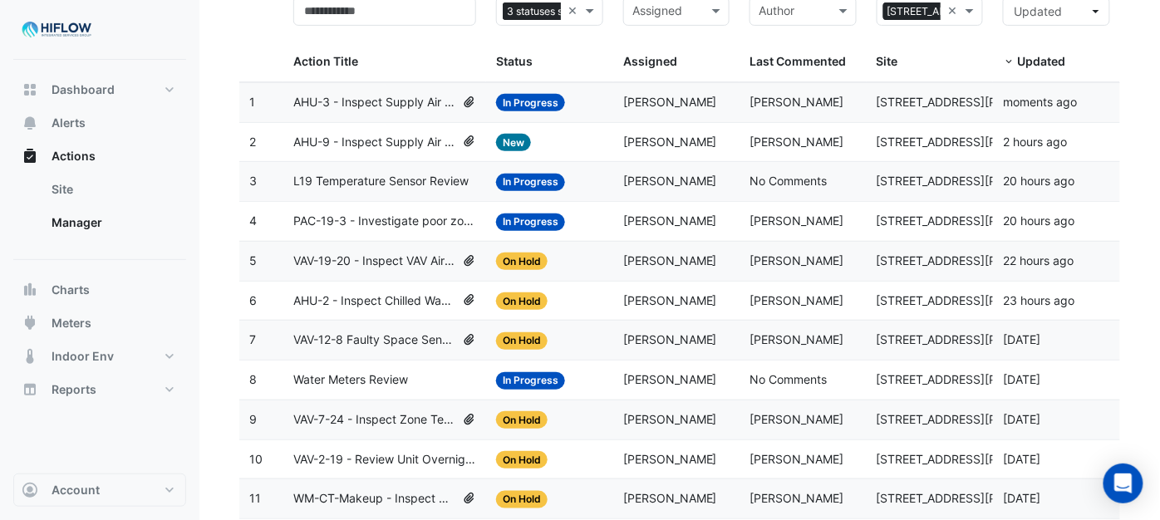
click at [530, 60] on span "Status" at bounding box center [514, 61] width 37 height 14
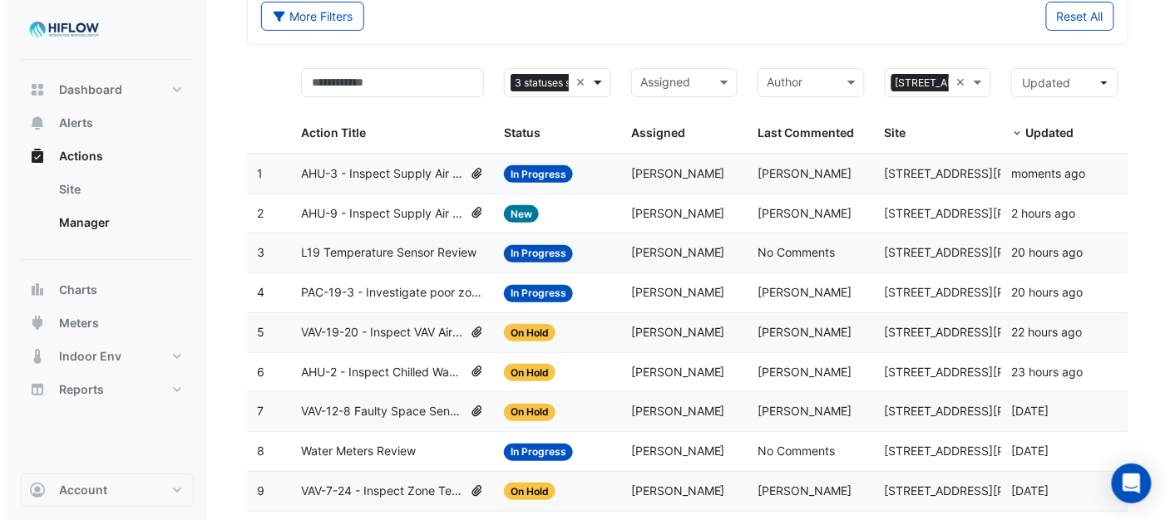
scroll to position [0, 52]
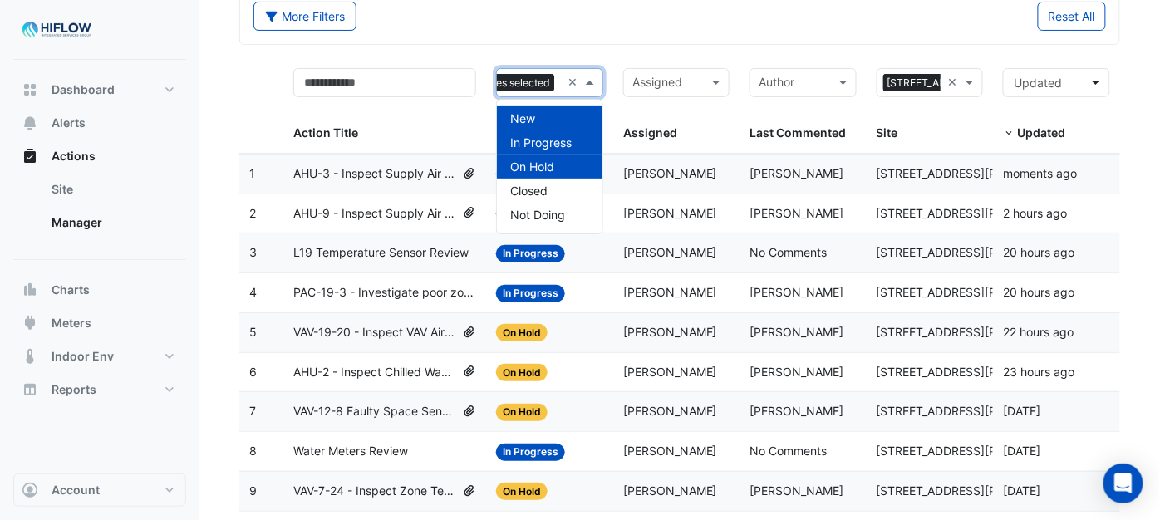
click at [594, 81] on span at bounding box center [592, 82] width 21 height 19
click at [526, 184] on span "Closed" at bounding box center [528, 191] width 37 height 14
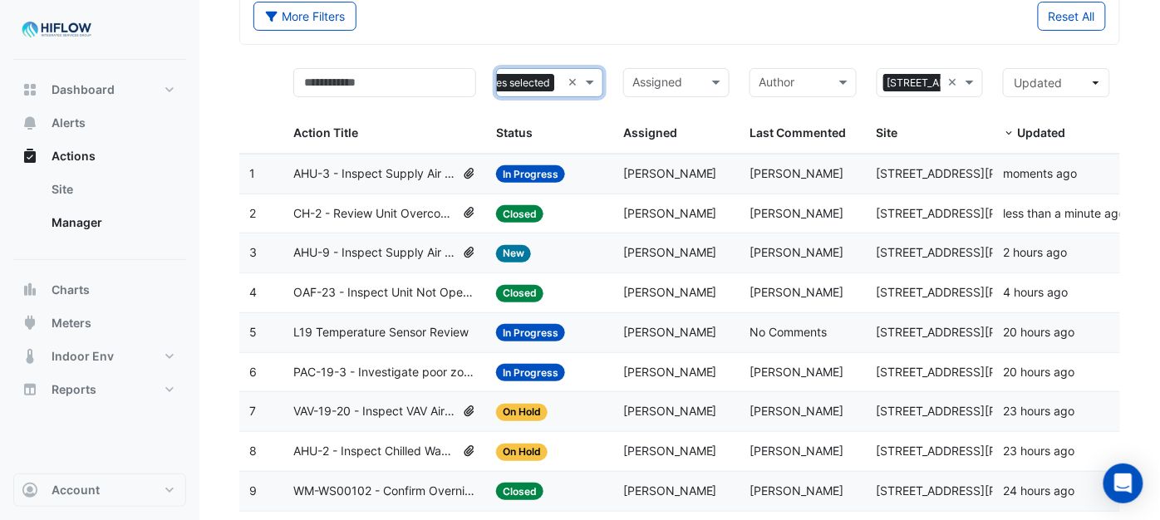
click at [389, 218] on span "CH-2 - Review Unit Overcooling (Energy Waste)" at bounding box center [374, 213] width 162 height 19
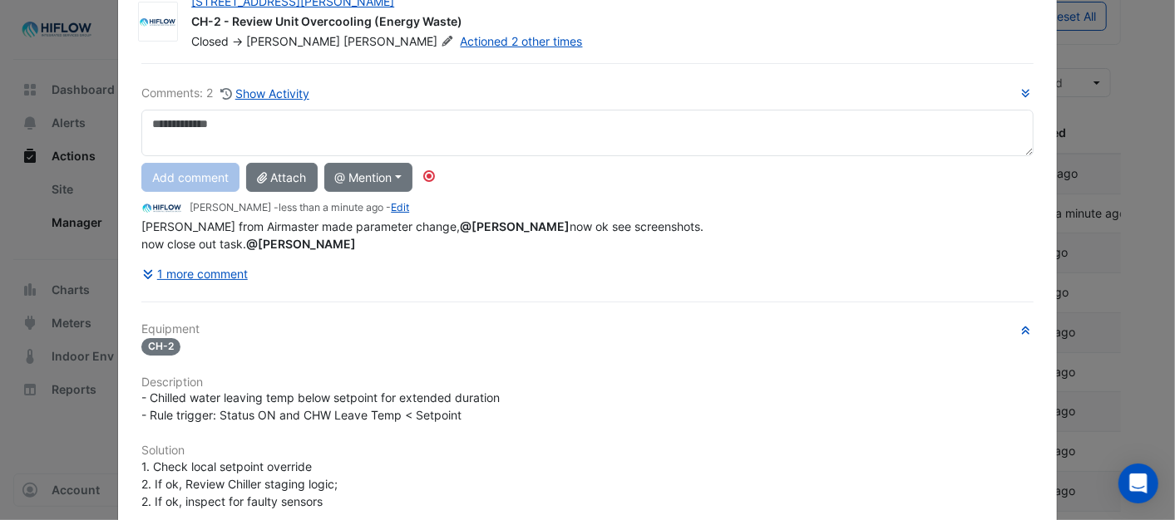
scroll to position [13, 0]
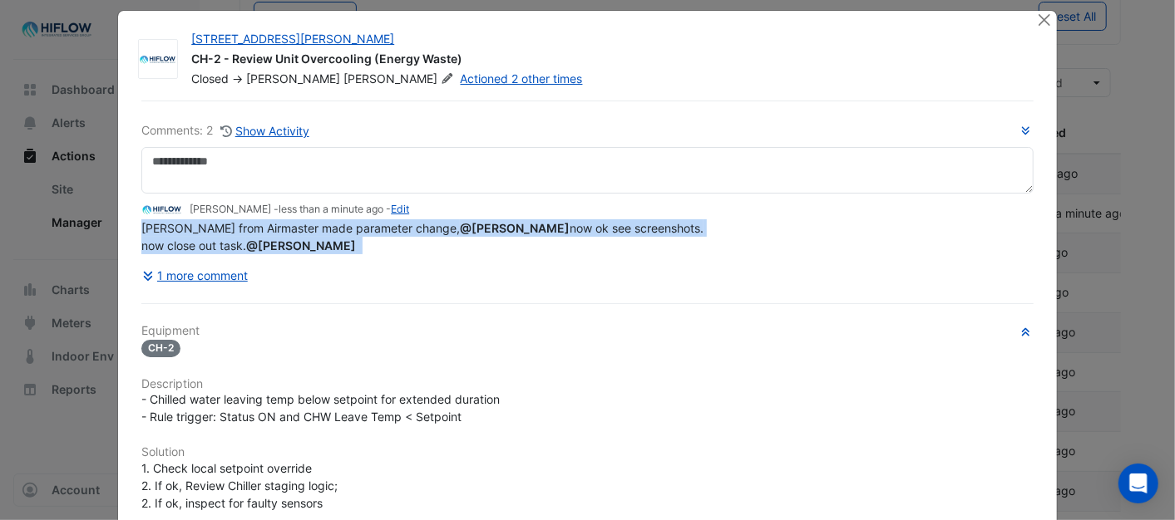
drag, startPoint x: 136, startPoint y: 261, endPoint x: 318, endPoint y: 288, distance: 183.3
click at [318, 288] on div "Comments: 2 Show Activity [PERSON_NAME] - less than a minute ago - Edit [PERSON…" at bounding box center [586, 205] width 891 height 169
drag, startPoint x: 318, startPoint y: 288, endPoint x: 278, endPoint y: 229, distance: 71.2
copy div "[PERSON_NAME] from Airmaster made parameter change, @[PERSON_NAME] now ok see s…"
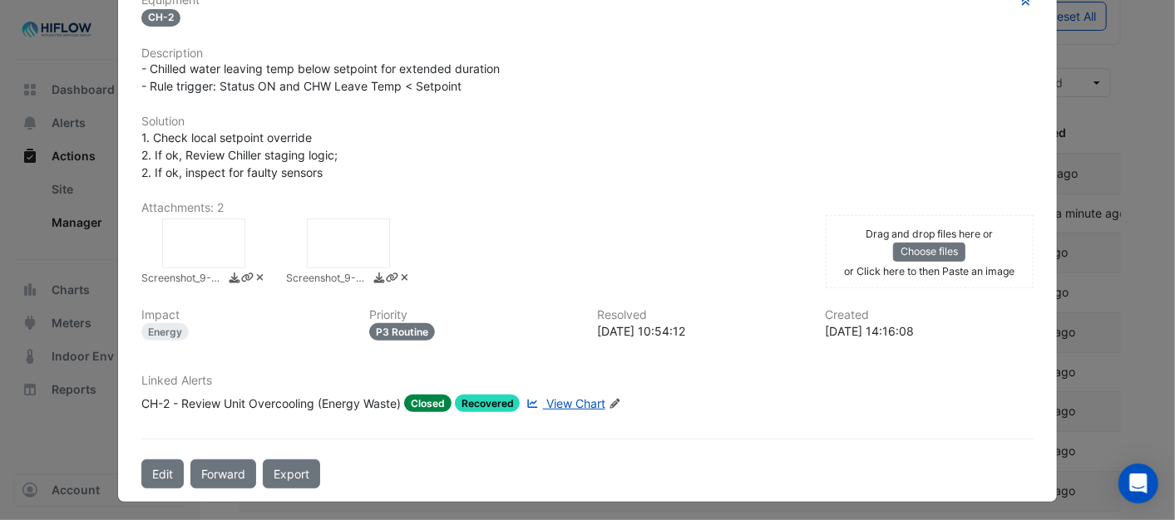
scroll to position [347, 0]
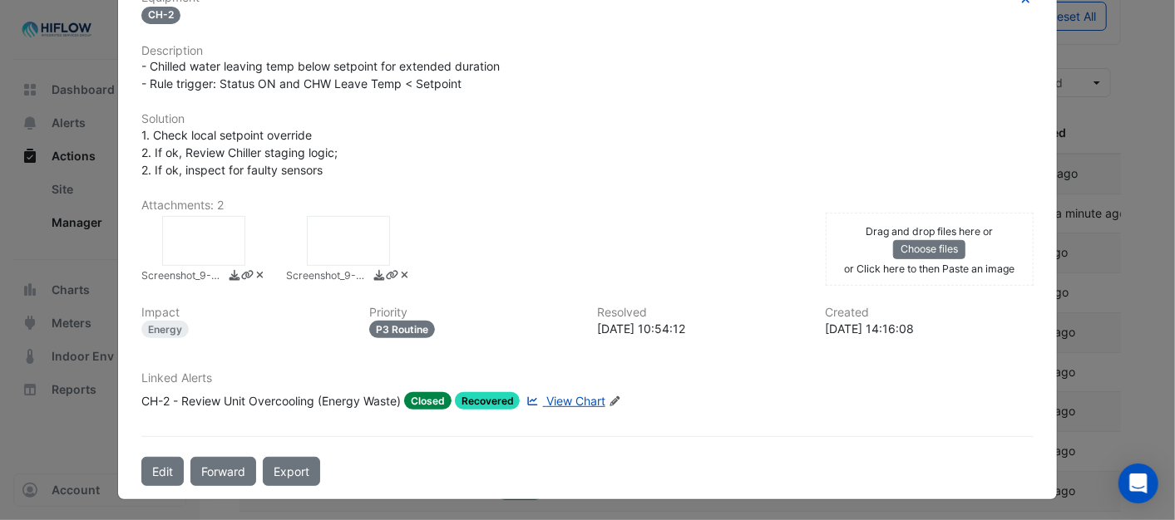
click at [398, 270] on icon at bounding box center [404, 275] width 12 height 10
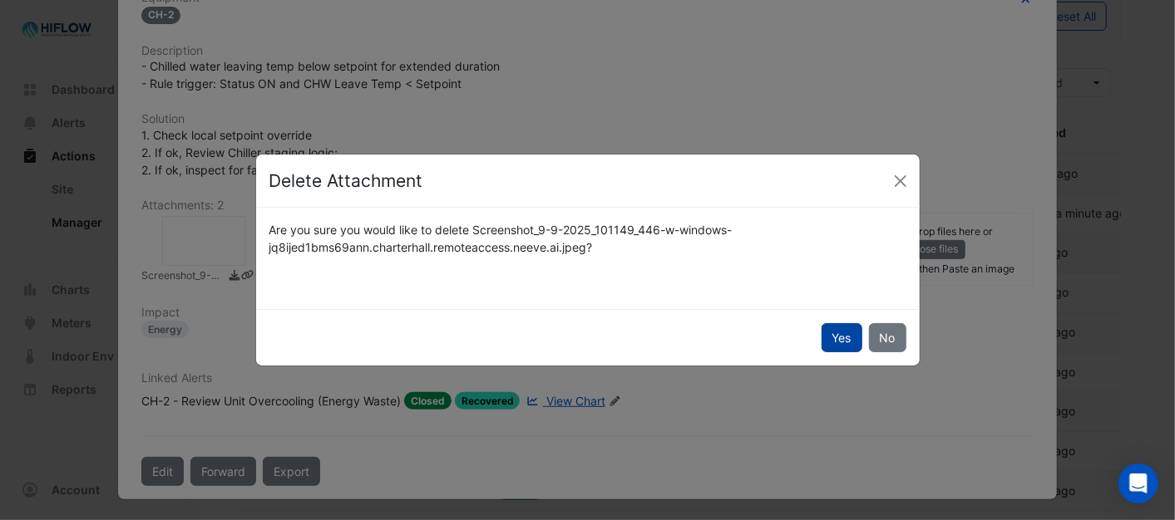
click at [849, 342] on button "Yes" at bounding box center [841, 337] width 41 height 29
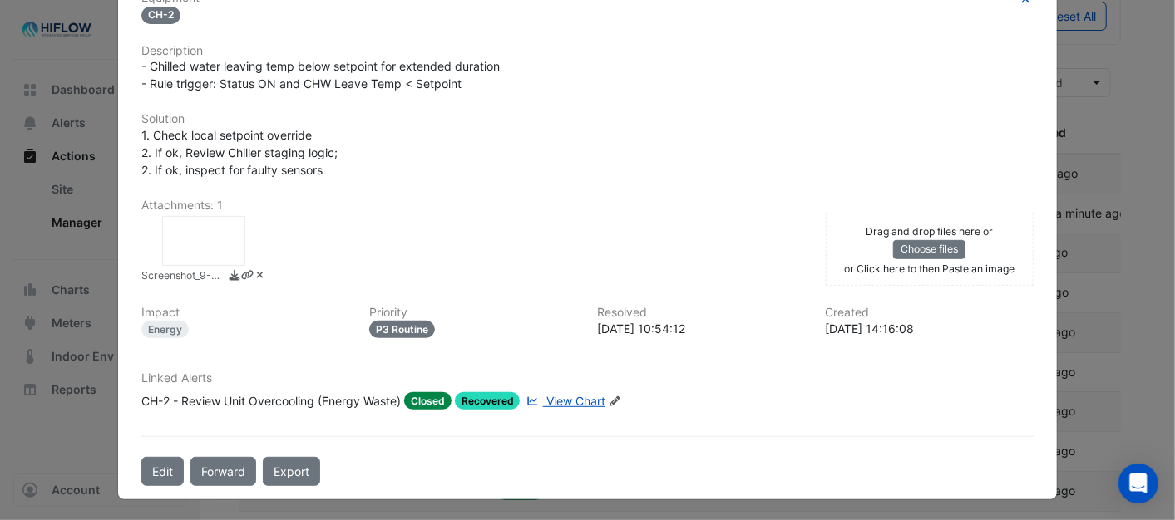
click at [254, 271] on icon at bounding box center [260, 275] width 12 height 10
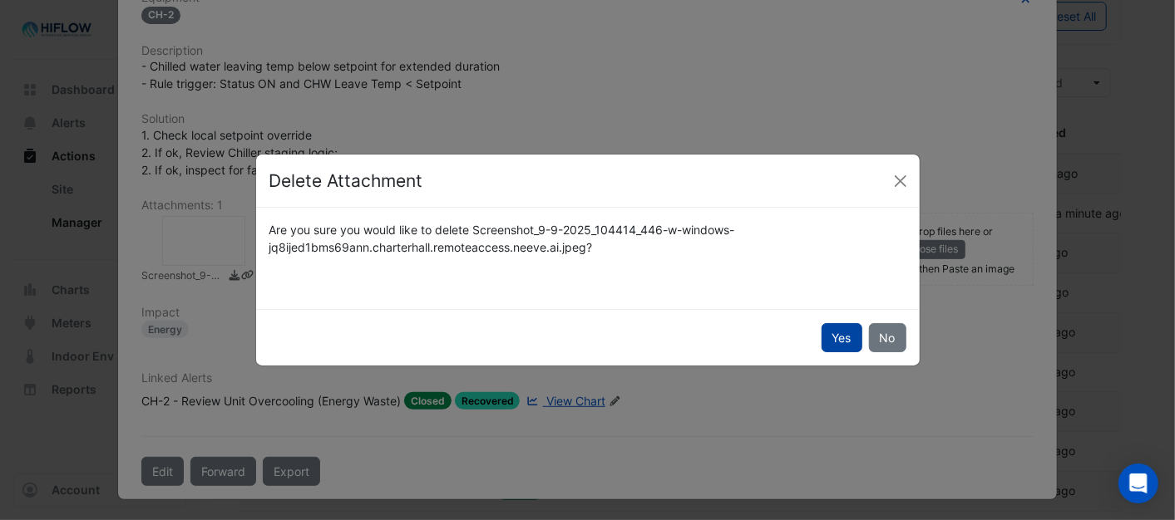
click at [832, 344] on button "Yes" at bounding box center [841, 337] width 41 height 29
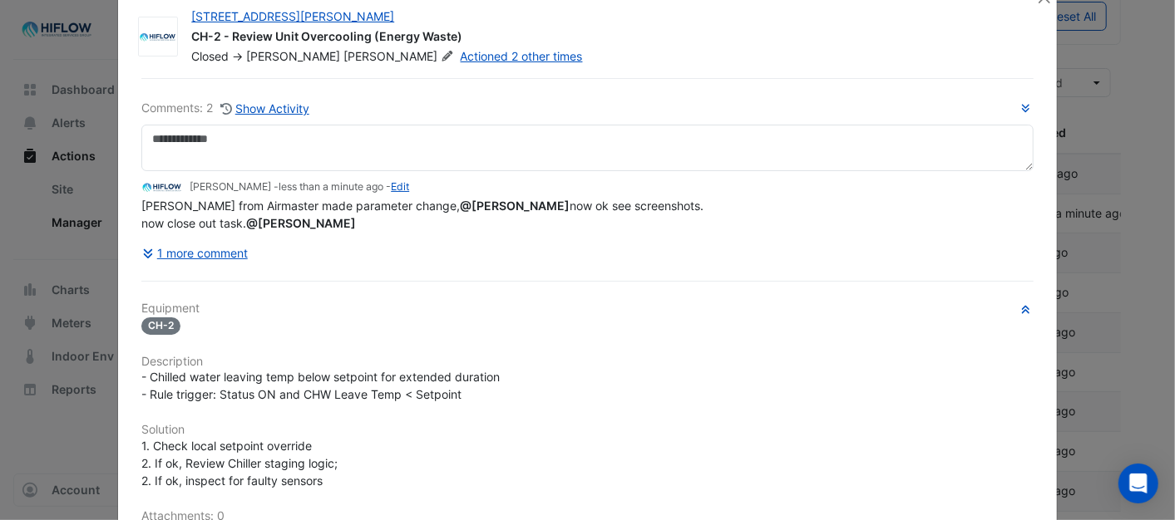
scroll to position [0, 0]
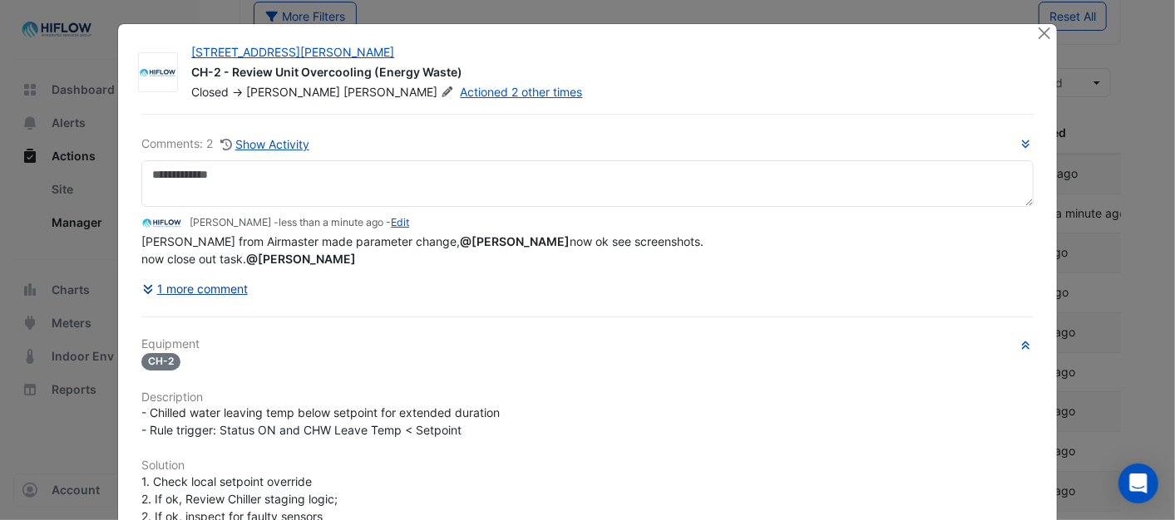
click at [202, 285] on button "1 more comment" at bounding box center [194, 288] width 107 height 29
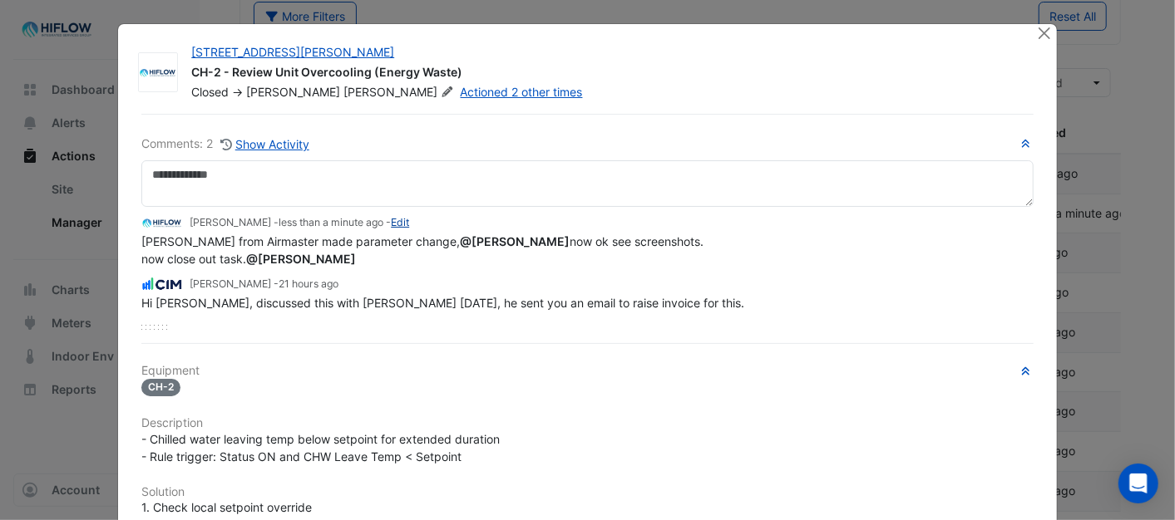
click at [391, 225] on link "Edit" at bounding box center [400, 222] width 18 height 12
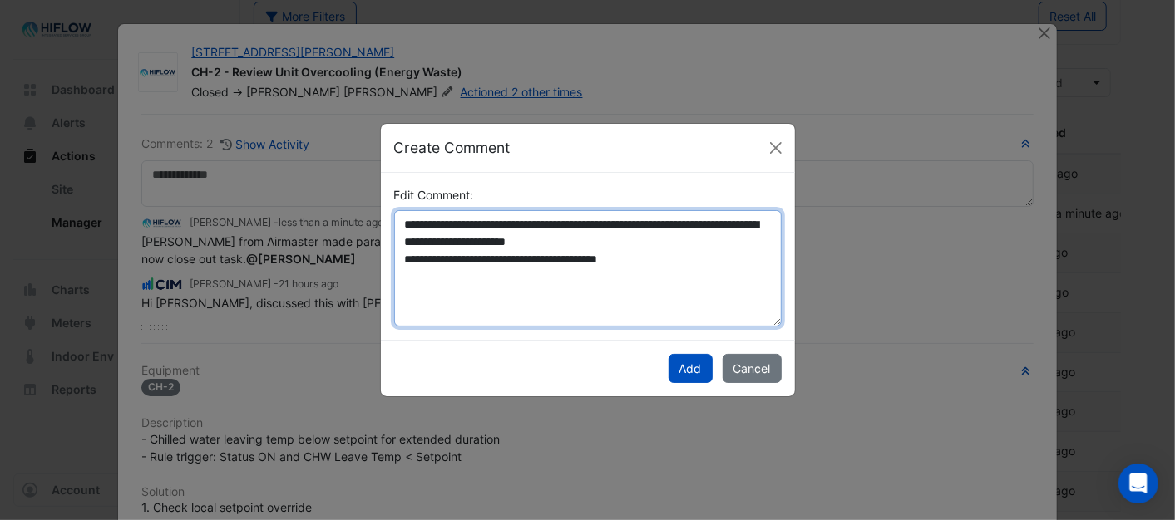
drag, startPoint x: 404, startPoint y: 221, endPoint x: 710, endPoint y: 280, distance: 311.5
click at [710, 280] on textarea "**********" at bounding box center [587, 268] width 387 height 116
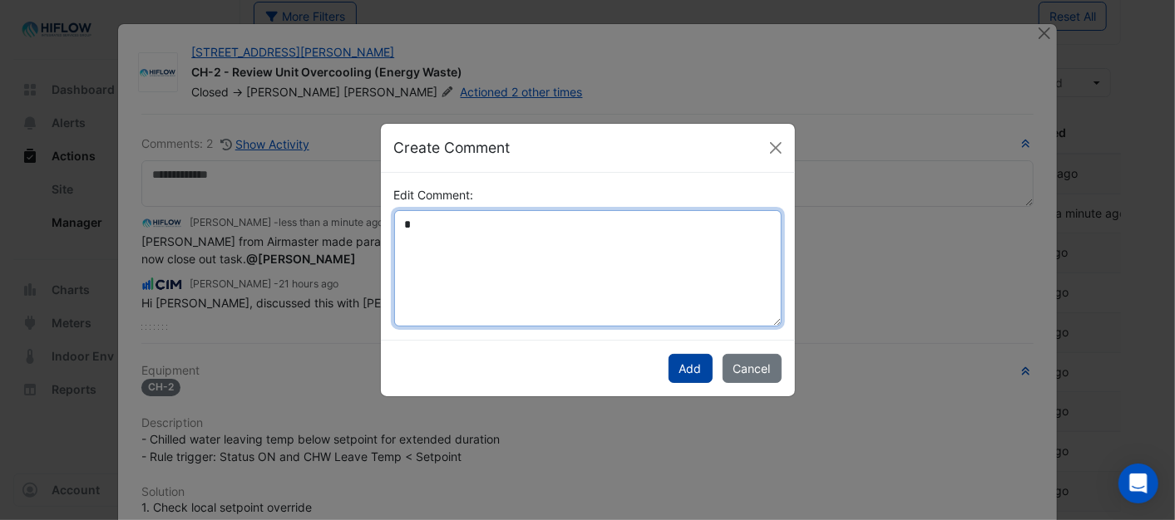
type textarea "*"
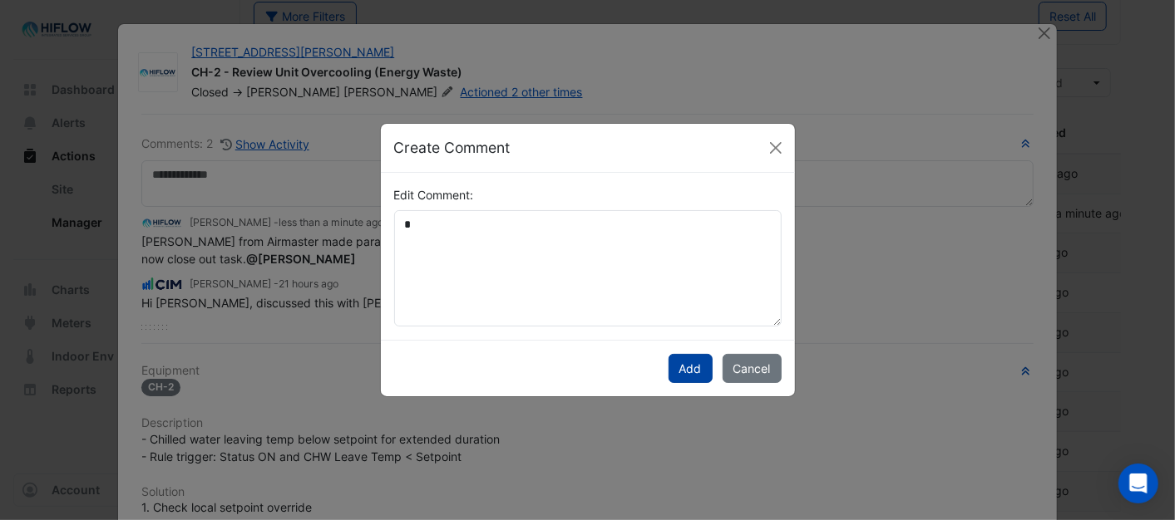
click at [695, 359] on button "Add" at bounding box center [690, 368] width 44 height 29
click at [773, 150] on button "Close" at bounding box center [775, 147] width 25 height 25
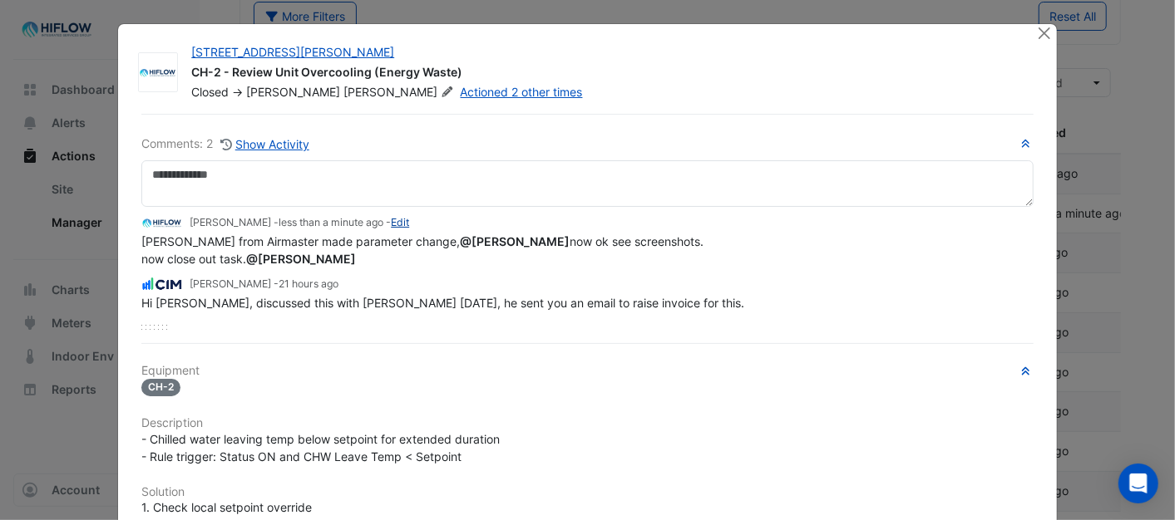
click at [391, 222] on link "Edit" at bounding box center [400, 222] width 18 height 12
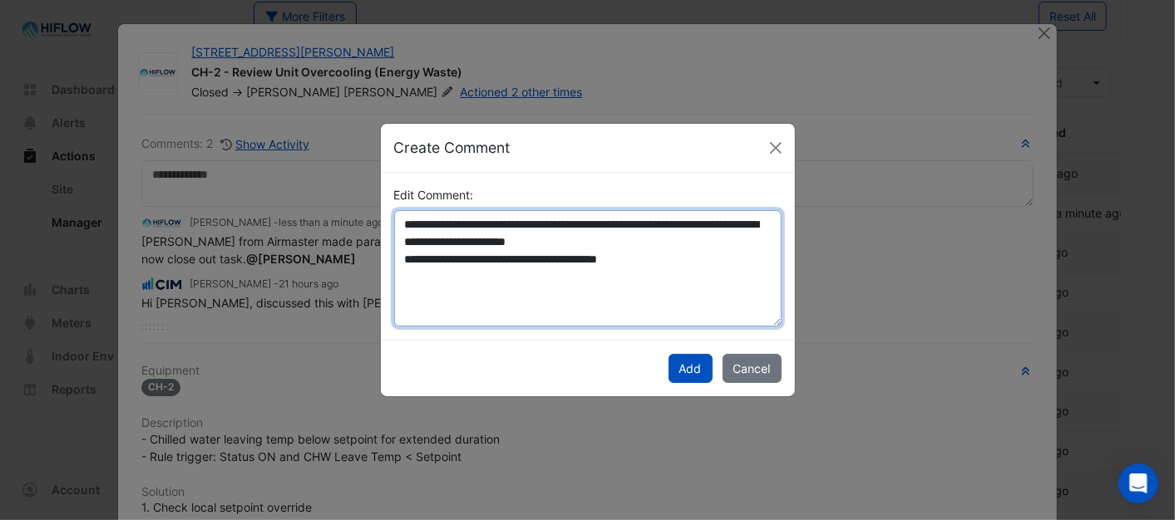
drag, startPoint x: 403, startPoint y: 219, endPoint x: 724, endPoint y: 295, distance: 329.6
click at [724, 295] on textarea "**********" at bounding box center [587, 268] width 387 height 116
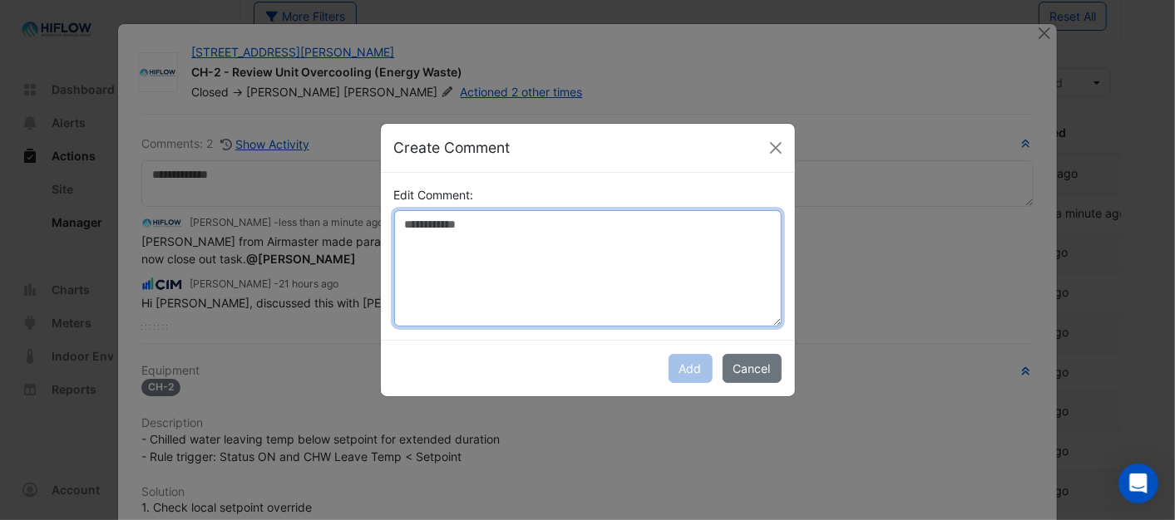
click at [670, 288] on textarea "Edit Comment:" at bounding box center [587, 268] width 387 height 116
type textarea "*"
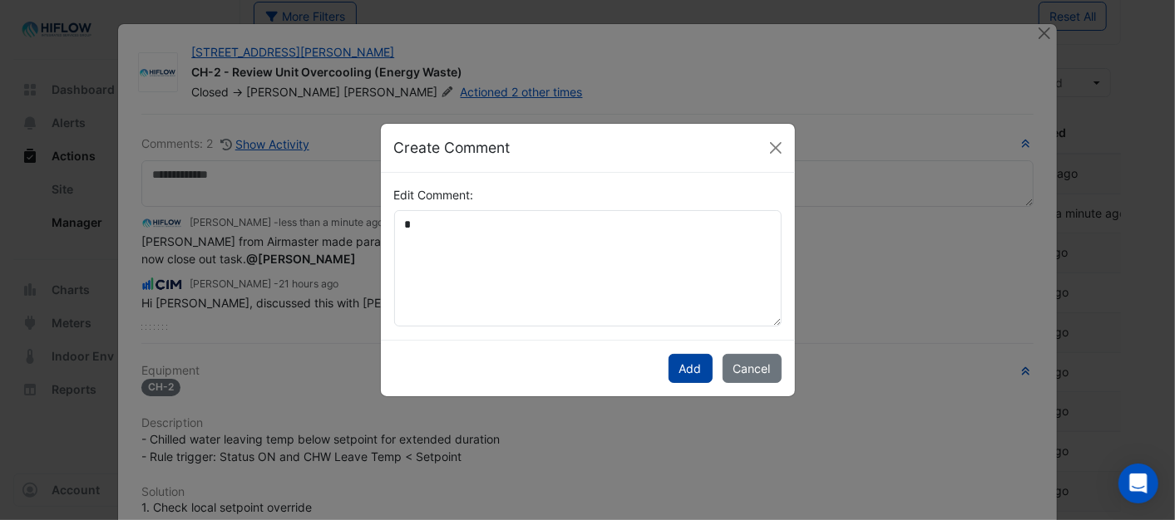
click at [693, 374] on button "Add" at bounding box center [690, 368] width 44 height 29
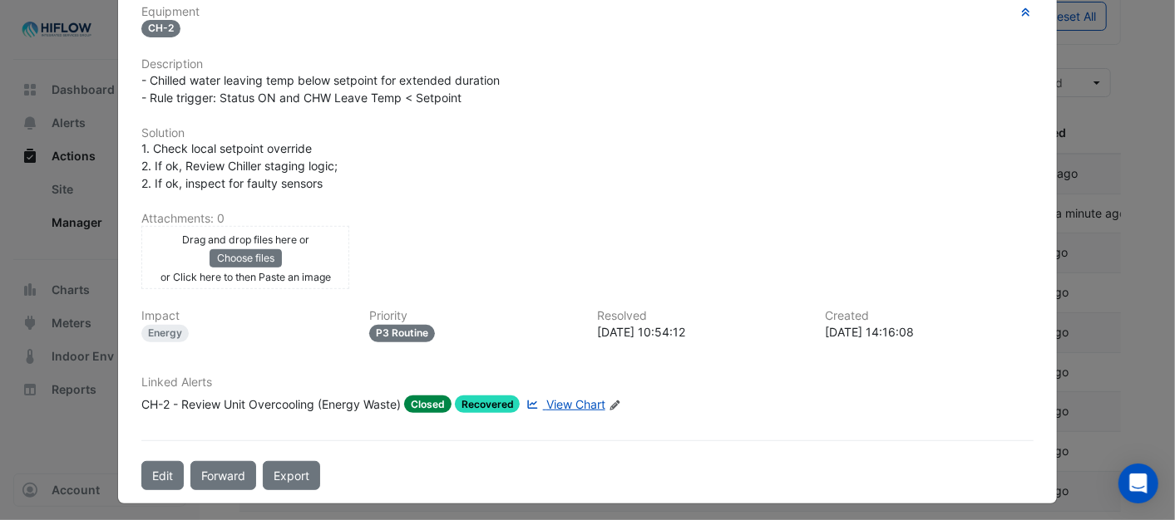
scroll to position [345, 0]
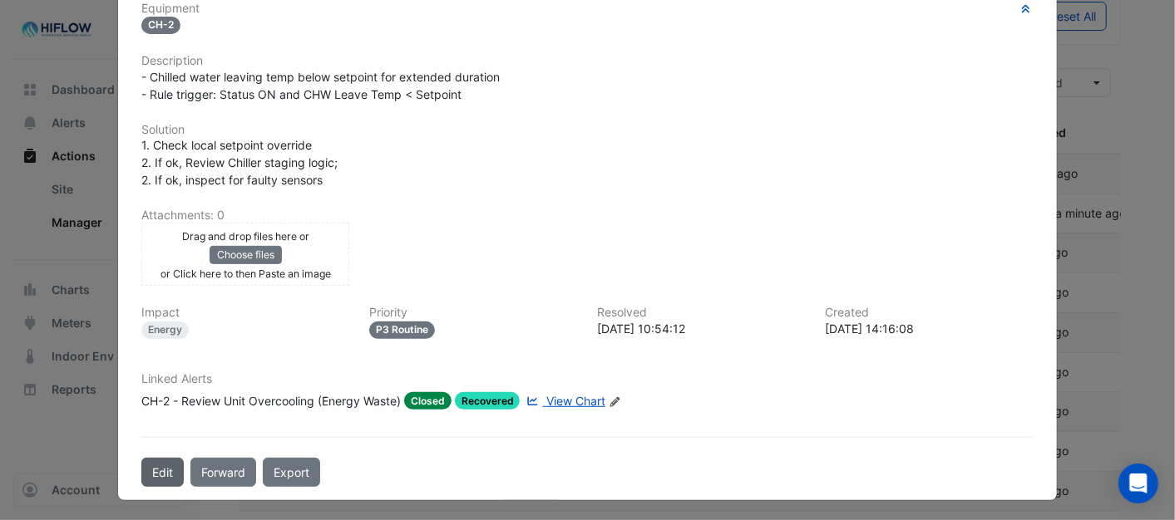
click at [145, 469] on button "Edit" at bounding box center [162, 472] width 42 height 29
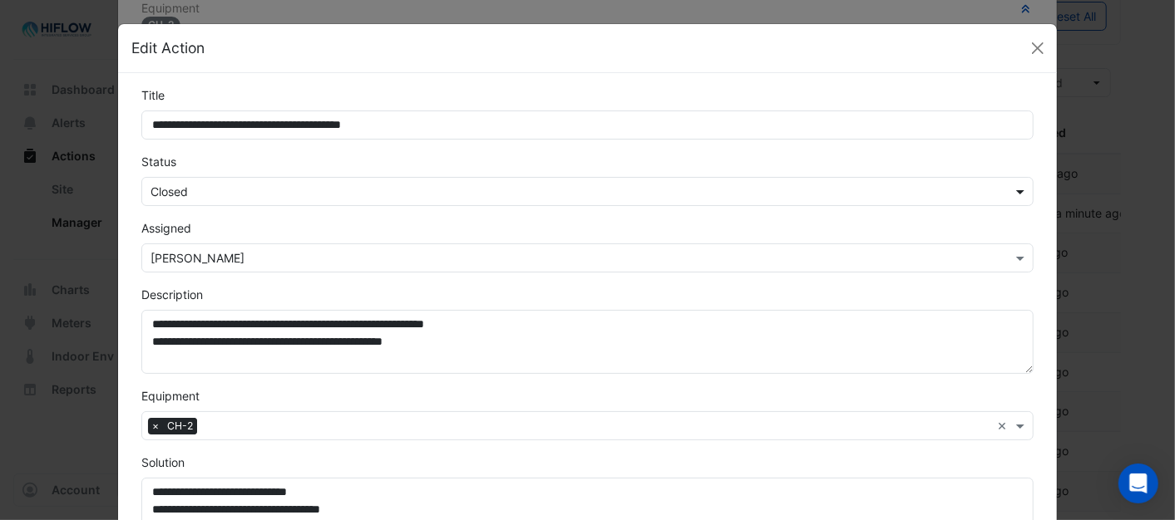
click at [1014, 185] on span at bounding box center [1022, 191] width 21 height 17
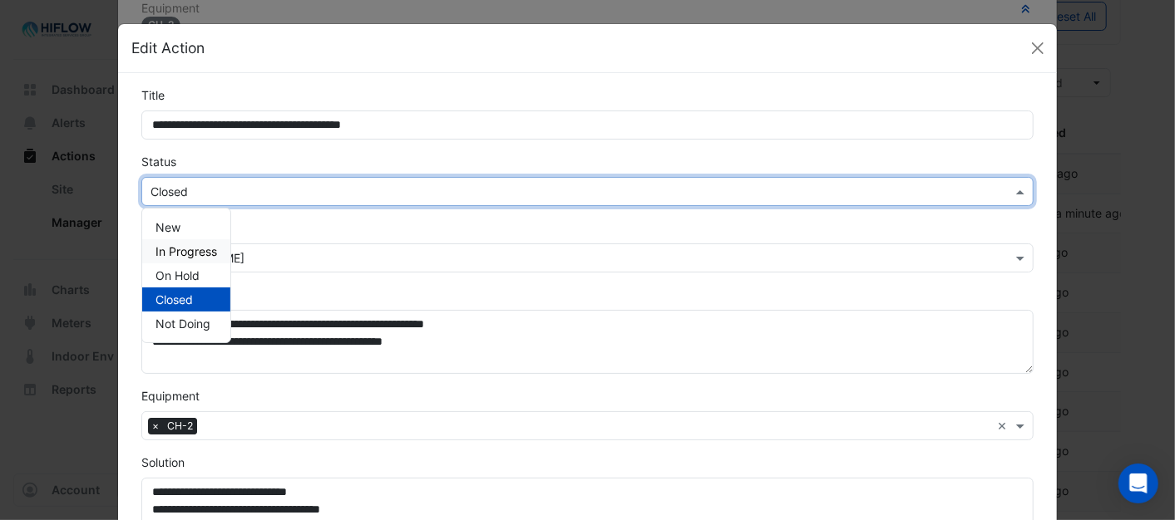
click at [175, 251] on span "In Progress" at bounding box center [186, 251] width 62 height 14
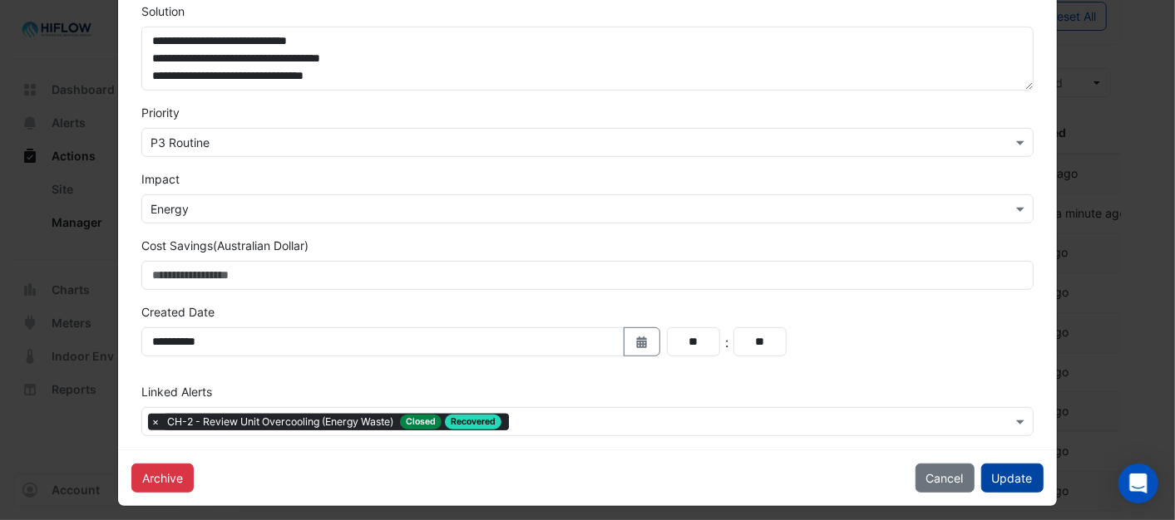
scroll to position [461, 0]
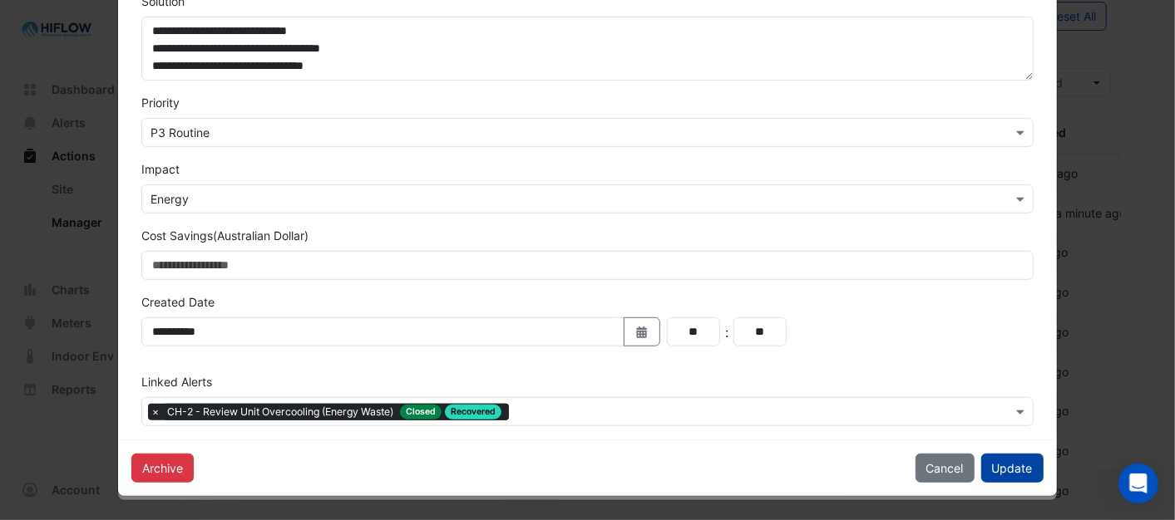
click at [1021, 471] on button "Update" at bounding box center [1012, 468] width 62 height 29
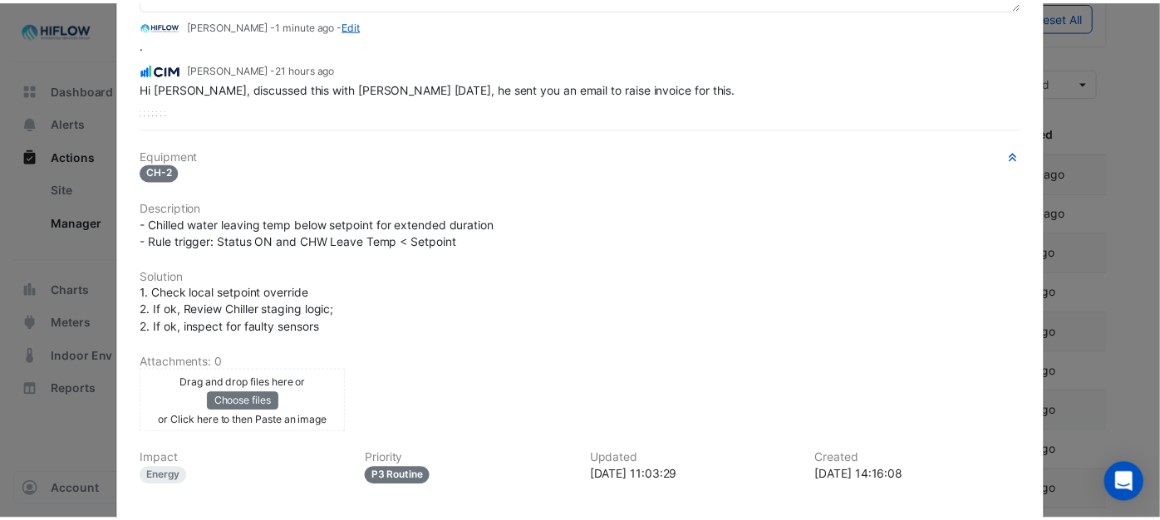
scroll to position [0, 0]
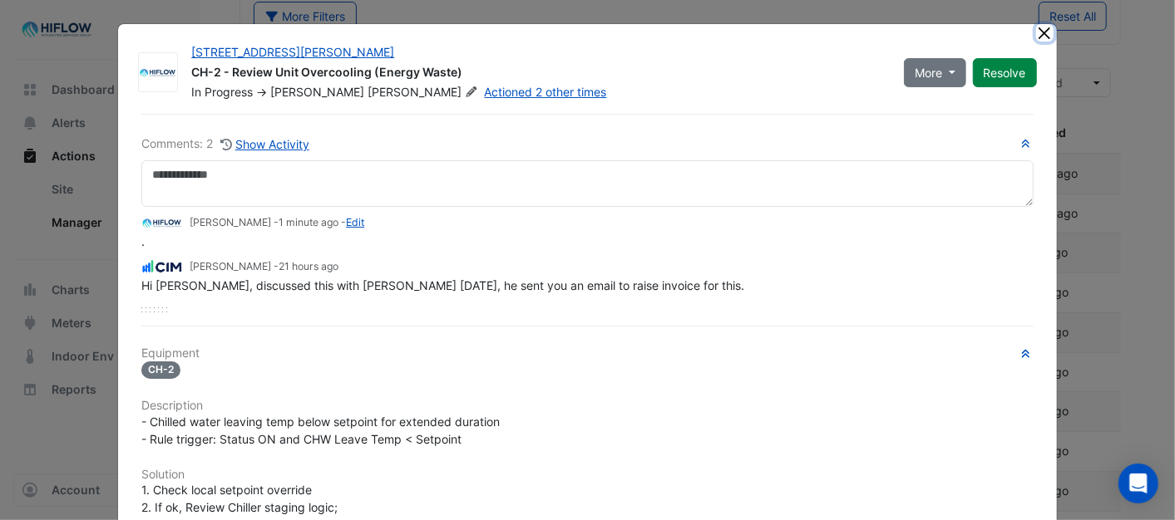
click at [1042, 30] on button "Close" at bounding box center [1044, 32] width 17 height 17
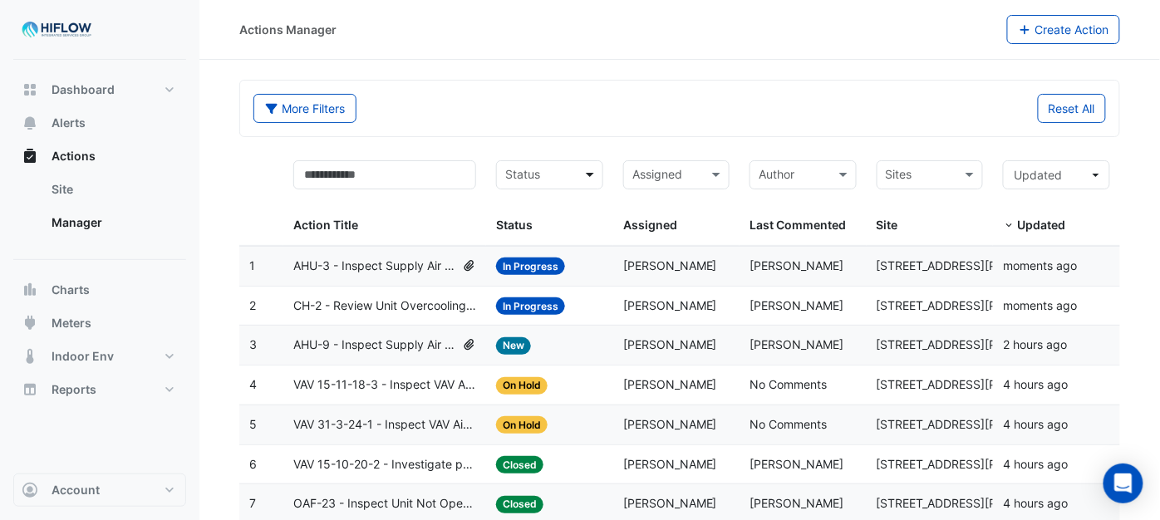
click at [595, 178] on span at bounding box center [592, 174] width 21 height 19
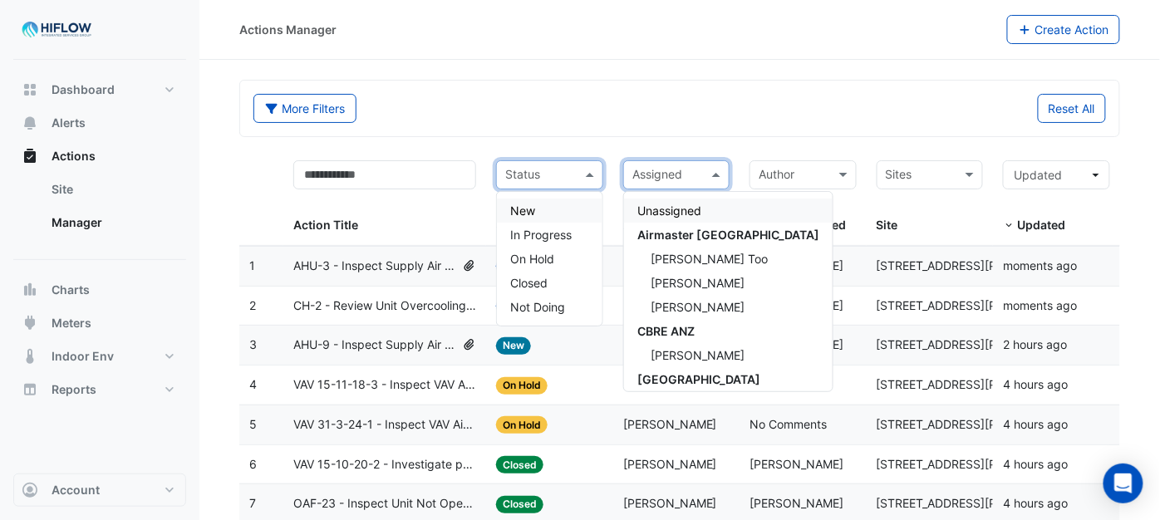
click at [717, 176] on span at bounding box center [718, 174] width 21 height 19
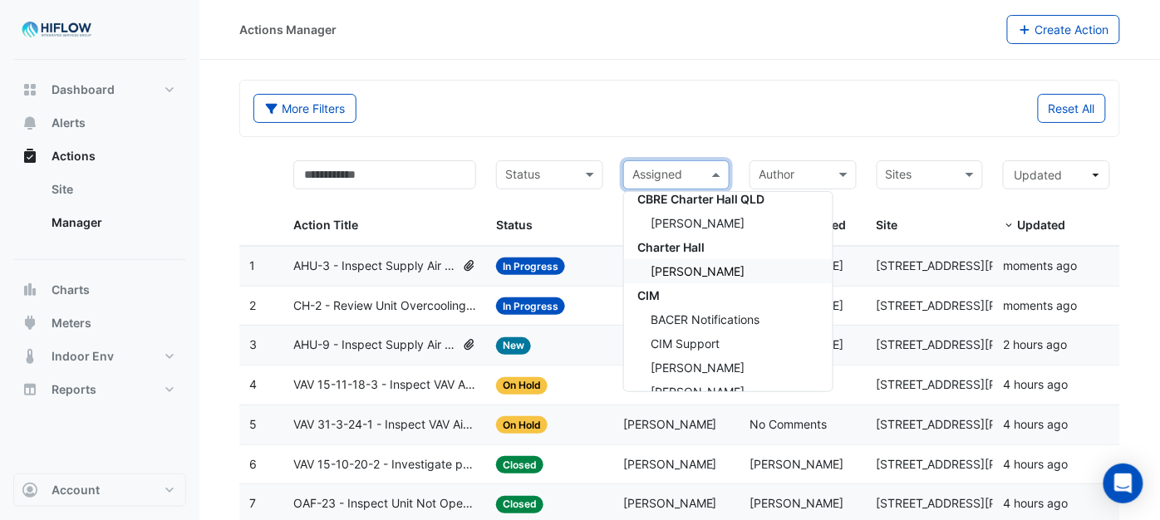
scroll to position [209, 0]
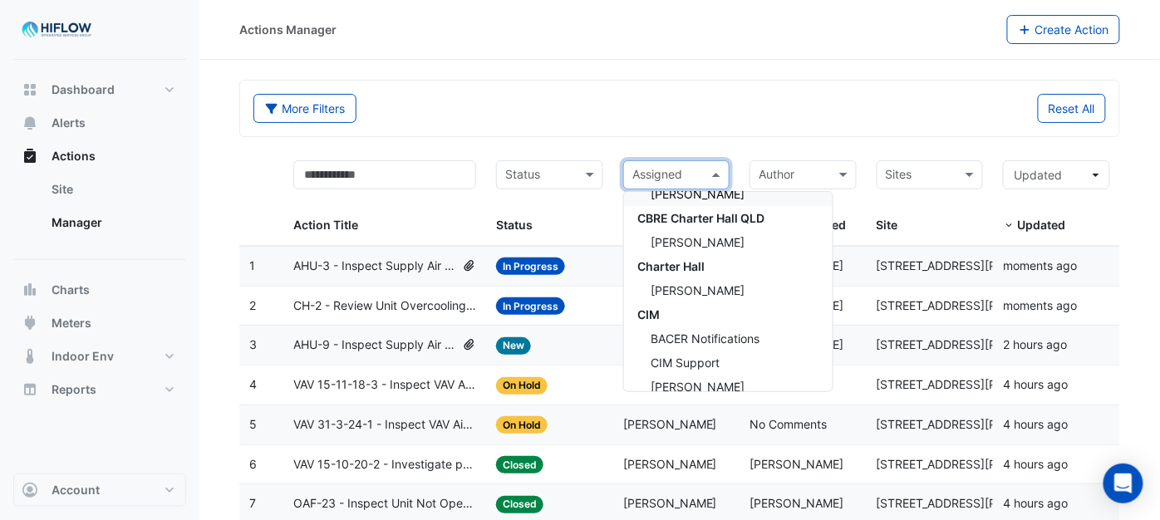
click at [720, 92] on div "More Filters Reset All" at bounding box center [679, 109] width 879 height 56
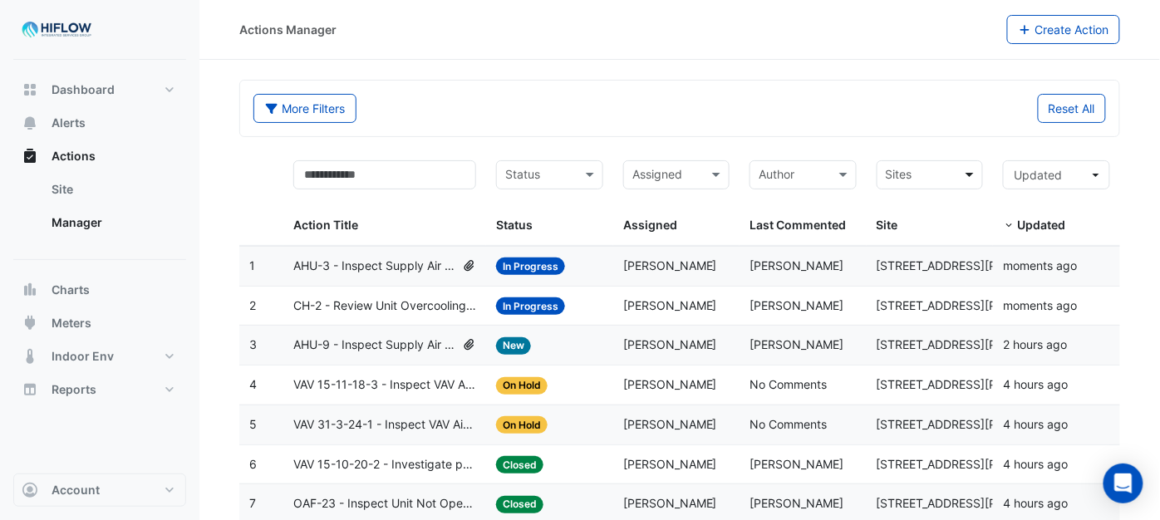
click at [968, 179] on span at bounding box center [972, 174] width 21 height 19
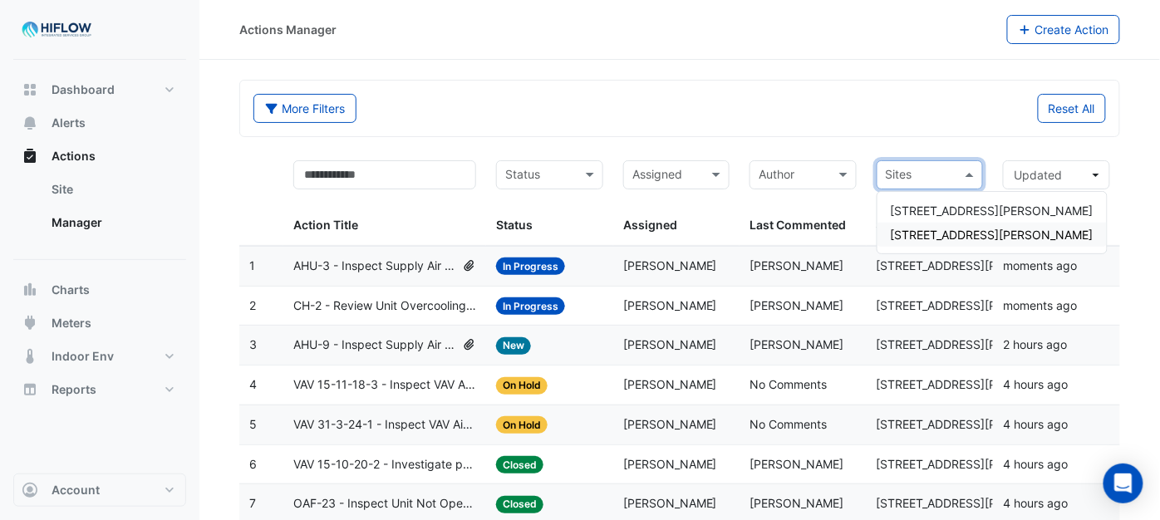
click at [920, 229] on span "[STREET_ADDRESS][PERSON_NAME]" at bounding box center [992, 235] width 203 height 14
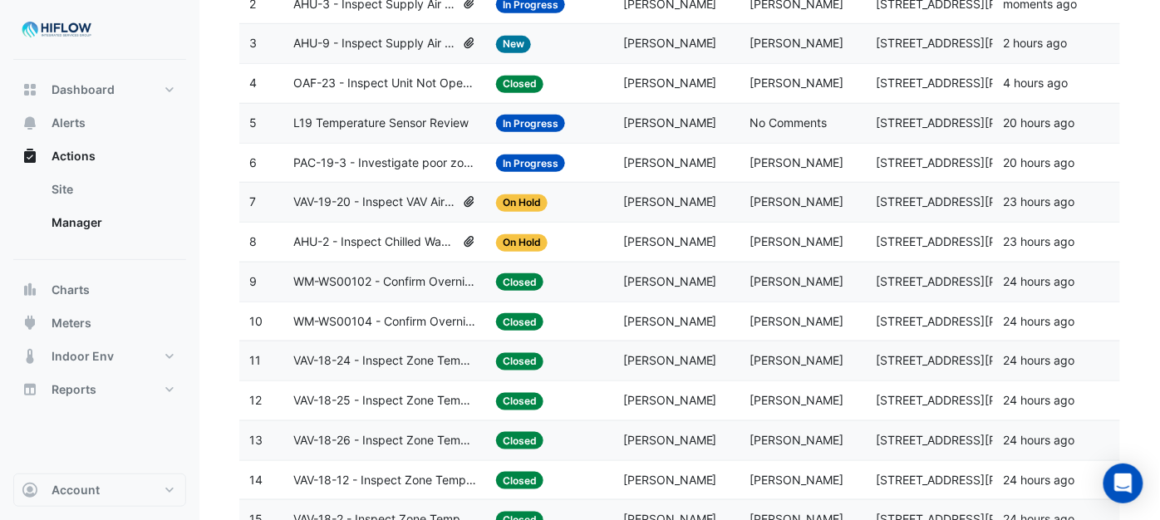
scroll to position [92, 0]
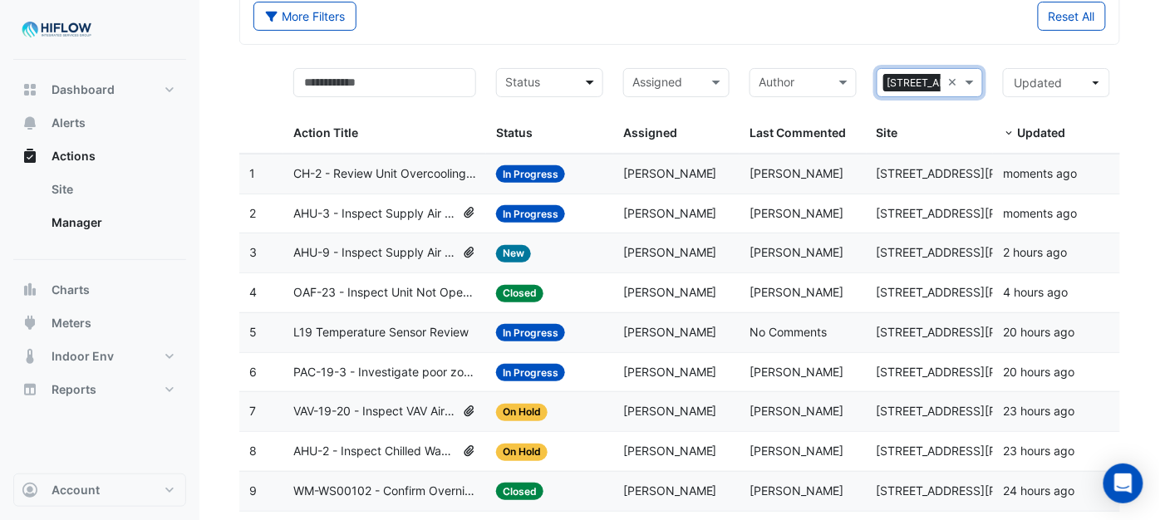
click at [585, 80] on span at bounding box center [592, 82] width 21 height 19
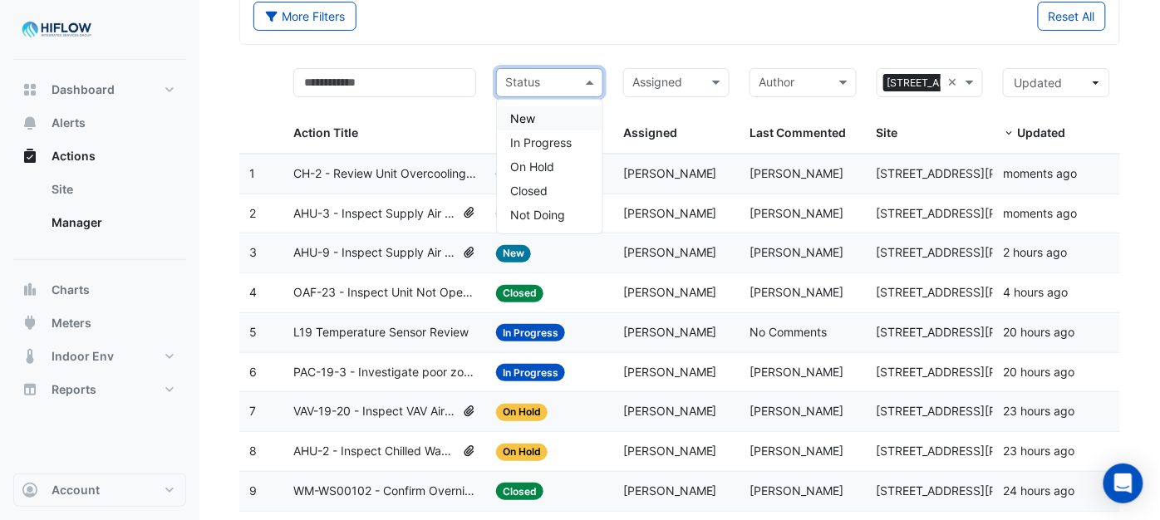
click at [505, 114] on div "New" at bounding box center [550, 118] width 106 height 24
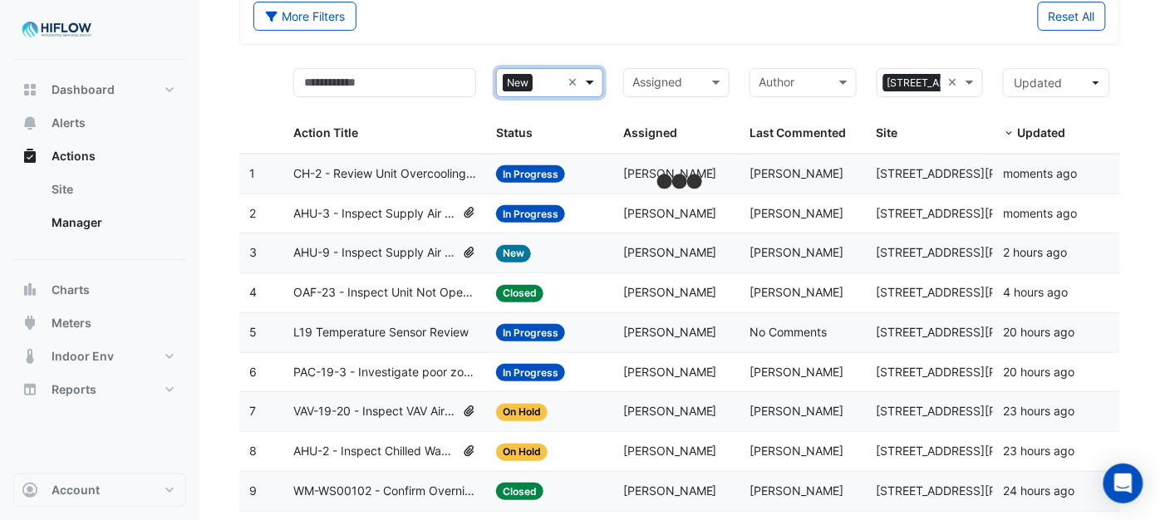
click at [595, 81] on span at bounding box center [592, 82] width 21 height 19
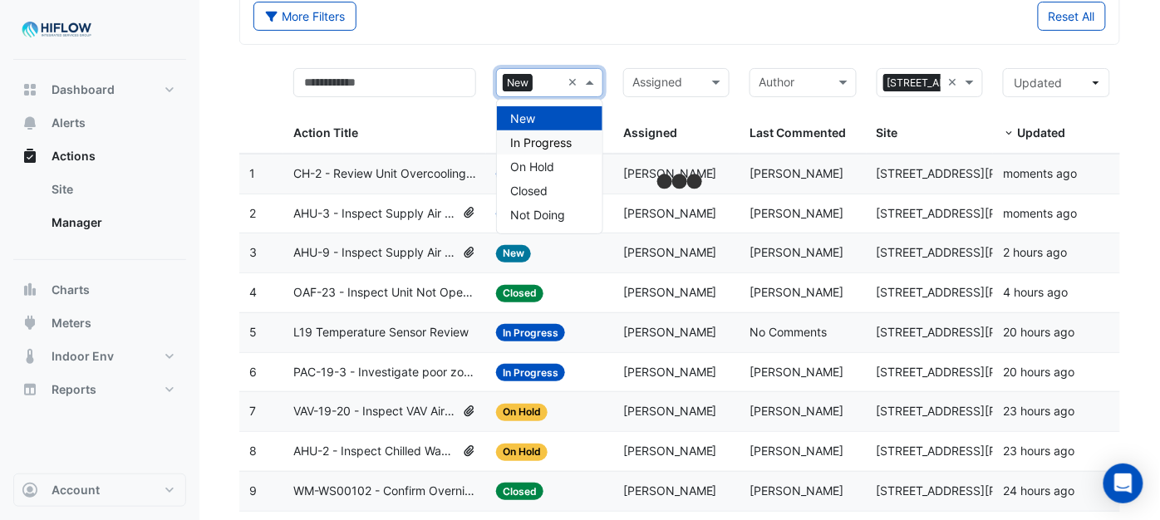
click at [547, 141] on span "In Progress" at bounding box center [541, 142] width 62 height 14
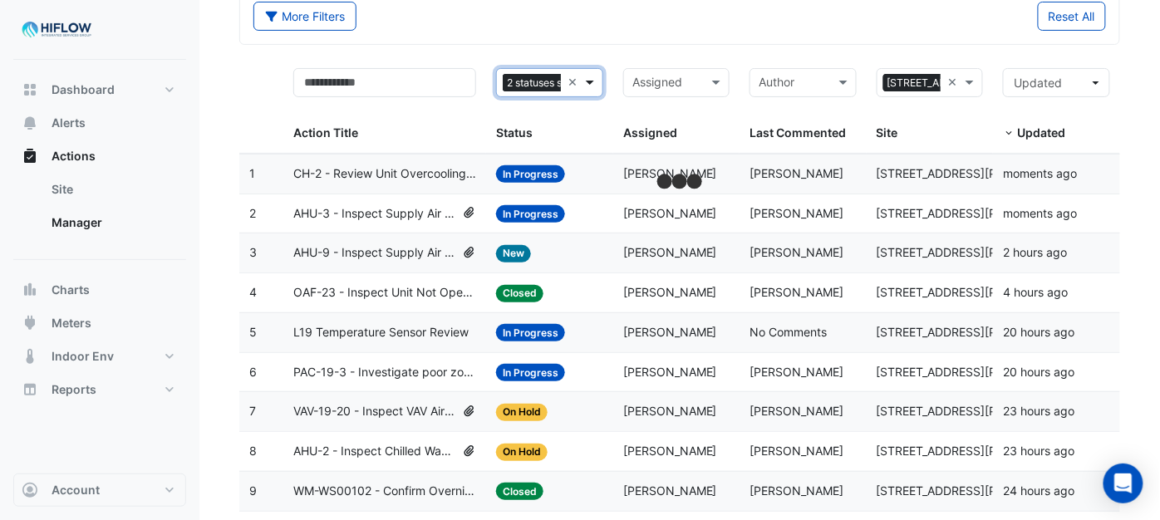
click at [584, 79] on span at bounding box center [592, 82] width 21 height 19
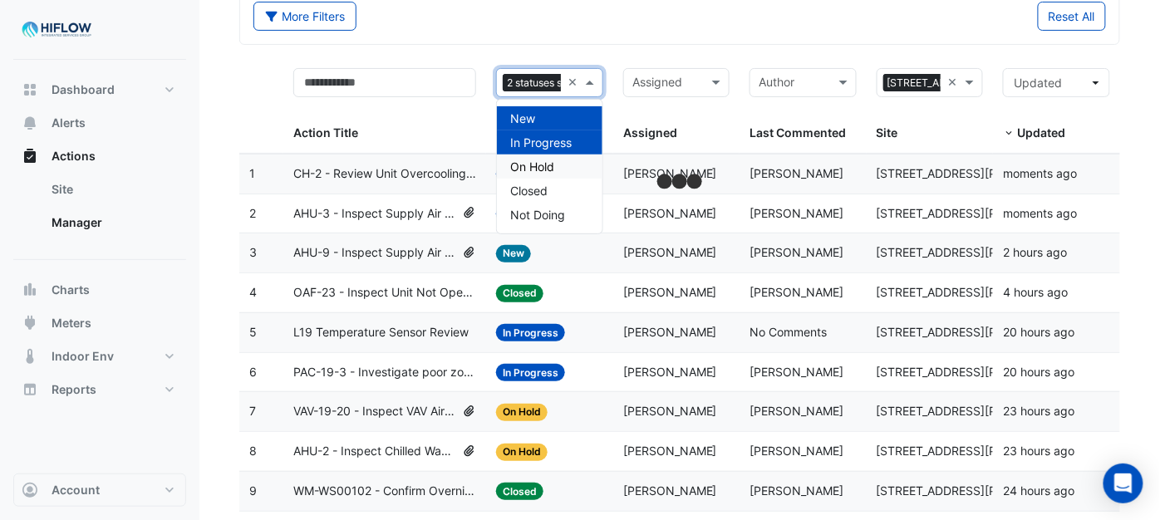
click at [536, 160] on span "On Hold" at bounding box center [532, 167] width 44 height 14
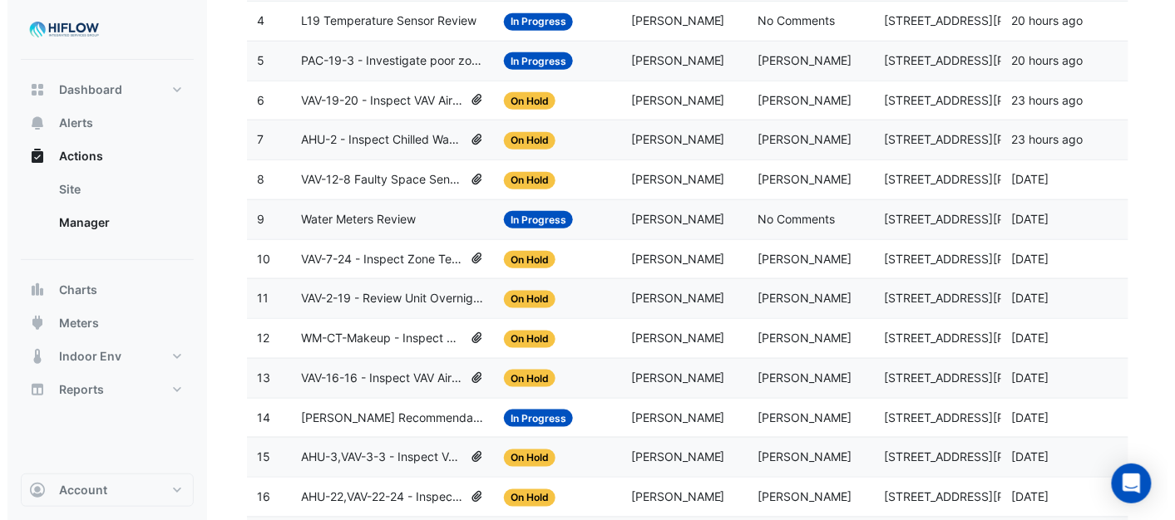
scroll to position [369, 0]
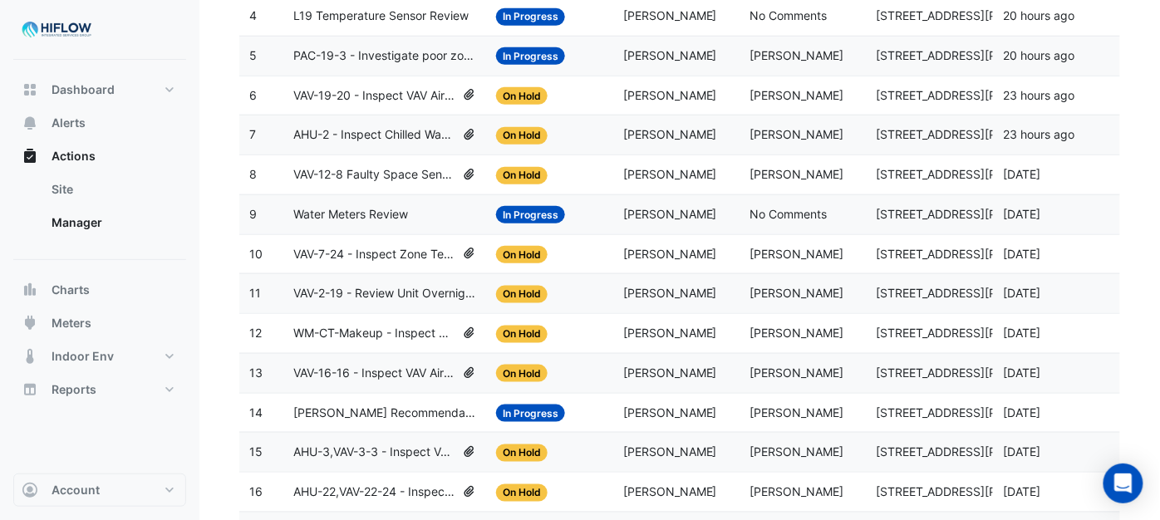
click at [372, 135] on span "AHU-2 - Inspect Chilled Water Valve Leak" at bounding box center [374, 135] width 162 height 19
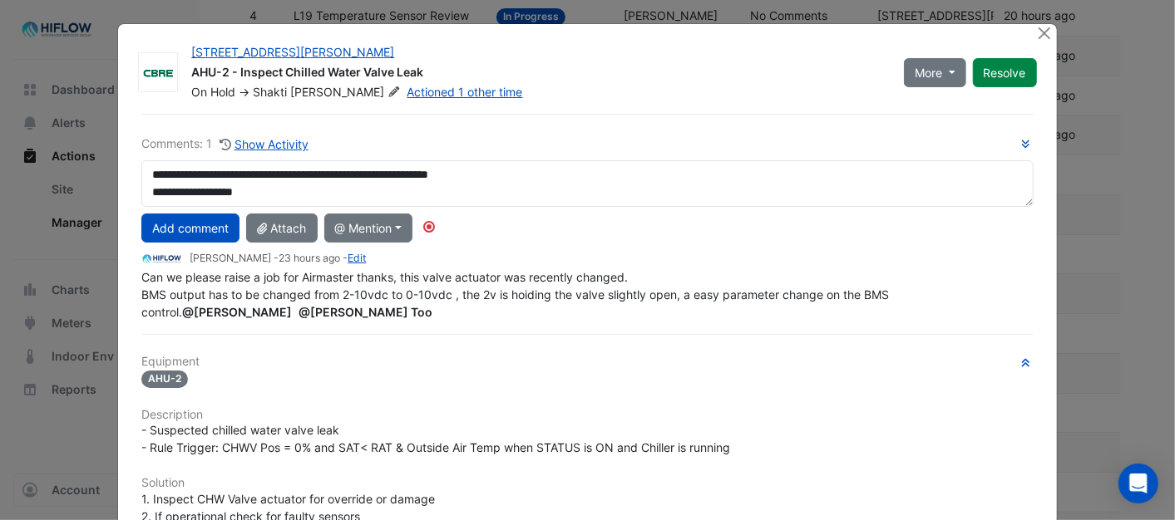
click at [273, 189] on textarea "**********" at bounding box center [586, 183] width 891 height 47
click at [508, 370] on div "AHU-2" at bounding box center [586, 378] width 891 height 19
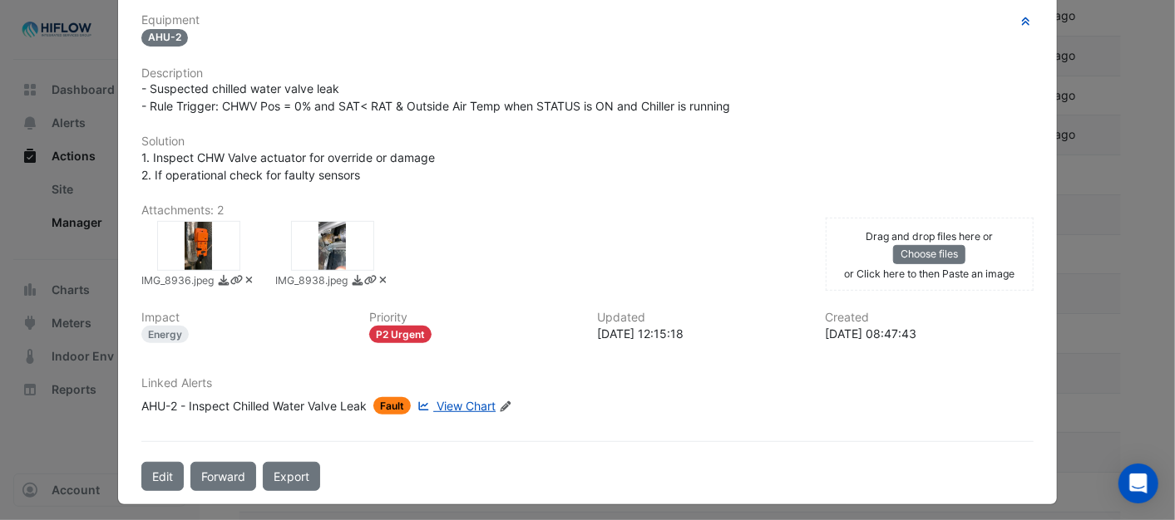
scroll to position [347, 0]
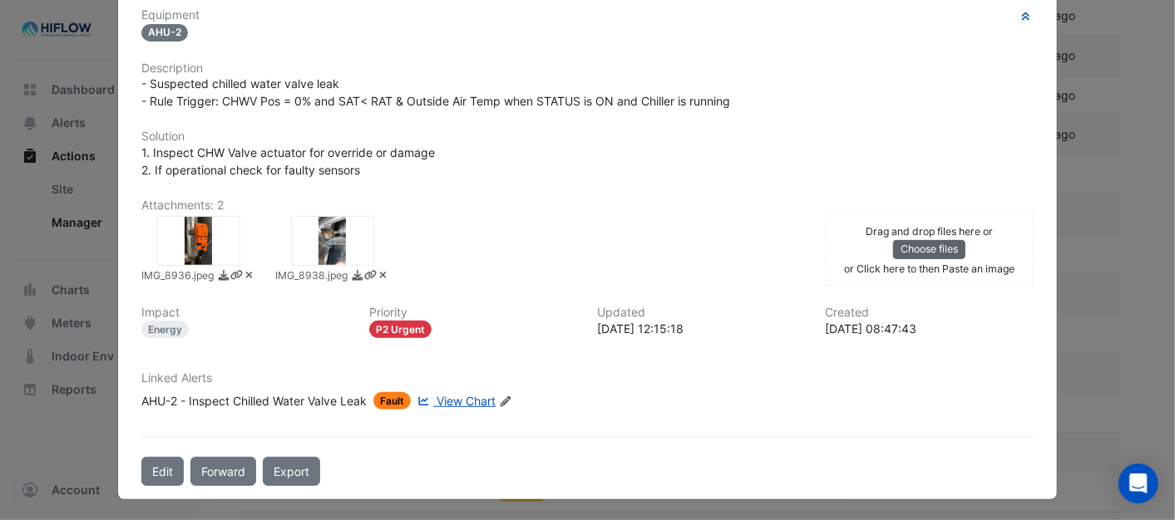
click at [909, 245] on button "Choose files" at bounding box center [929, 249] width 72 height 18
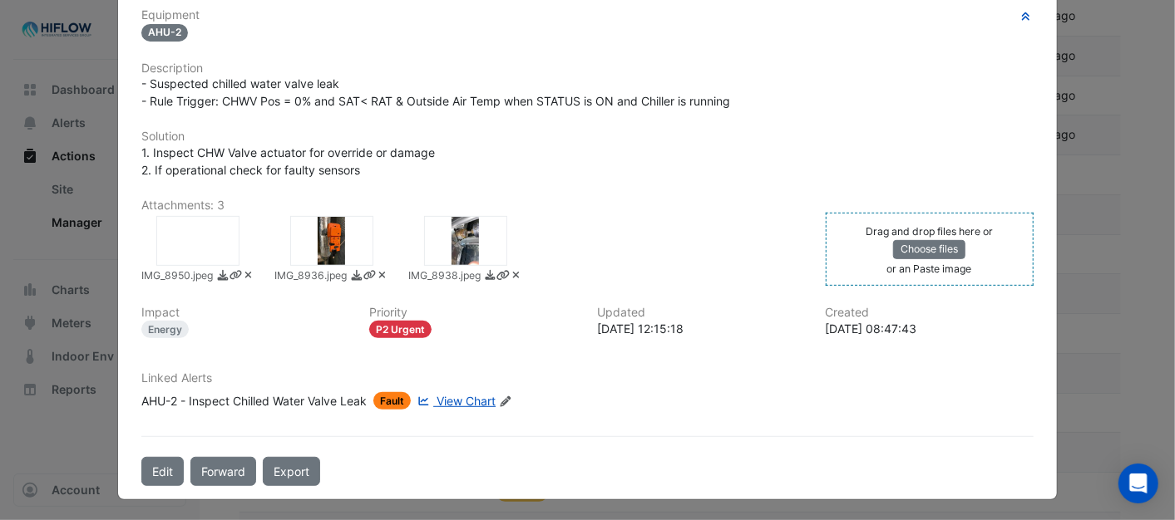
click at [242, 270] on icon at bounding box center [248, 275] width 12 height 10
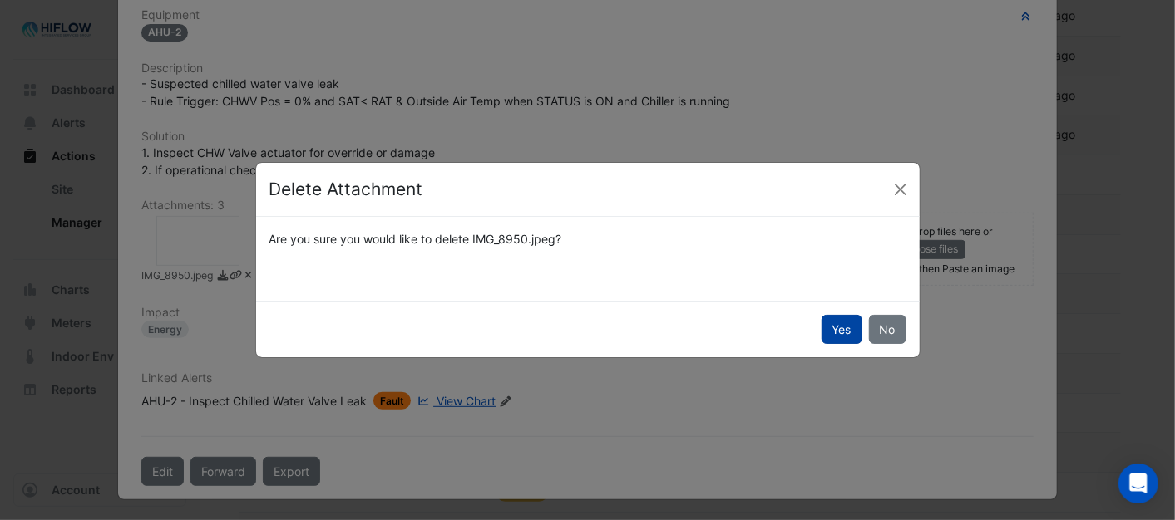
click at [851, 331] on button "Yes" at bounding box center [841, 329] width 41 height 29
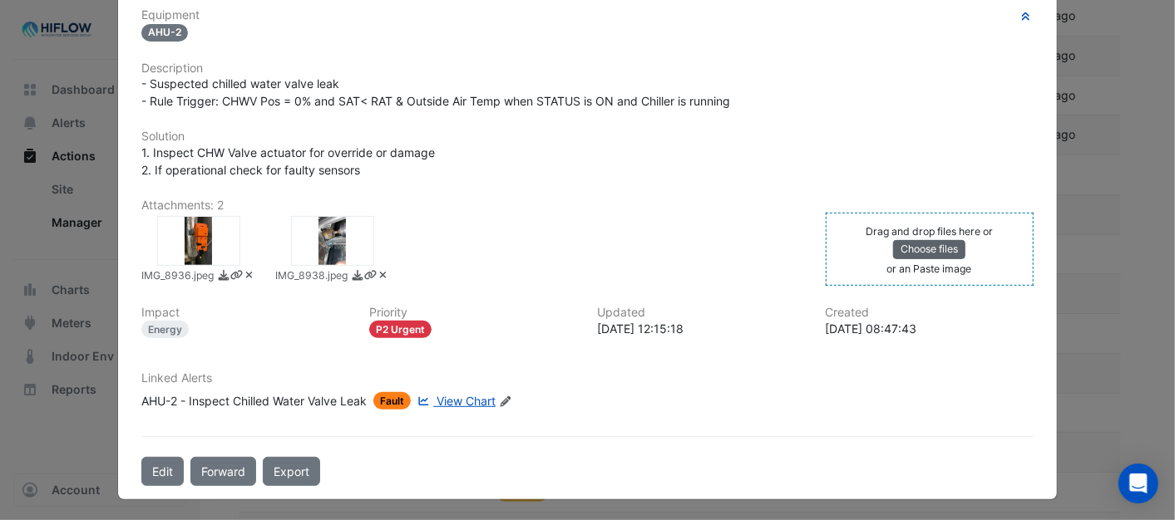
click at [928, 249] on button "Choose files" at bounding box center [929, 249] width 72 height 18
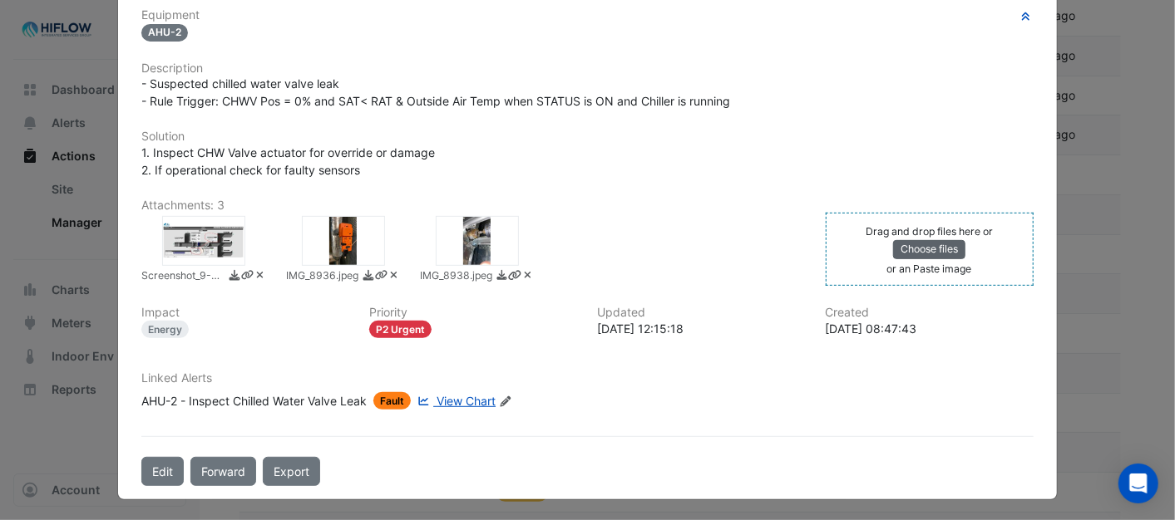
click at [917, 251] on button "Choose files" at bounding box center [929, 249] width 72 height 18
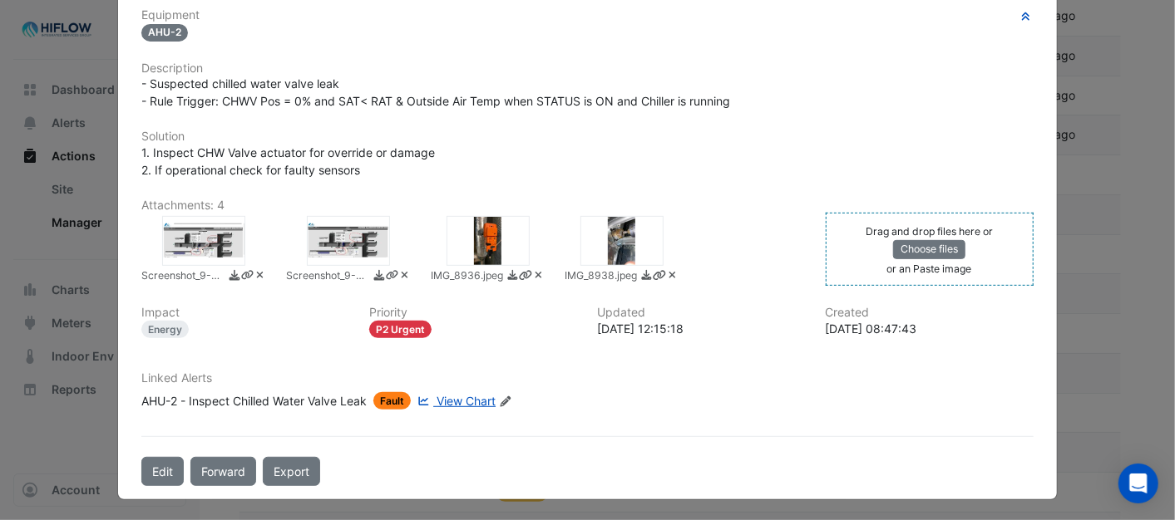
click at [213, 244] on div at bounding box center [203, 241] width 83 height 50
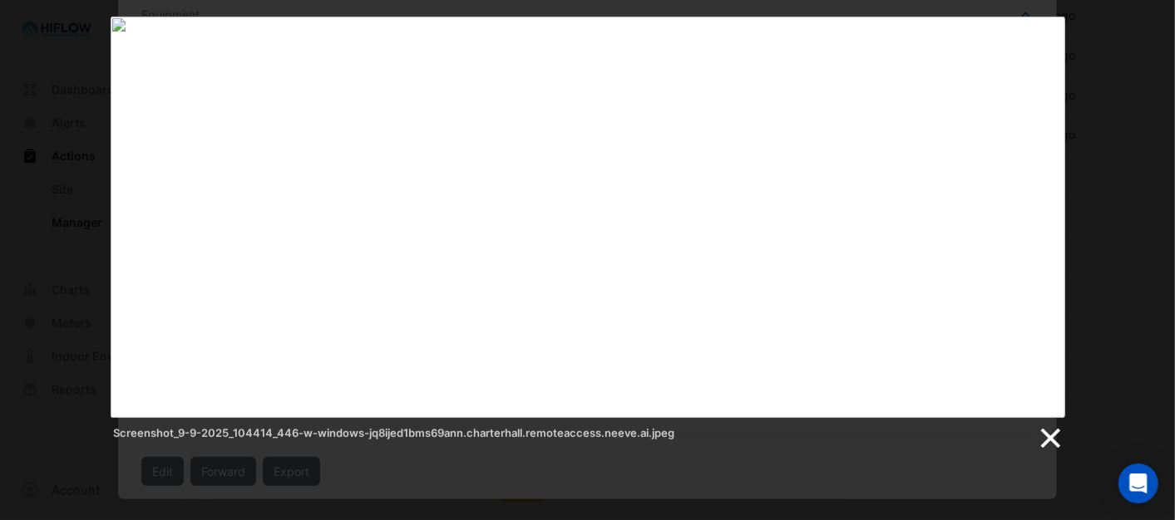
click at [1046, 433] on link at bounding box center [1049, 438] width 25 height 25
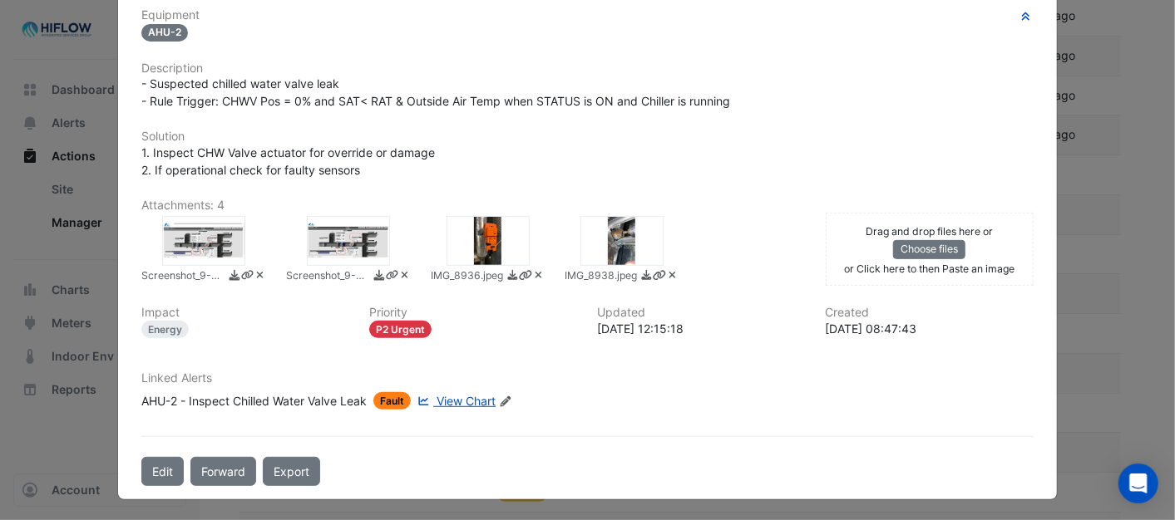
click at [346, 251] on div at bounding box center [348, 241] width 83 height 50
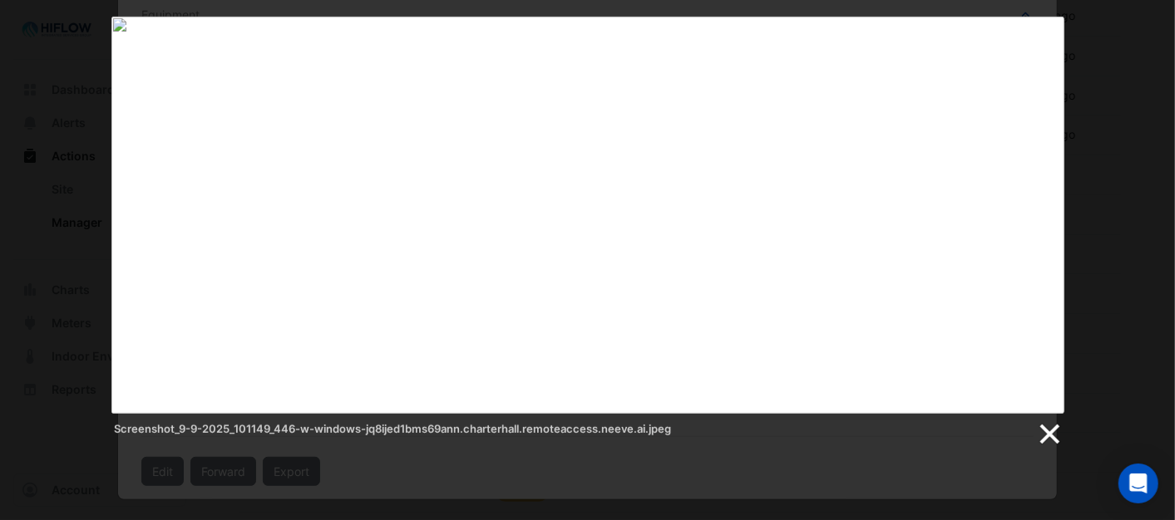
drag, startPoint x: 1052, startPoint y: 429, endPoint x: 1041, endPoint y: 430, distance: 11.7
click at [1052, 430] on link at bounding box center [1048, 434] width 25 height 25
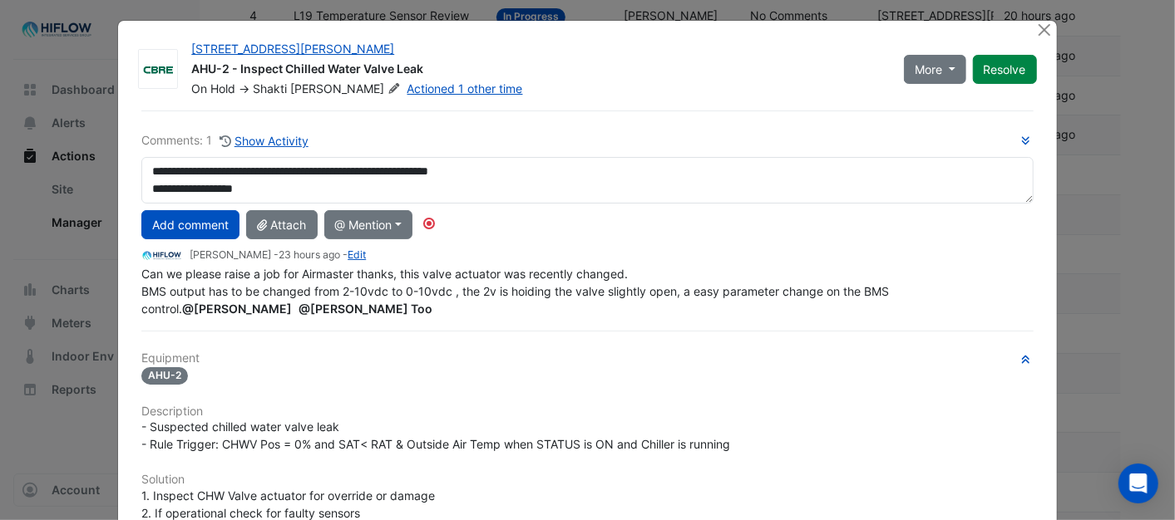
scroll to position [0, 0]
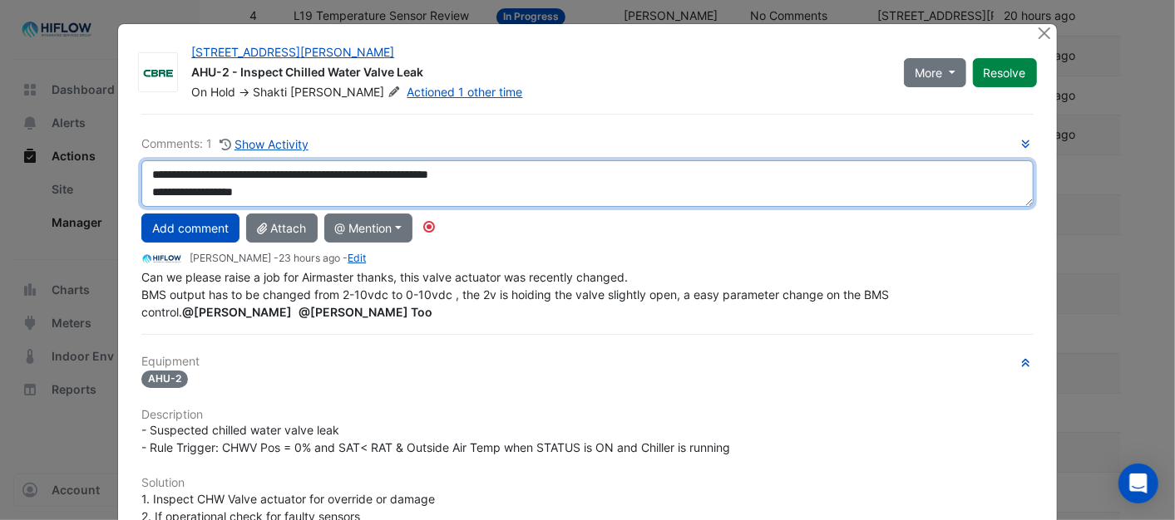
click at [281, 195] on textarea "**********" at bounding box center [586, 183] width 891 height 47
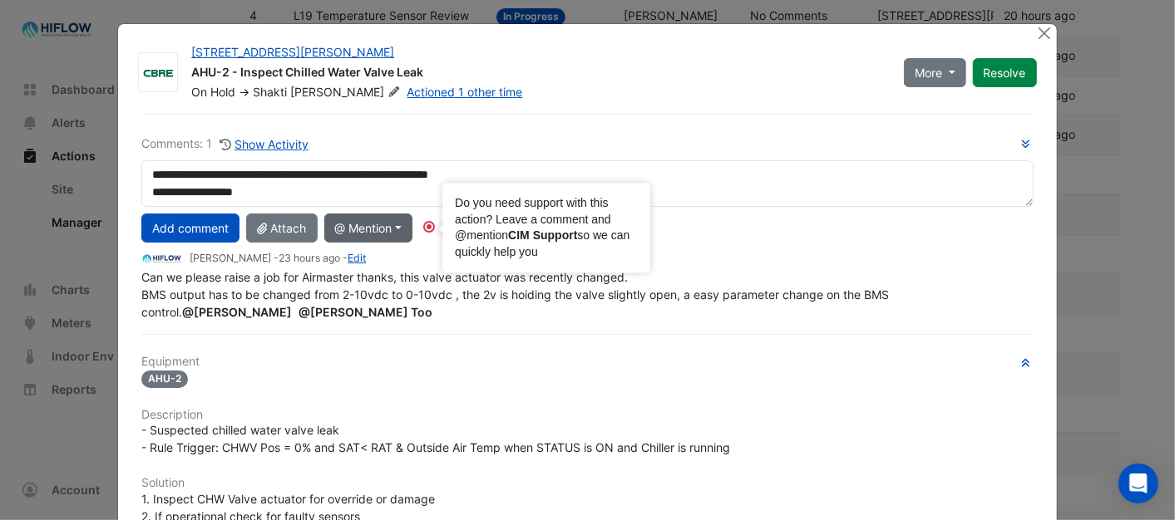
click at [426, 224] on circle "Tooltip anchor" at bounding box center [429, 227] width 10 height 10
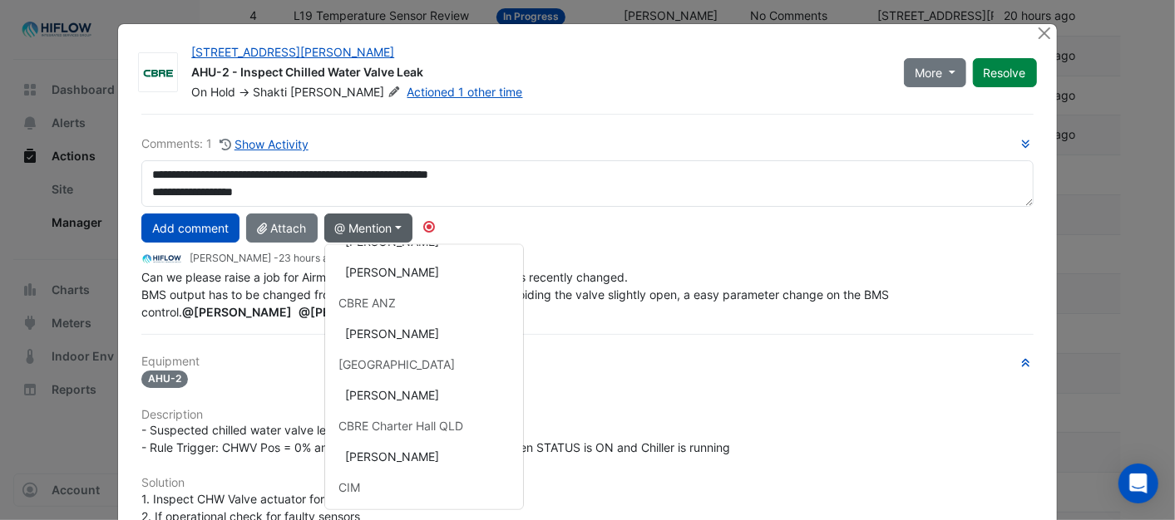
scroll to position [90, 0]
click at [406, 387] on button "[PERSON_NAME]" at bounding box center [424, 392] width 198 height 31
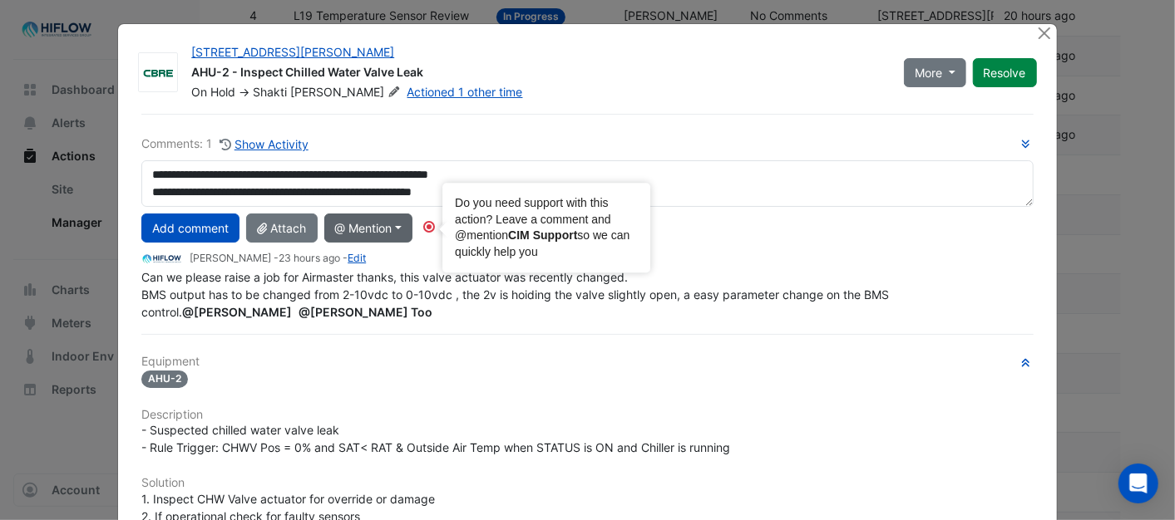
click at [426, 225] on circle "Tooltip anchor" at bounding box center [429, 227] width 10 height 10
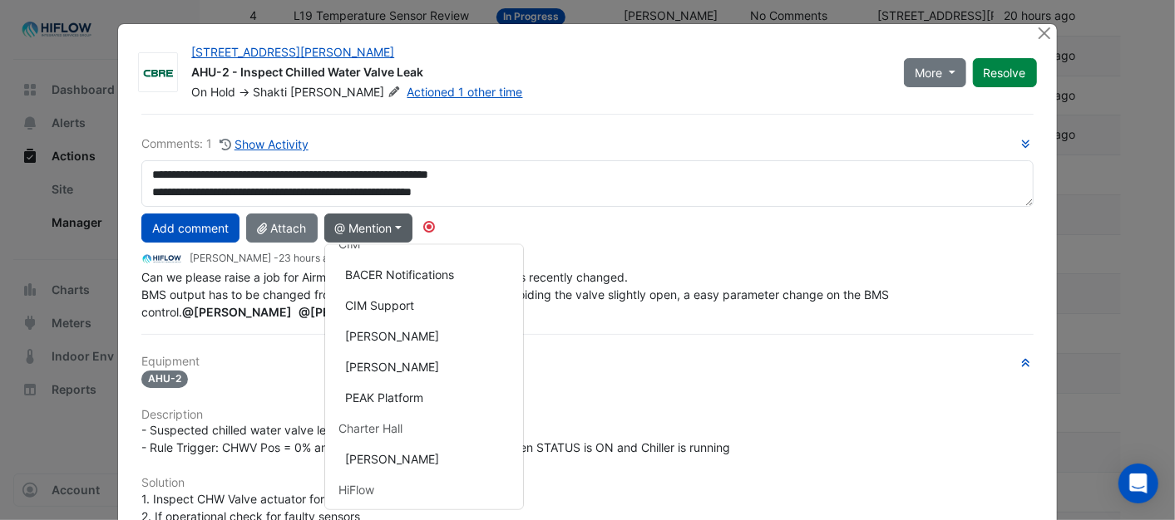
scroll to position [394, 0]
click at [378, 275] on button "[PERSON_NAME]" at bounding box center [424, 273] width 198 height 31
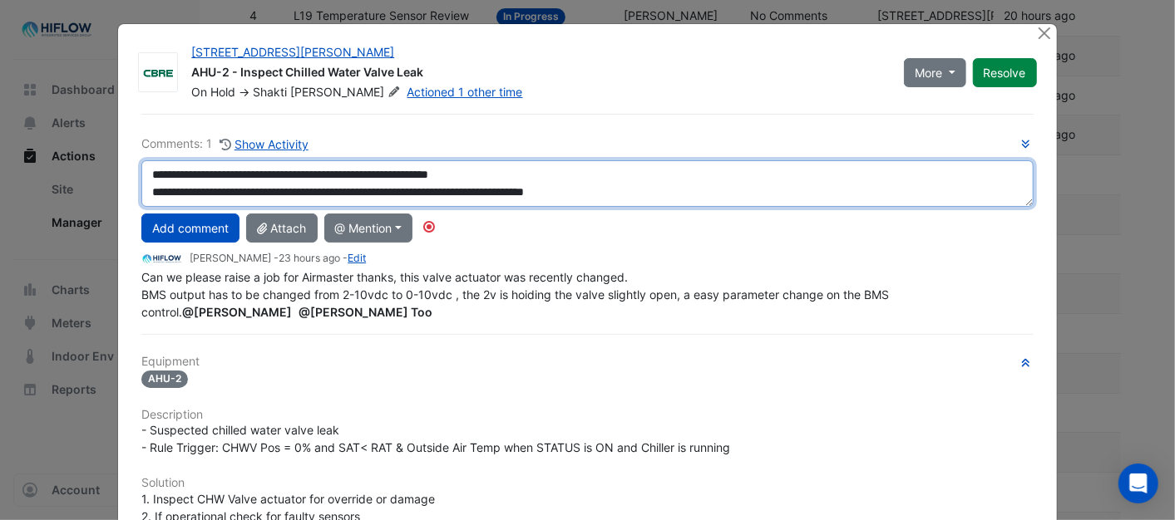
click at [145, 192] on textarea "**********" at bounding box center [586, 183] width 891 height 47
type textarea "**********"
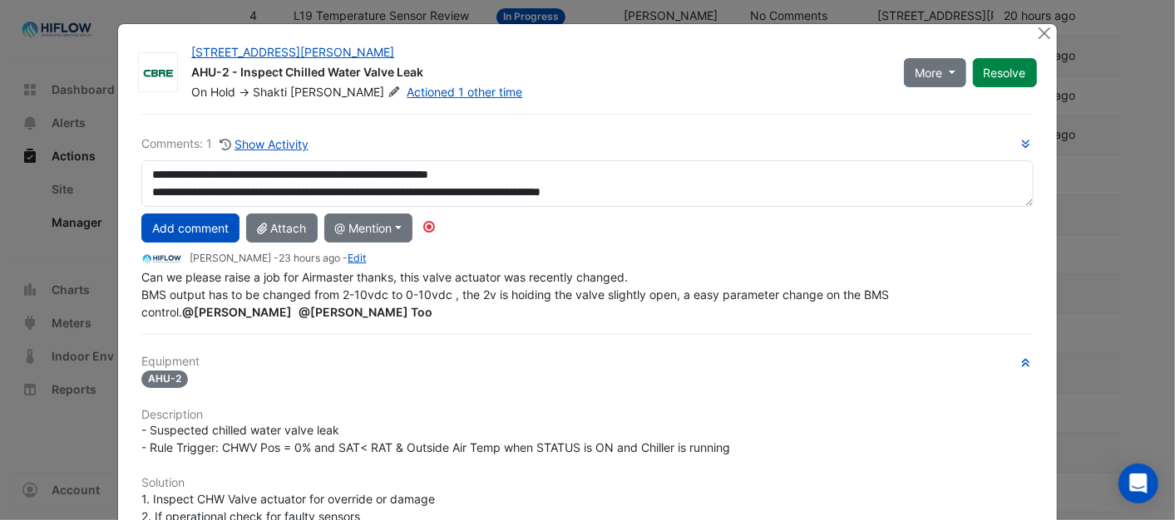
click at [181, 229] on button "Add comment" at bounding box center [190, 228] width 98 height 29
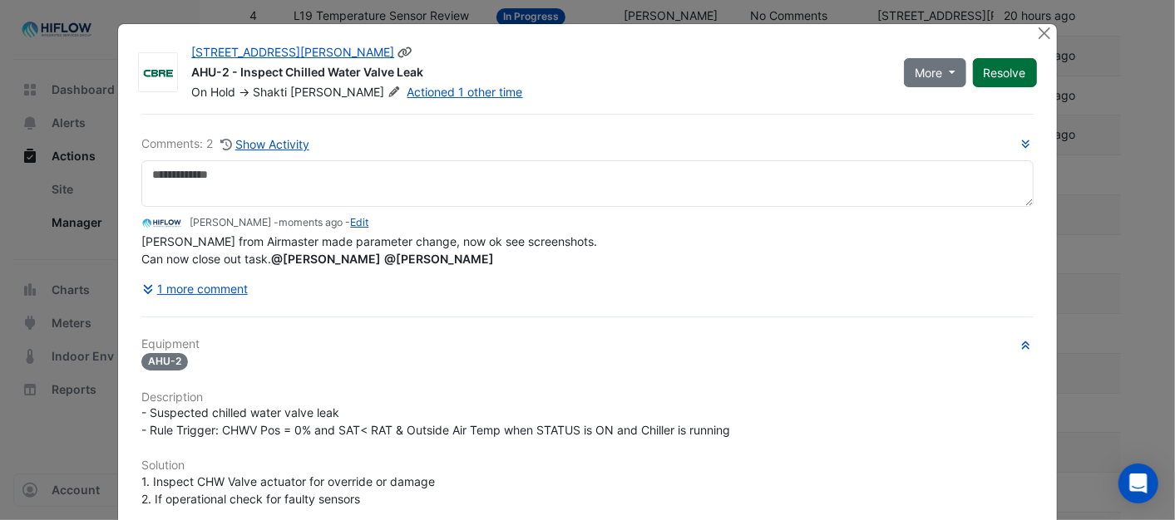
click at [1000, 70] on button "Resolve" at bounding box center [1005, 72] width 64 height 29
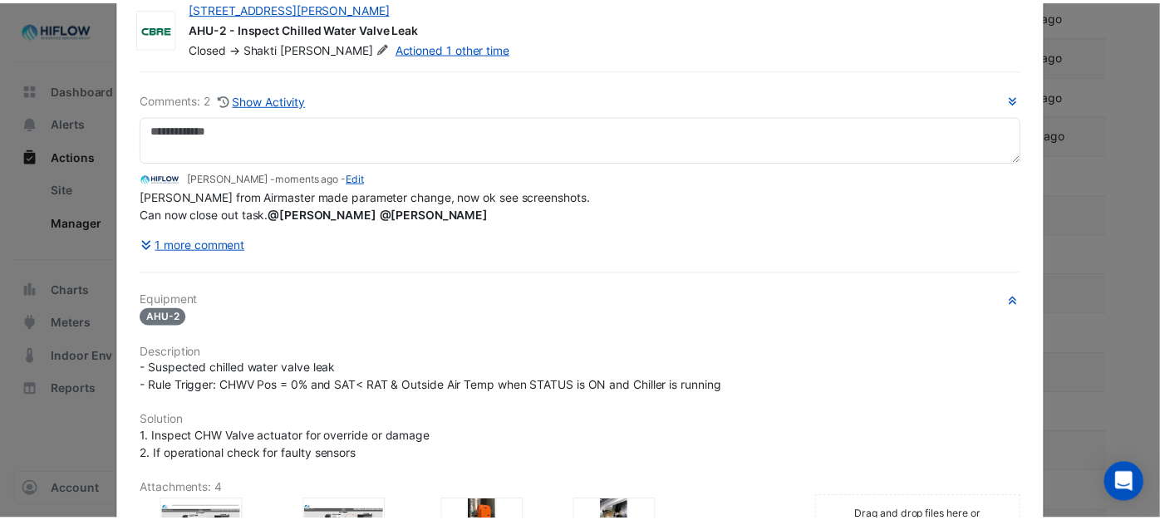
scroll to position [0, 0]
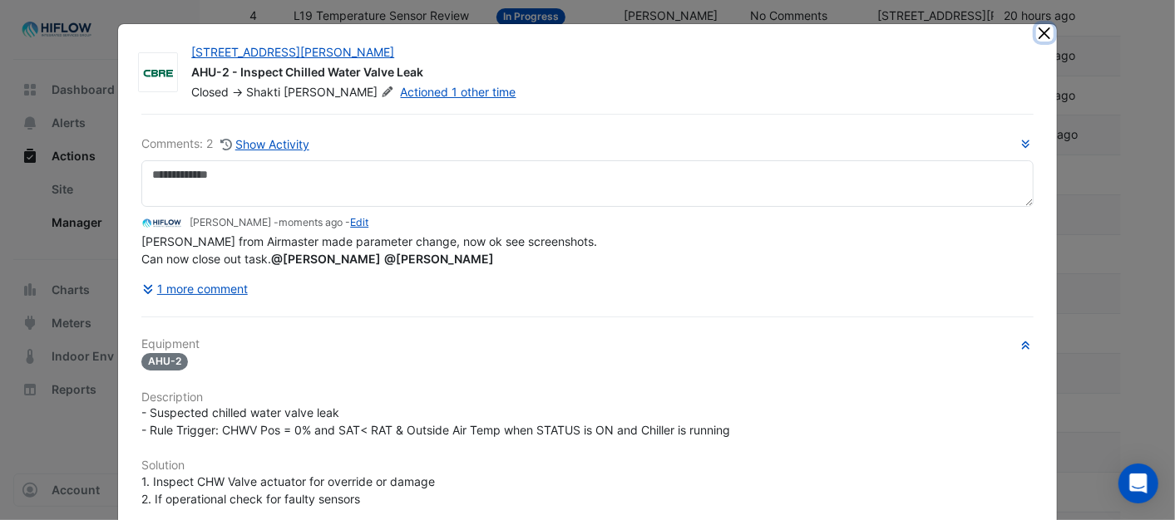
click at [1039, 33] on button "Close" at bounding box center [1044, 32] width 17 height 17
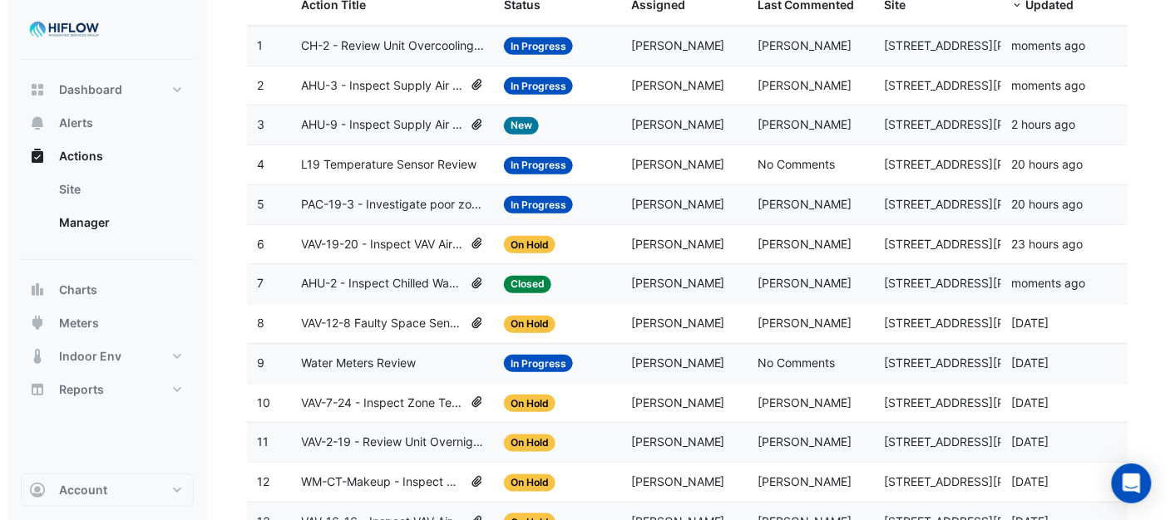
scroll to position [185, 0]
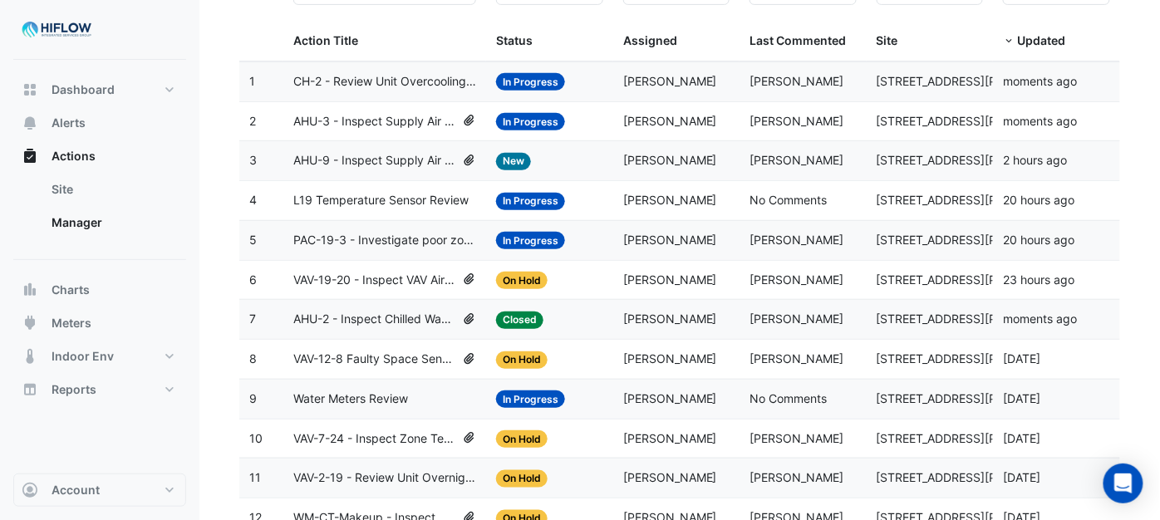
click at [459, 76] on span "CH-2 - Review Unit Overcooling (Energy Waste)" at bounding box center [384, 81] width 183 height 19
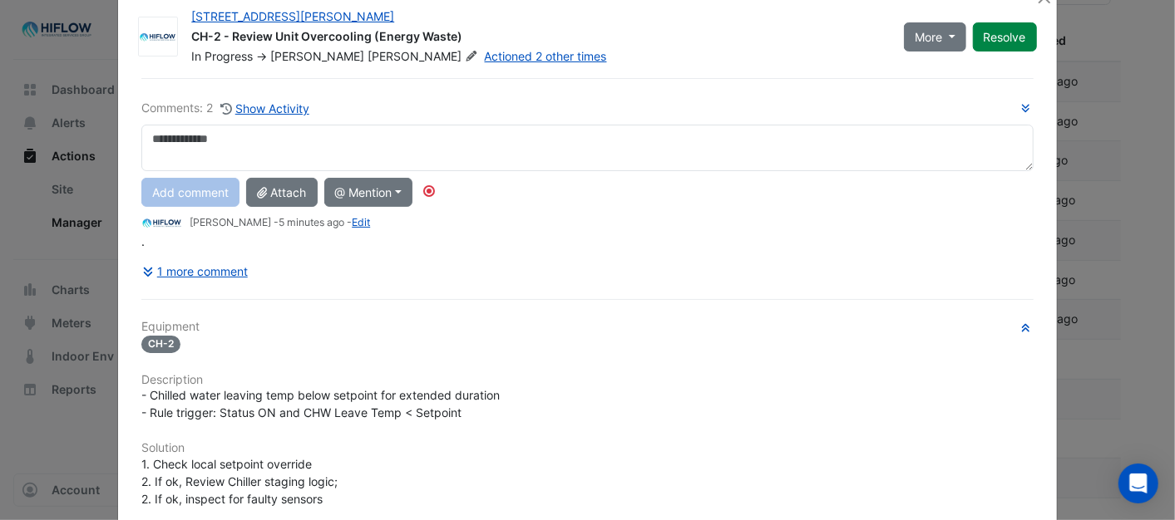
scroll to position [0, 0]
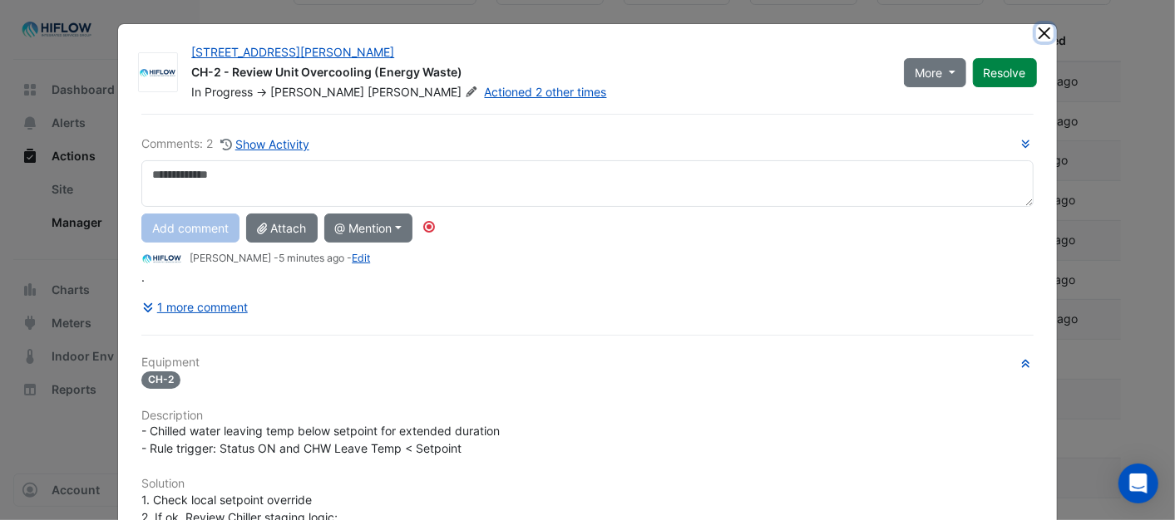
click at [1041, 28] on button "Close" at bounding box center [1044, 32] width 17 height 17
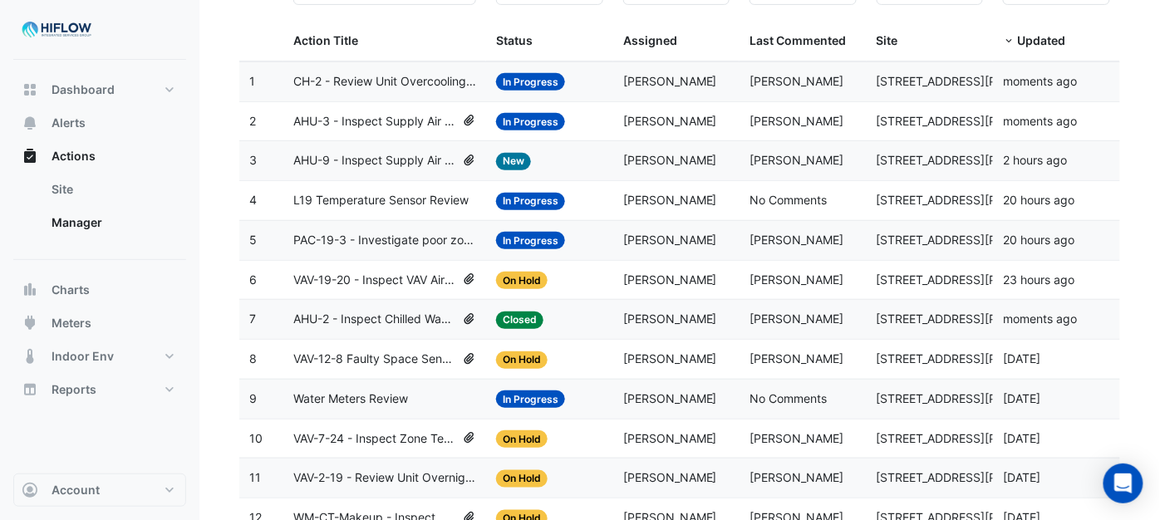
click at [394, 119] on span "AHU-3 - Inspect Supply Air Loss" at bounding box center [374, 121] width 162 height 19
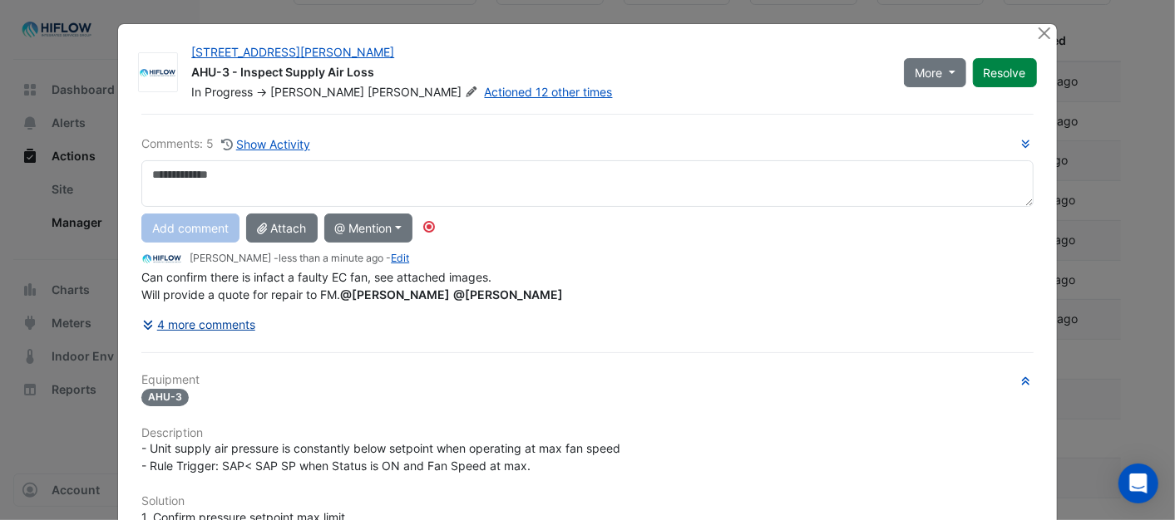
click at [211, 325] on button "4 more comments" at bounding box center [198, 324] width 115 height 29
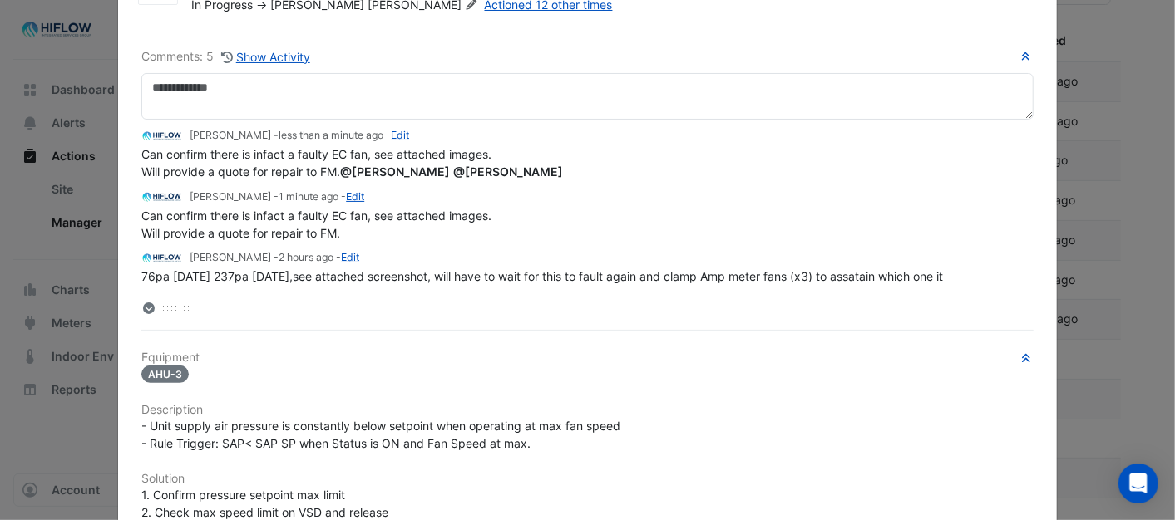
scroll to position [92, 0]
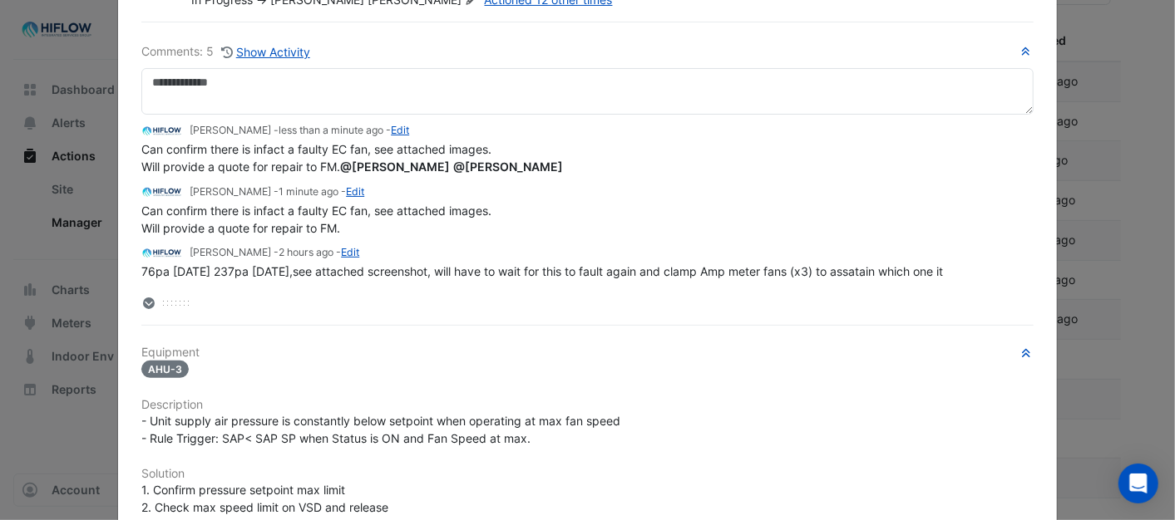
click at [145, 303] on icon at bounding box center [148, 304] width 7 height 4
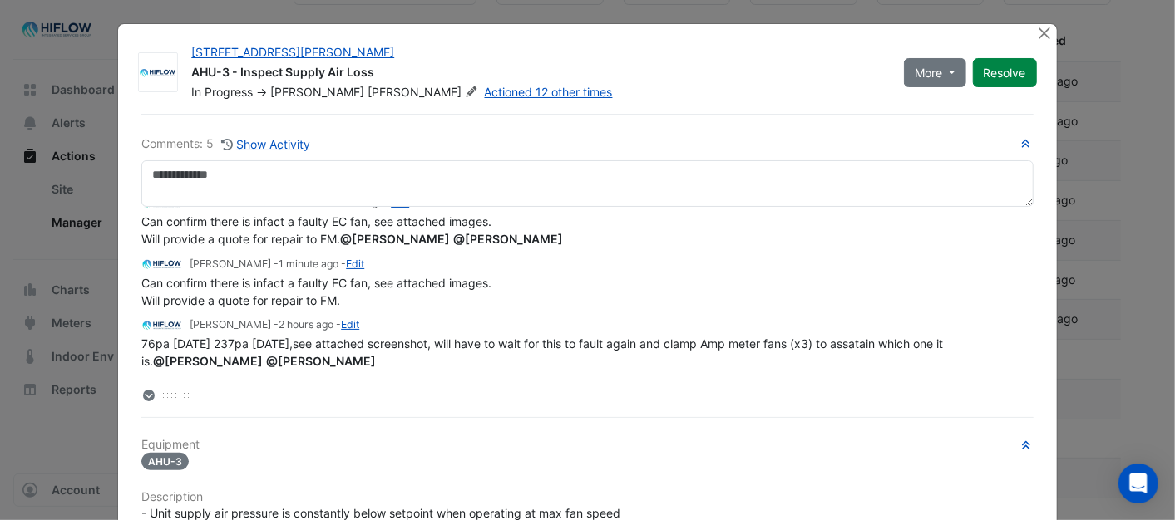
scroll to position [0, 0]
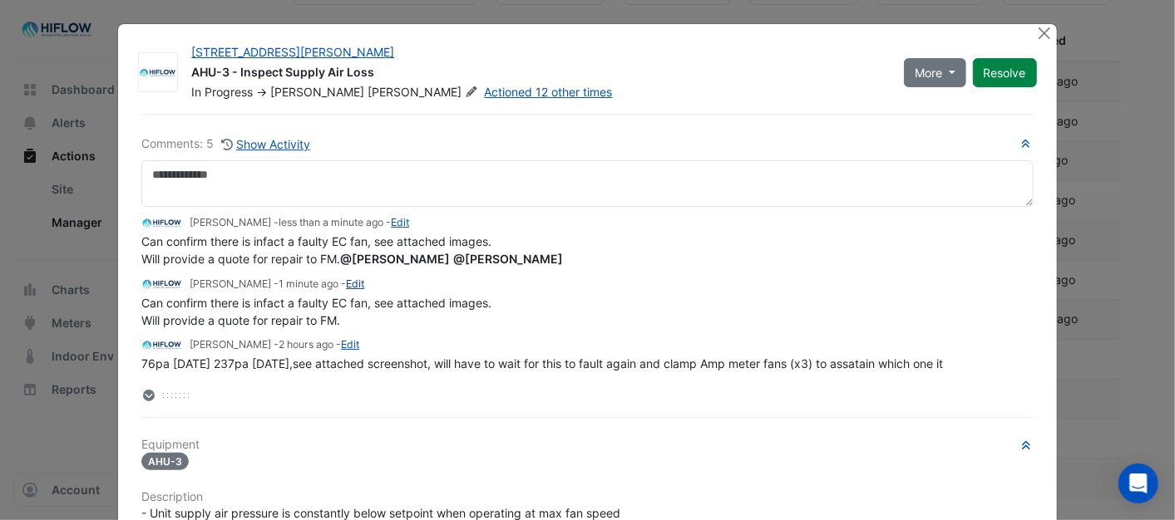
click at [346, 281] on link "Edit" at bounding box center [355, 284] width 18 height 12
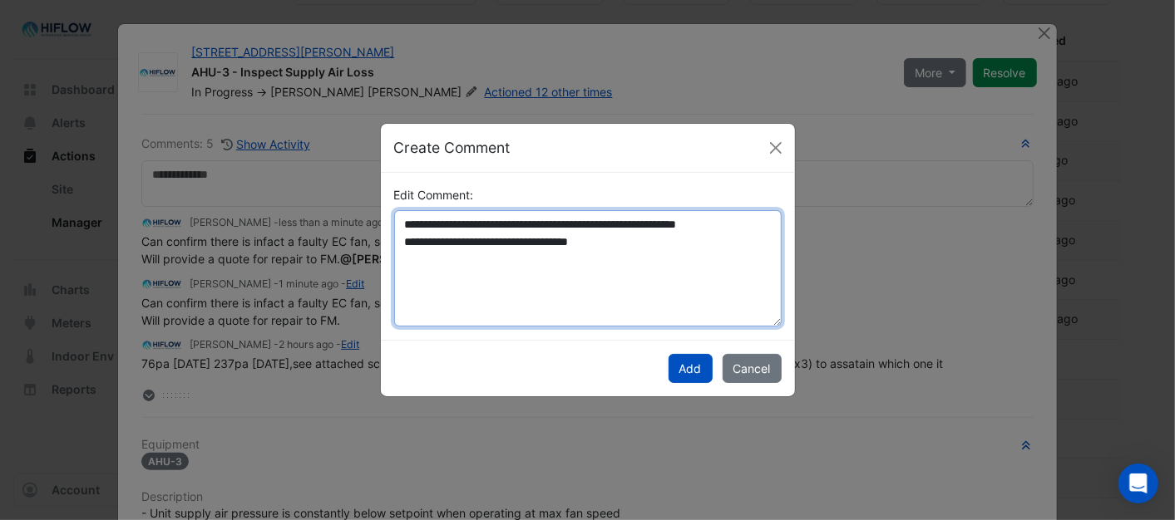
drag, startPoint x: 401, startPoint y: 221, endPoint x: 580, endPoint y: 253, distance: 182.3
click at [580, 253] on textarea "**********" at bounding box center [587, 268] width 387 height 116
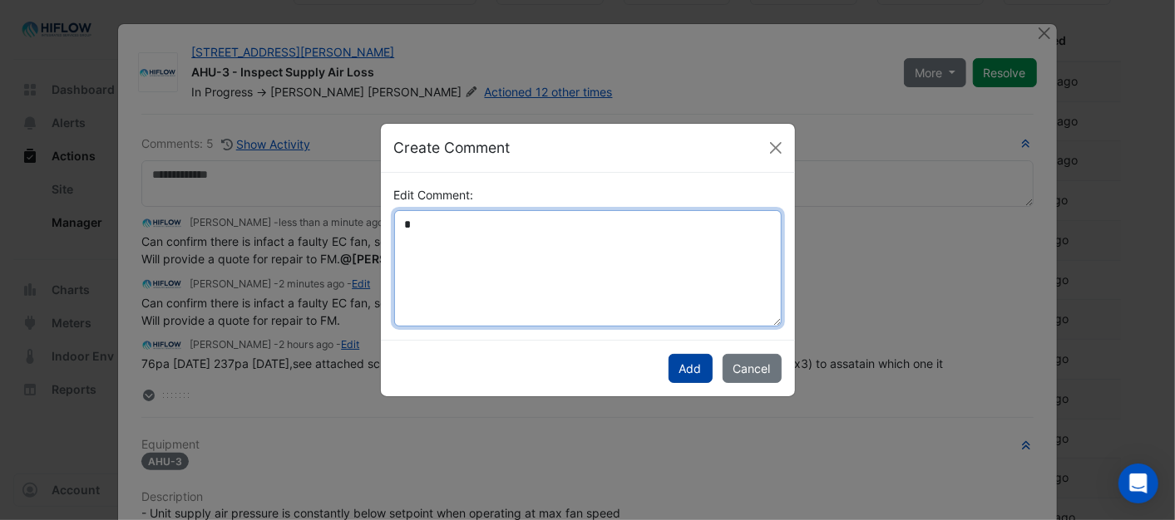
type textarea "*"
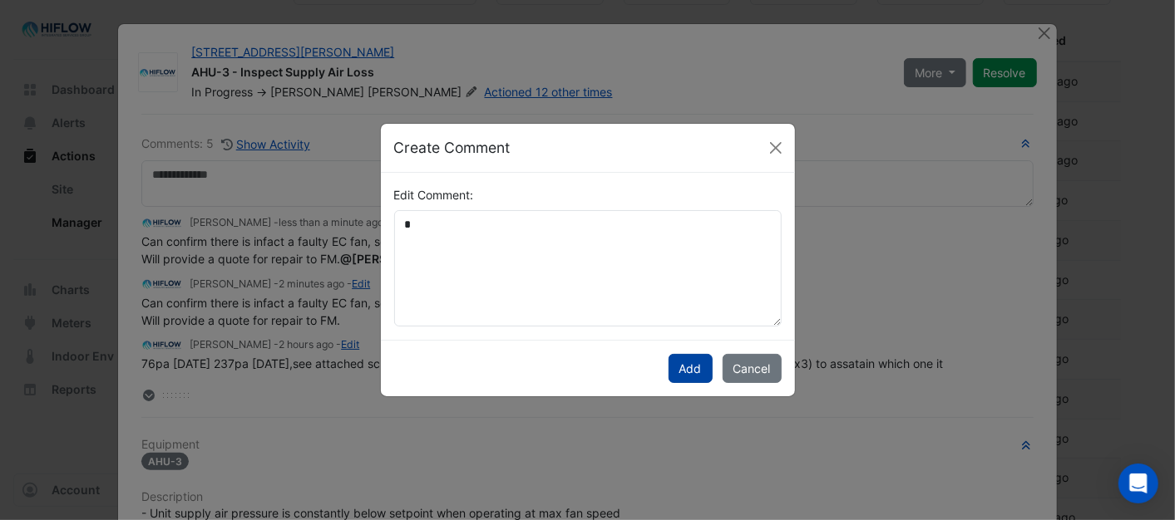
click at [685, 370] on button "Add" at bounding box center [690, 368] width 44 height 29
click at [770, 146] on button "Close" at bounding box center [775, 147] width 25 height 25
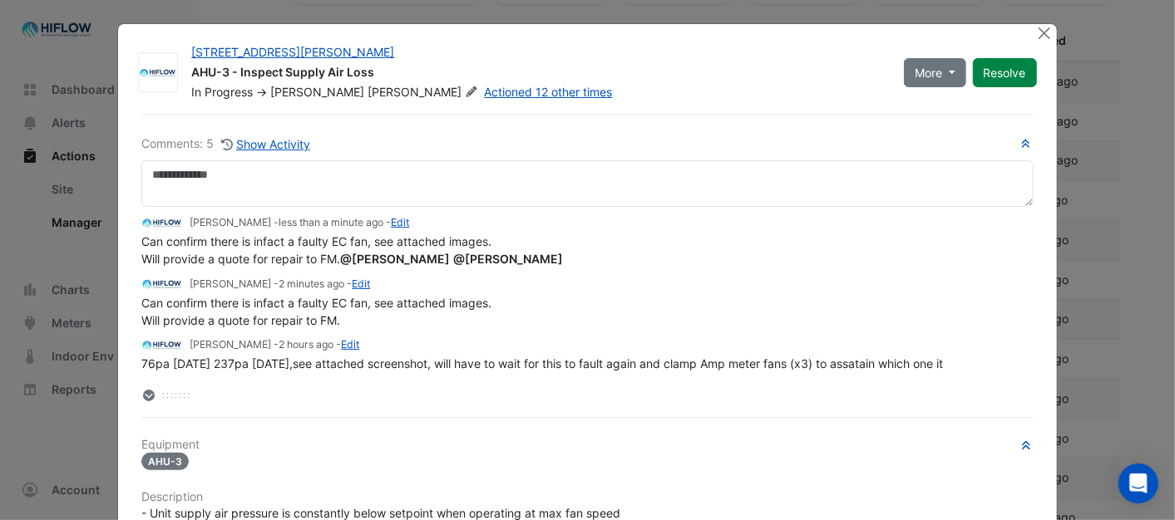
click at [288, 252] on span "Can confirm there is infact a faulty EC fan, see attached images. Will provide …" at bounding box center [353, 250] width 425 height 32
click at [352, 283] on link "Edit" at bounding box center [361, 284] width 18 height 12
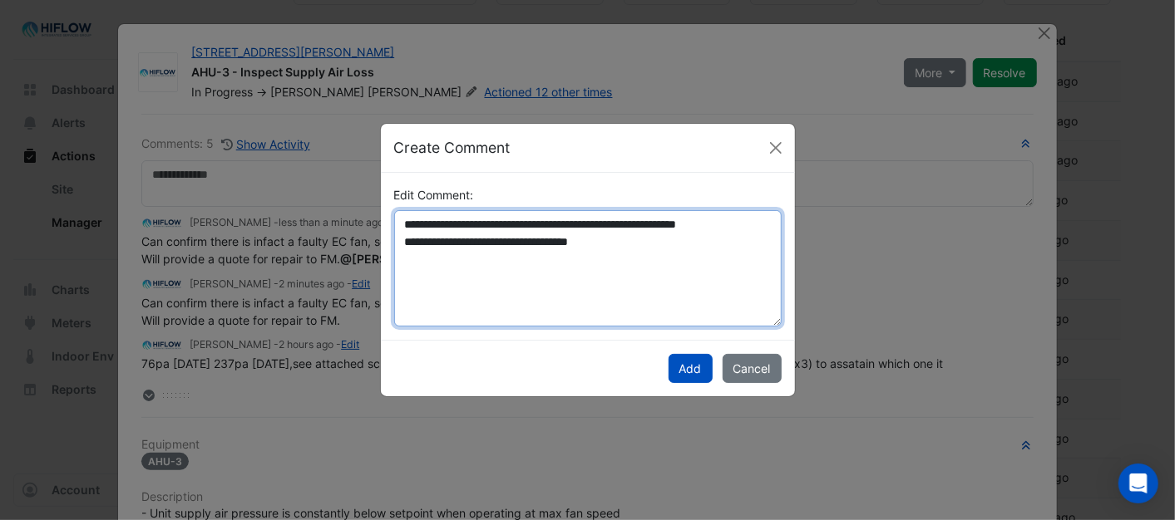
drag, startPoint x: 597, startPoint y: 238, endPoint x: 387, endPoint y: 234, distance: 209.5
click at [391, 227] on div "**********" at bounding box center [587, 256] width 407 height 140
type textarea "*"
click at [425, 228] on textarea "*" at bounding box center [587, 268] width 387 height 116
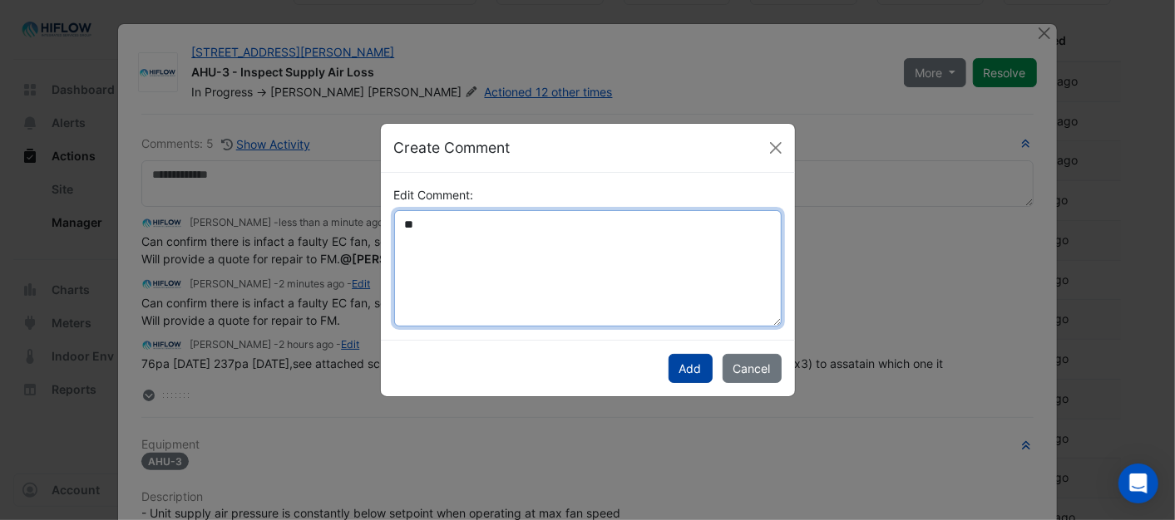
type textarea "*"
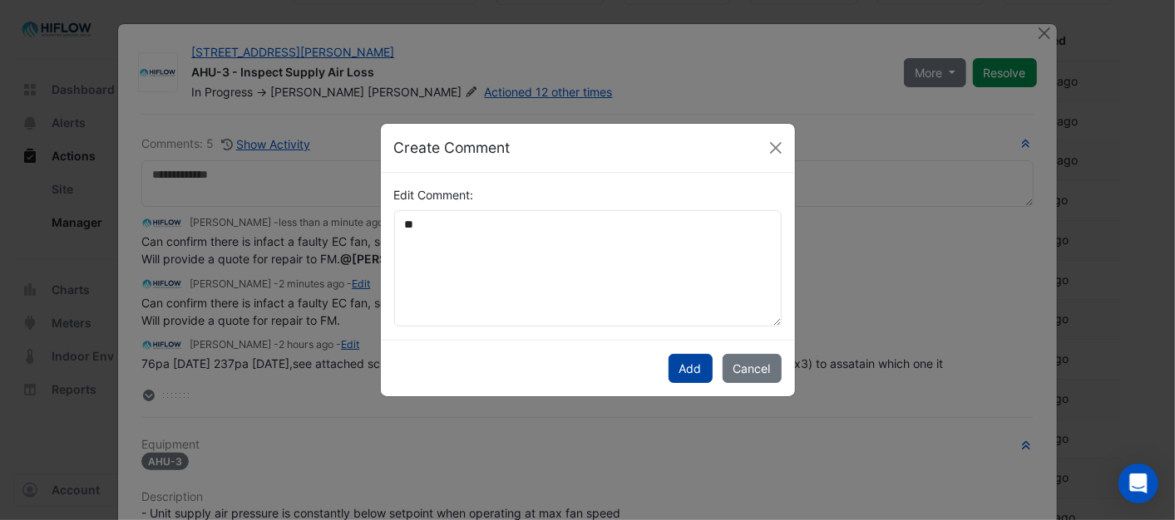
click at [682, 369] on button "Add" at bounding box center [690, 368] width 44 height 29
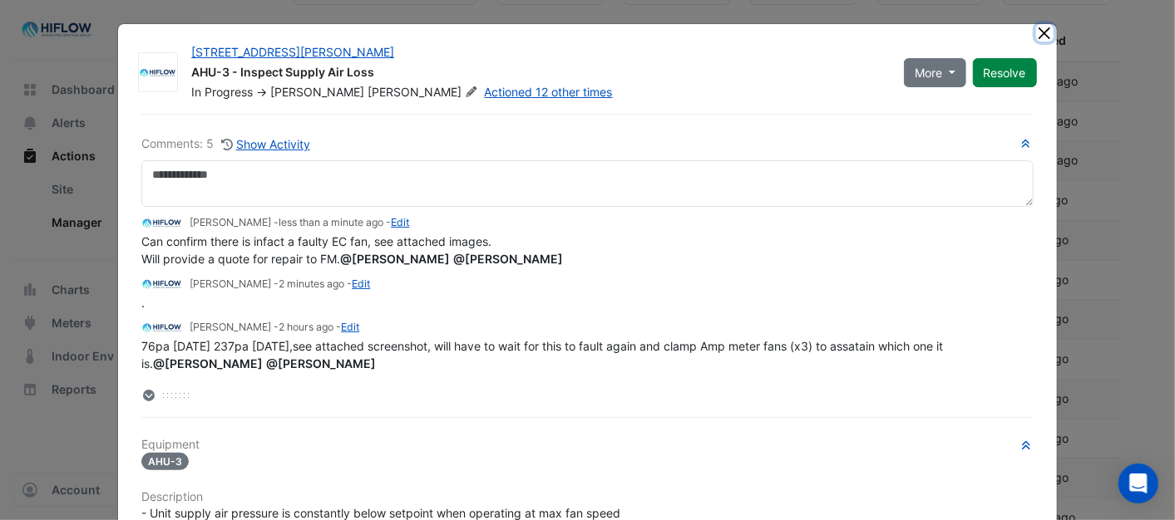
click at [1036, 33] on button "Close" at bounding box center [1044, 32] width 17 height 17
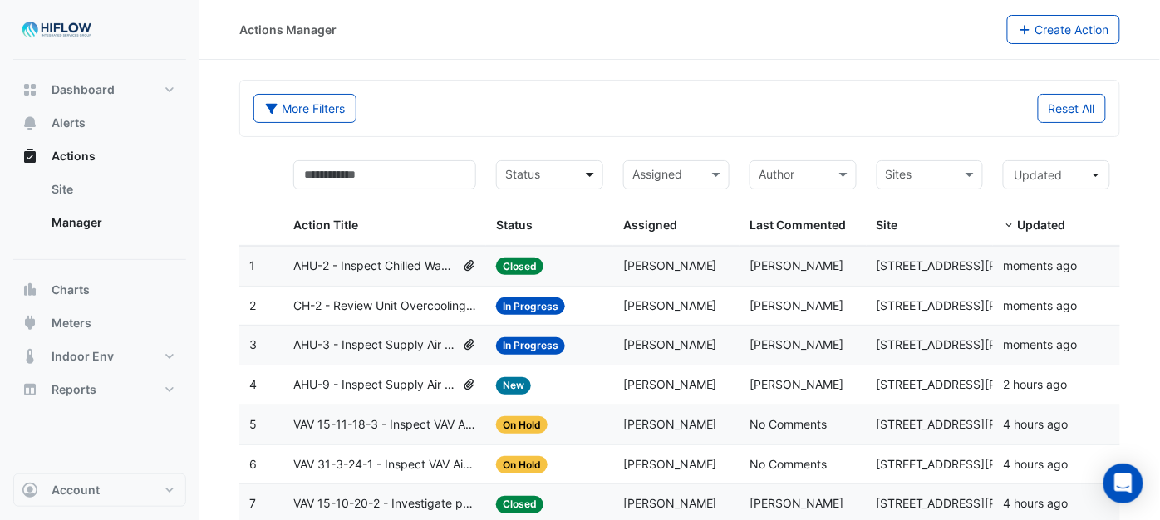
click at [589, 172] on span at bounding box center [592, 174] width 21 height 19
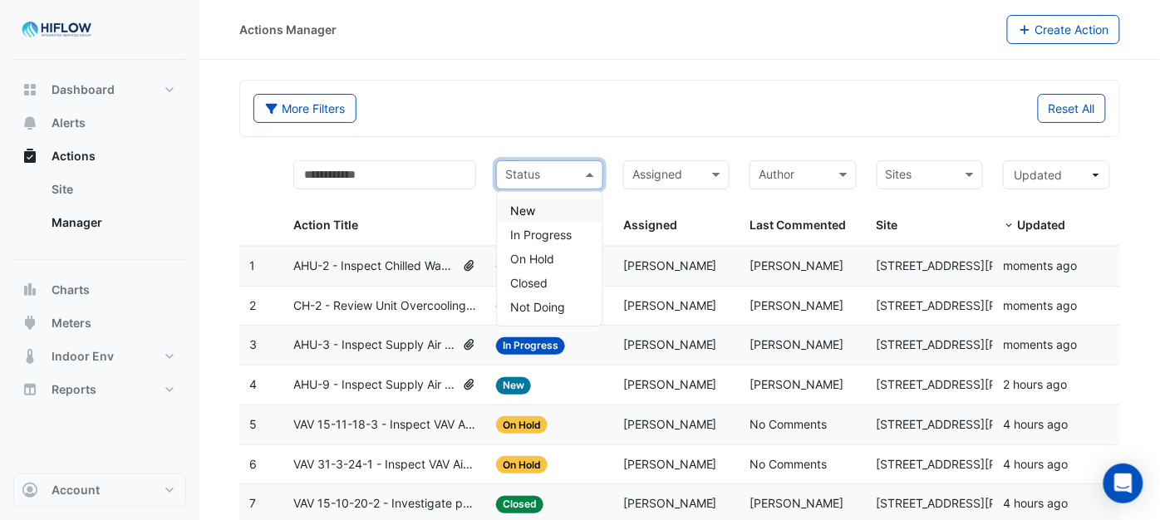
click at [546, 203] on div "New" at bounding box center [550, 211] width 106 height 24
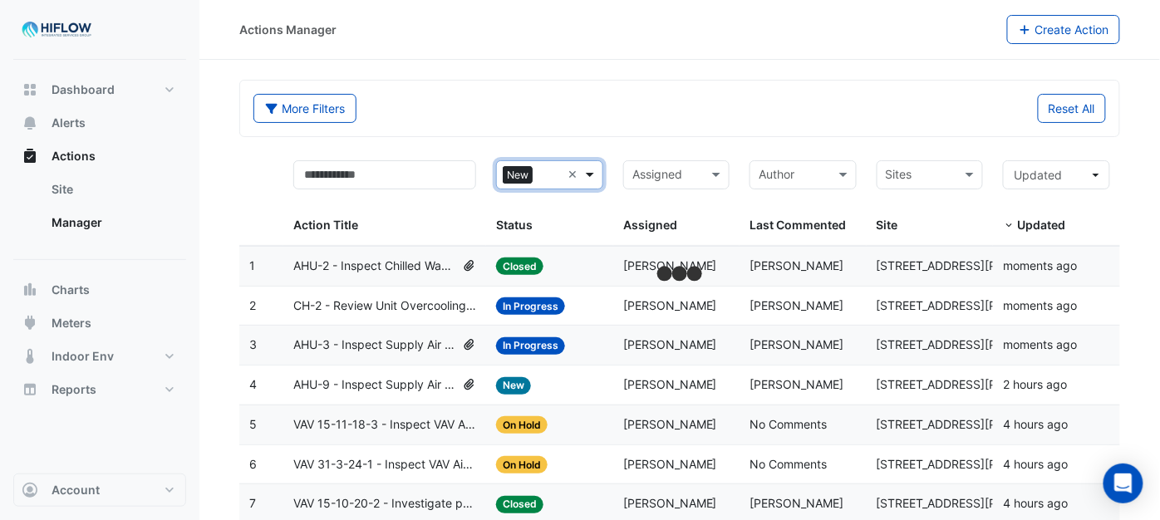
click at [596, 178] on span at bounding box center [592, 174] width 21 height 19
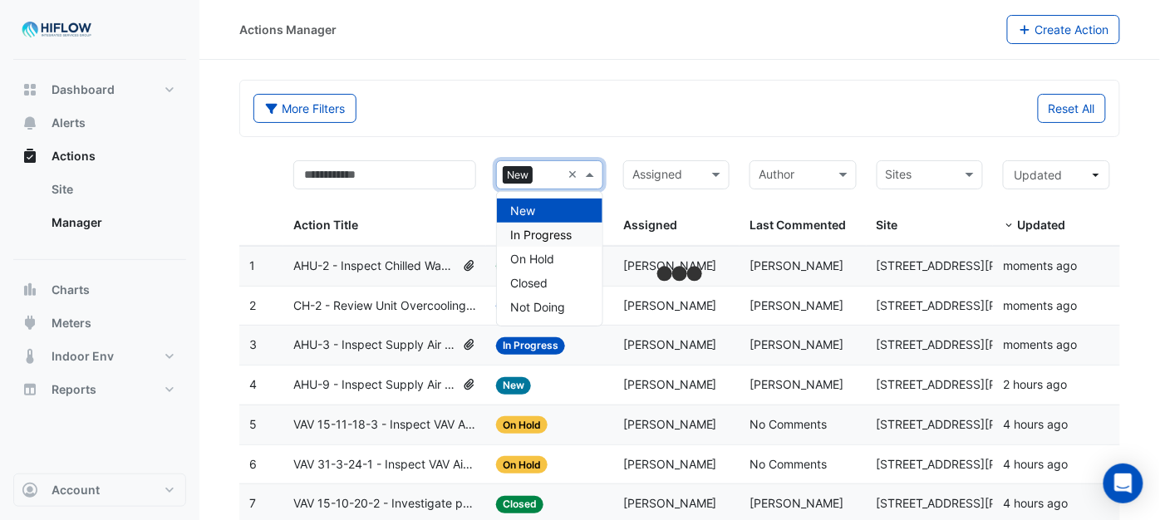
drag, startPoint x: 524, startPoint y: 235, endPoint x: 554, endPoint y: 204, distance: 43.5
click at [525, 234] on span "In Progress" at bounding box center [541, 235] width 62 height 14
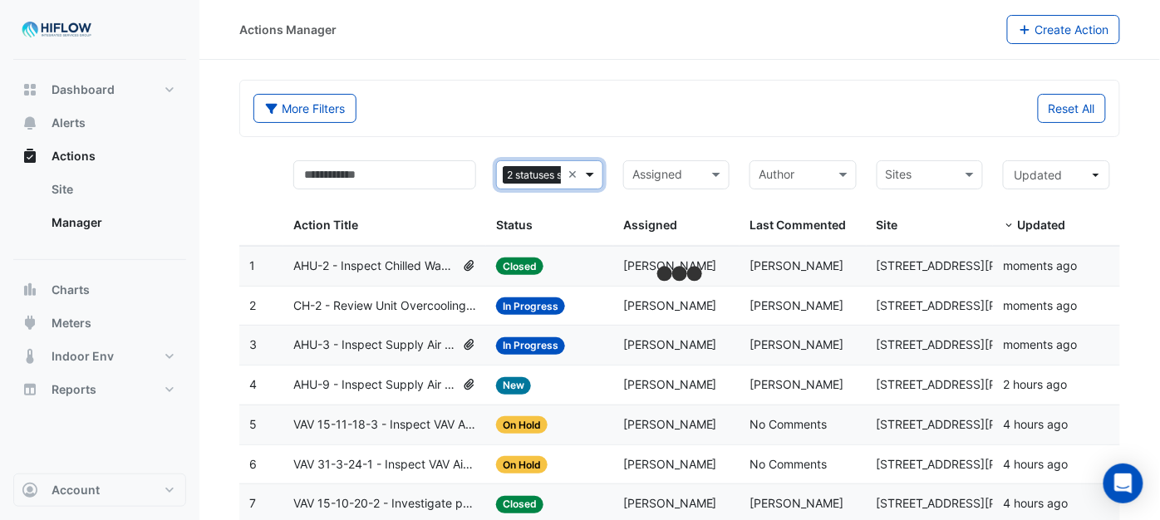
click at [593, 170] on span at bounding box center [592, 174] width 21 height 19
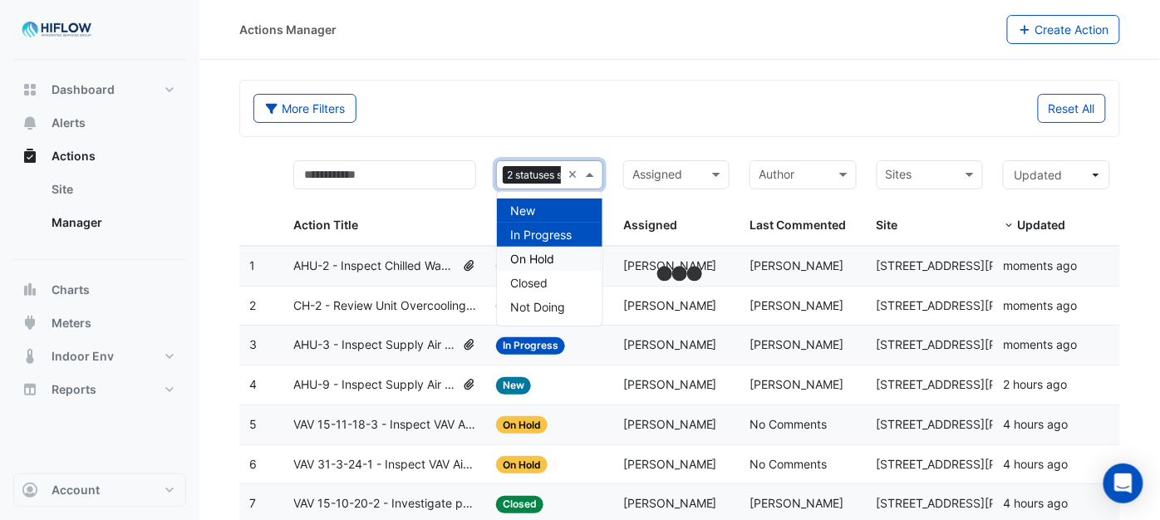
click at [532, 252] on span "On Hold" at bounding box center [532, 259] width 44 height 14
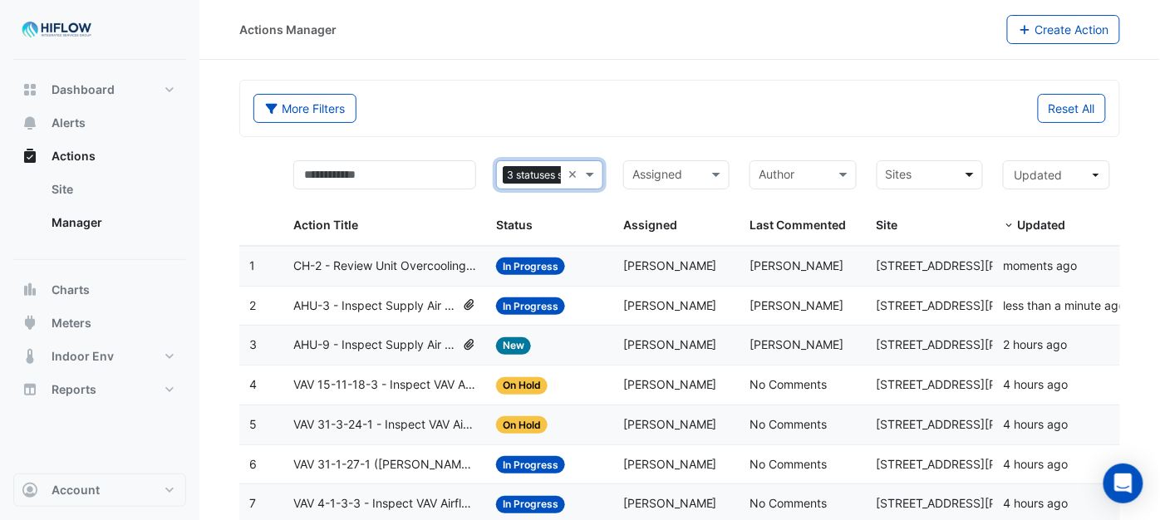
click at [971, 176] on span at bounding box center [972, 174] width 21 height 19
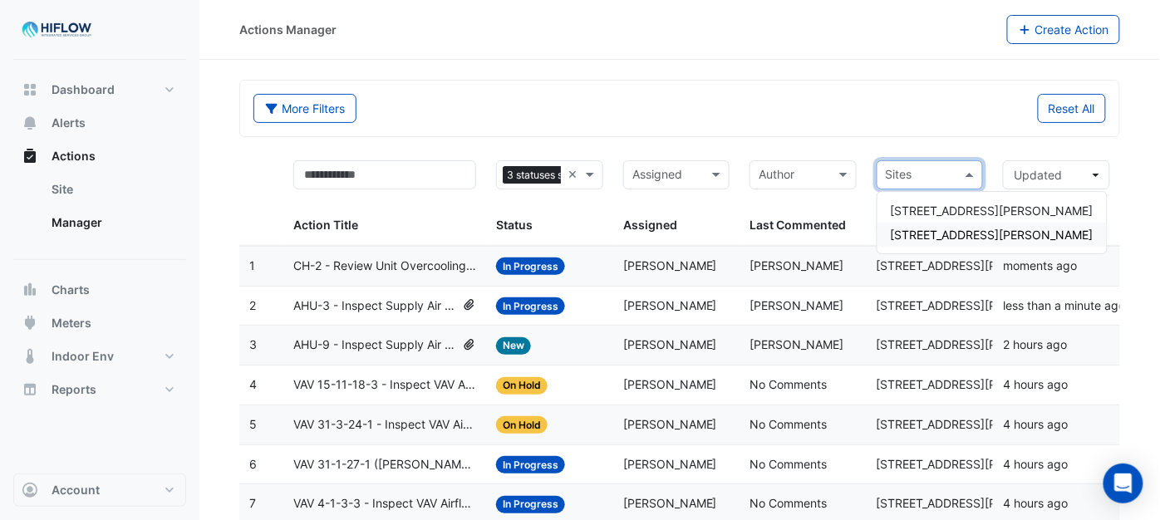
click at [926, 230] on span "[STREET_ADDRESS][PERSON_NAME]" at bounding box center [992, 235] width 203 height 14
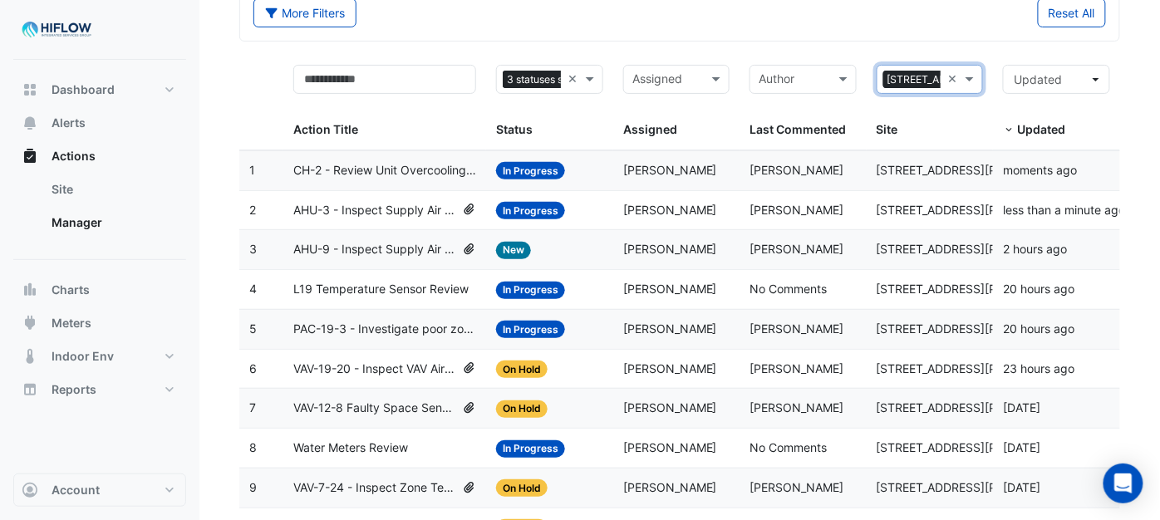
scroll to position [71, 0]
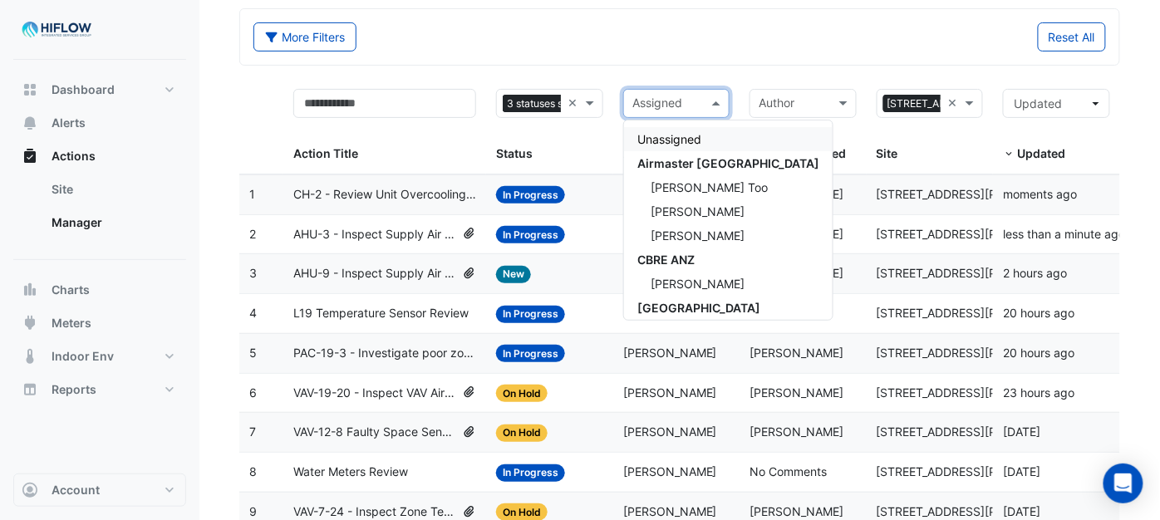
click at [720, 101] on span at bounding box center [718, 103] width 21 height 19
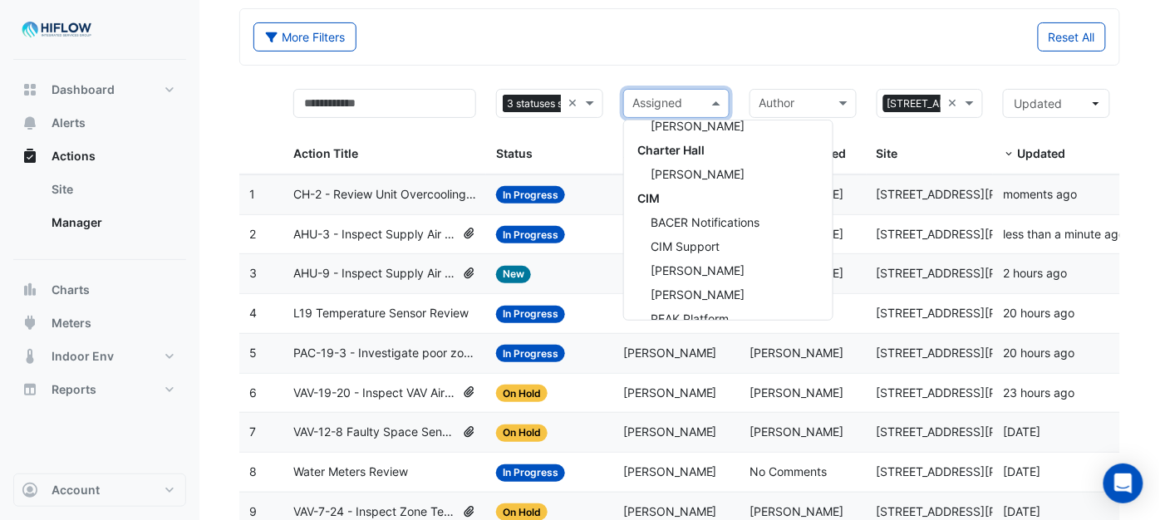
scroll to position [343, 0]
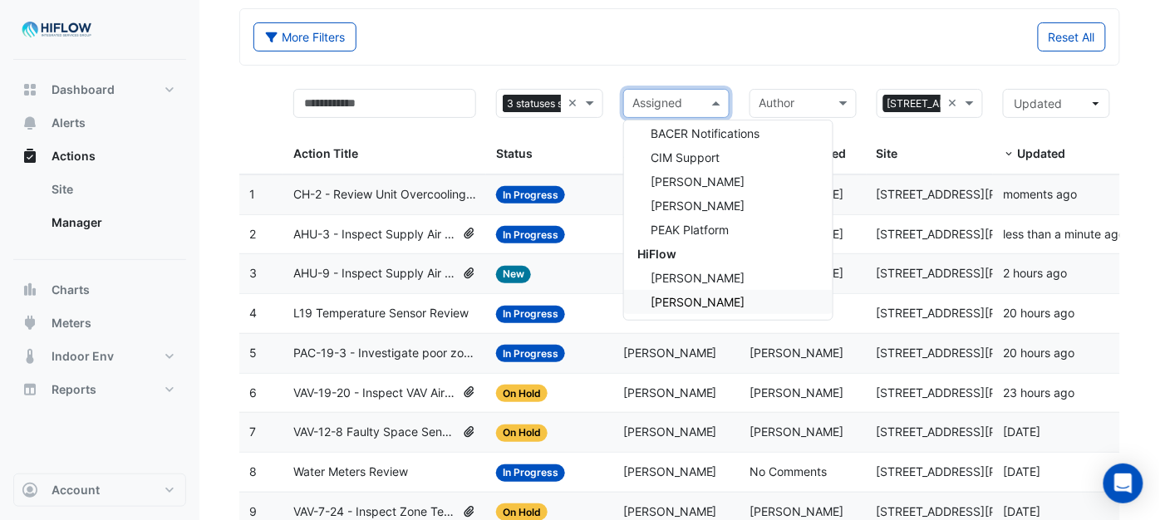
click at [721, 302] on span "[PERSON_NAME]" at bounding box center [698, 302] width 94 height 14
